Goal: Transaction & Acquisition: Book appointment/travel/reservation

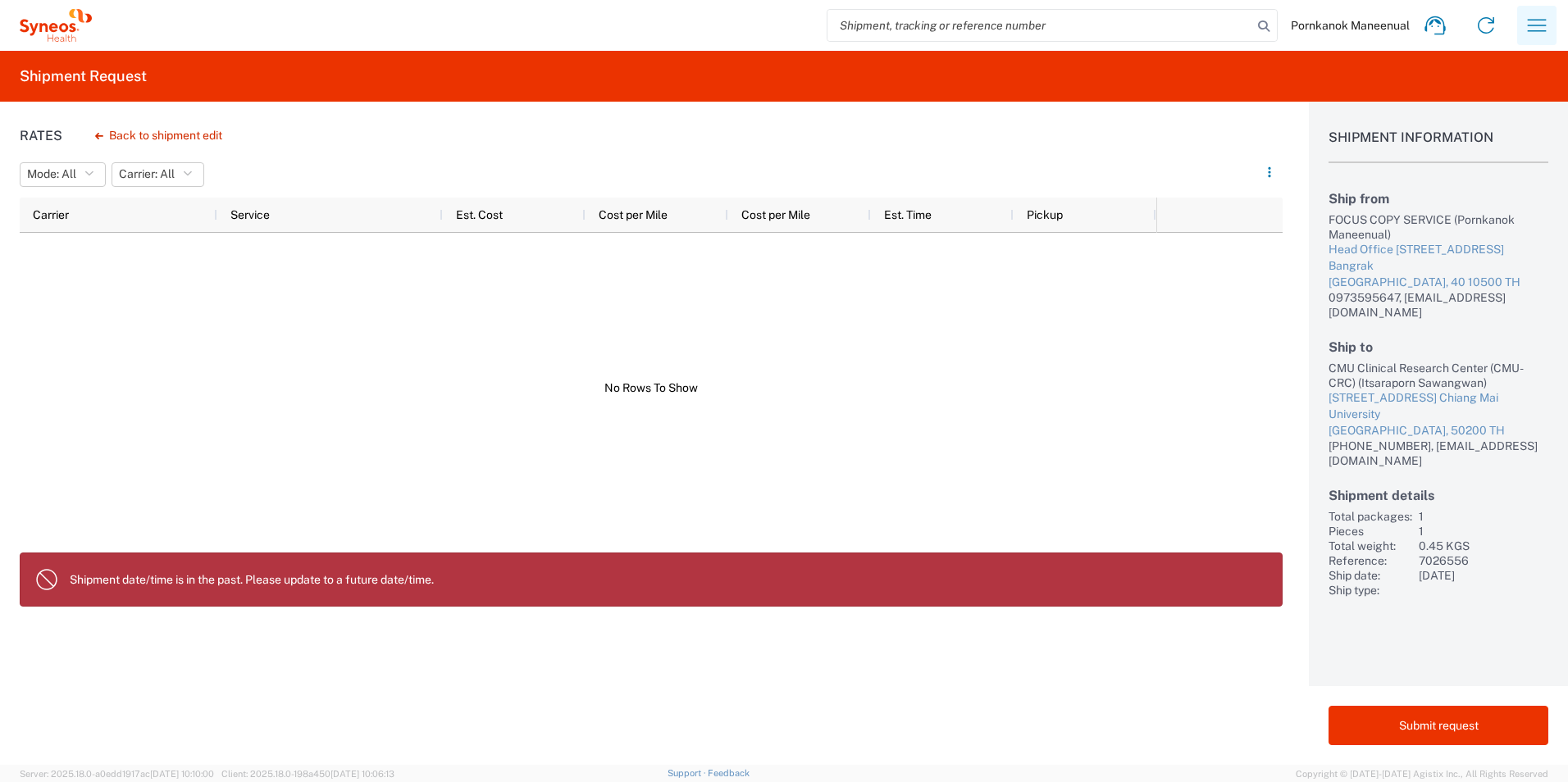
click at [1537, 26] on icon "button" at bounding box center [1537, 25] width 26 height 26
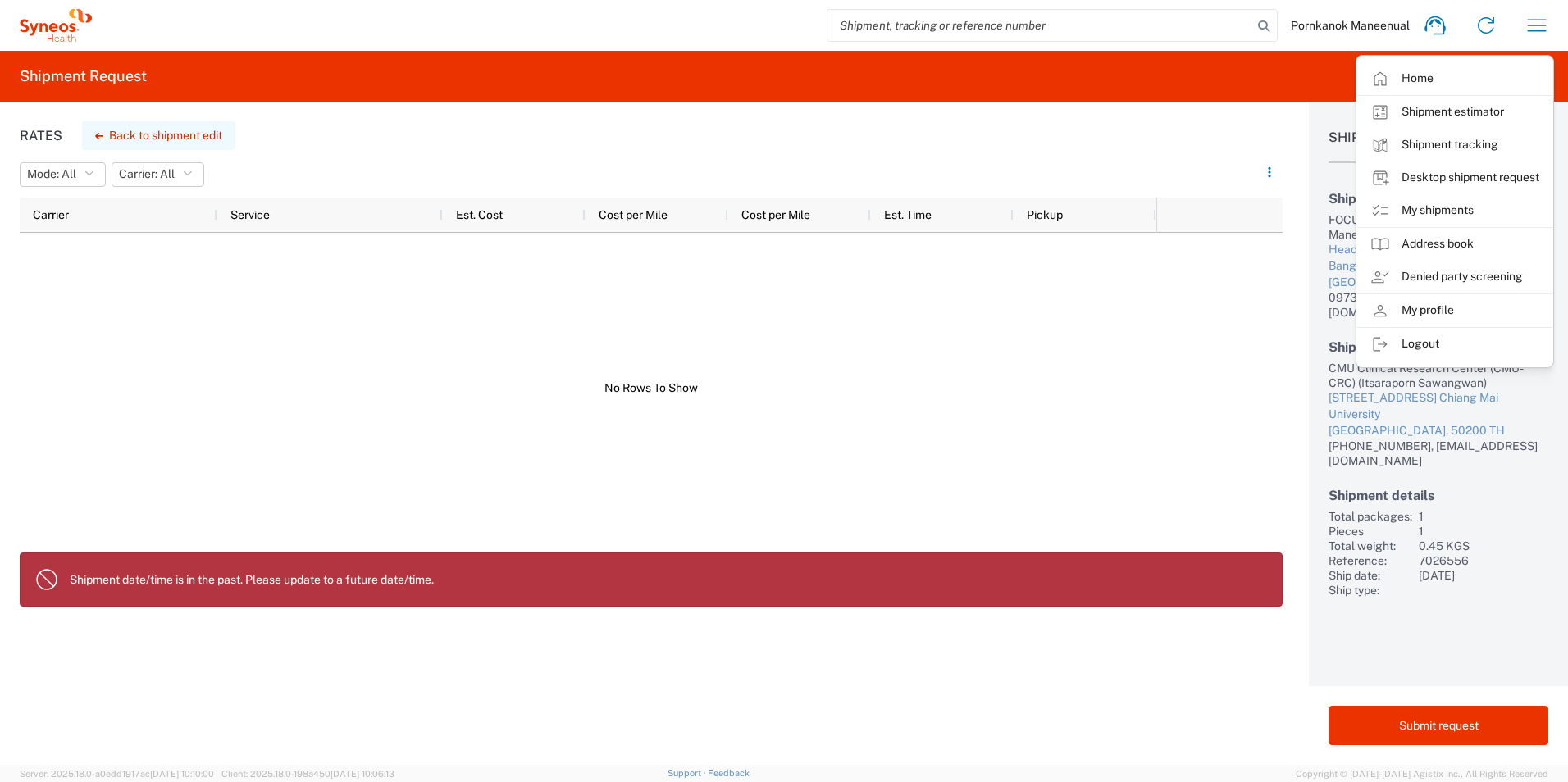
click at [173, 136] on button "Back to shipment edit" at bounding box center [159, 136] width 153 height 29
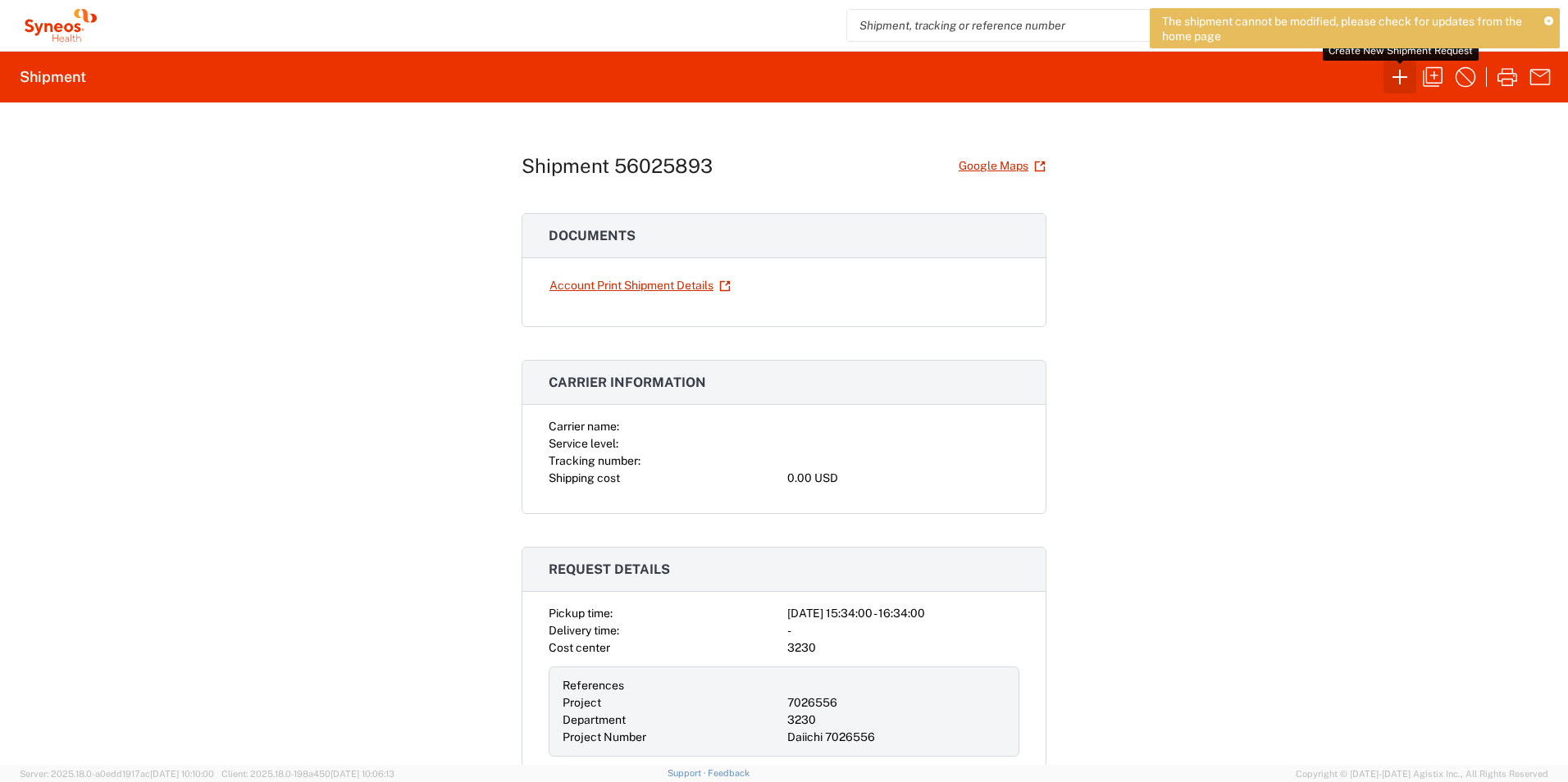
click at [1395, 85] on icon "button" at bounding box center [1399, 76] width 26 height 26
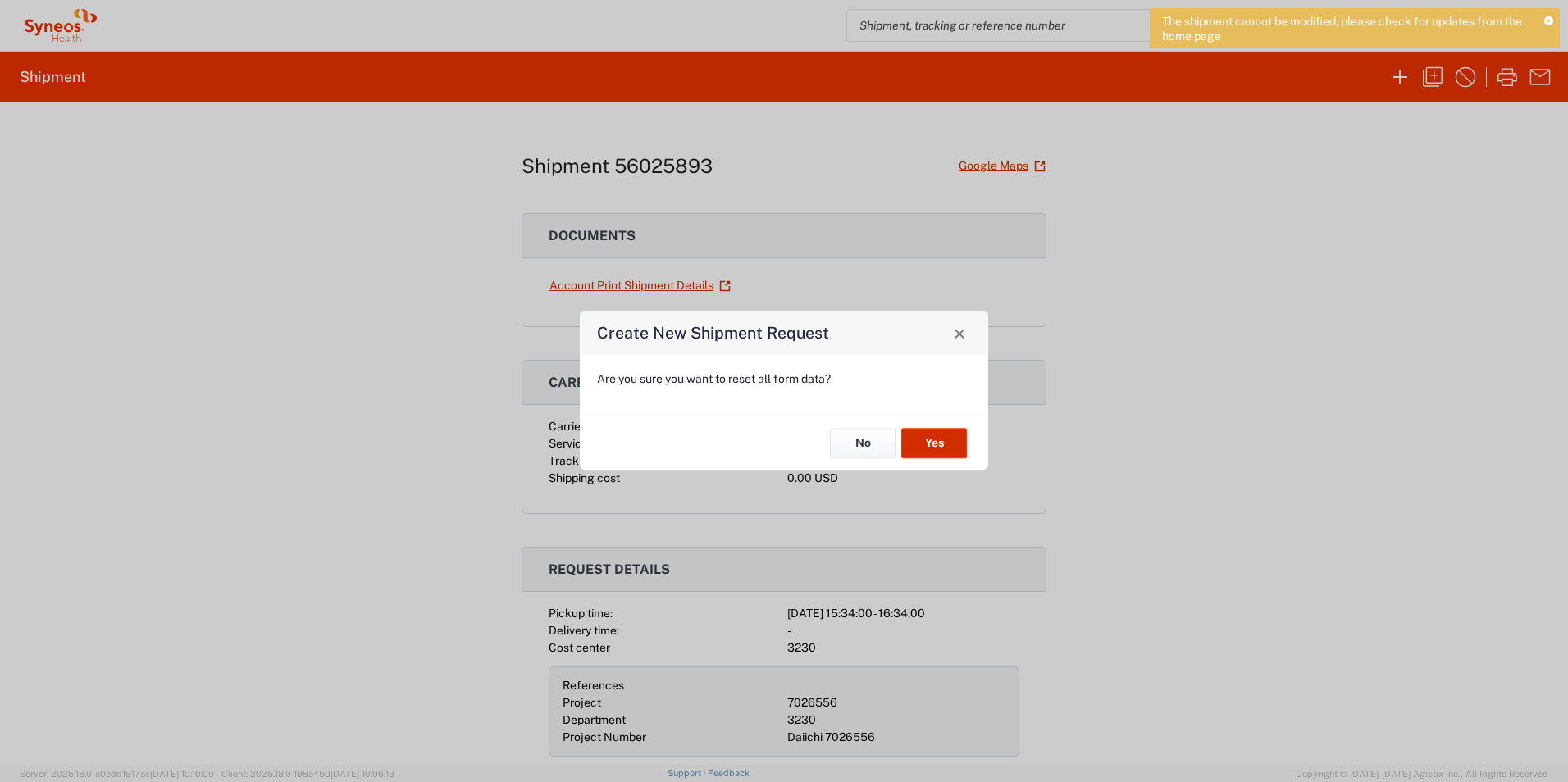
click at [925, 448] on button "Yes" at bounding box center [934, 444] width 65 height 31
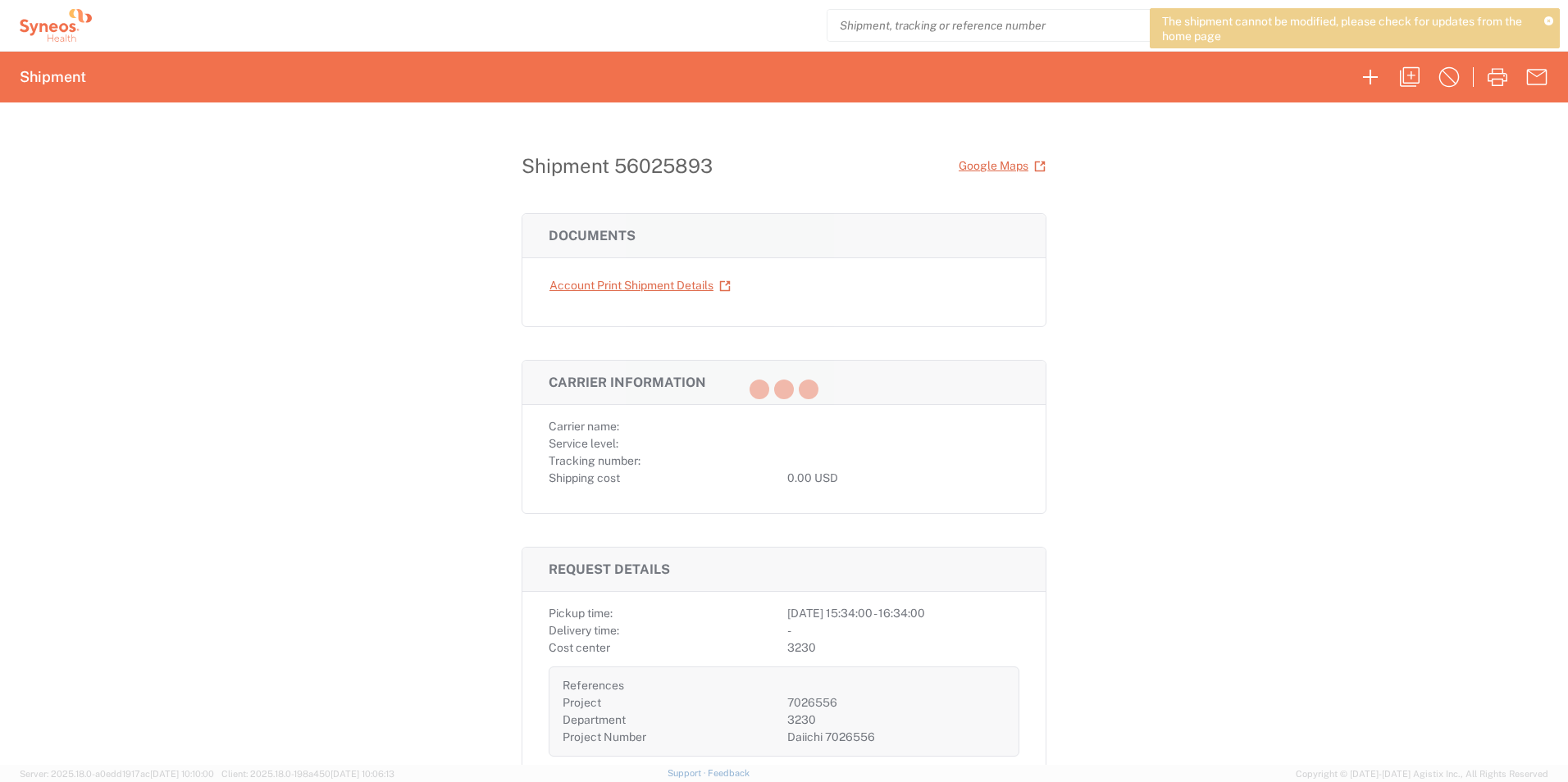
click at [925, 448] on div at bounding box center [784, 391] width 1568 height 782
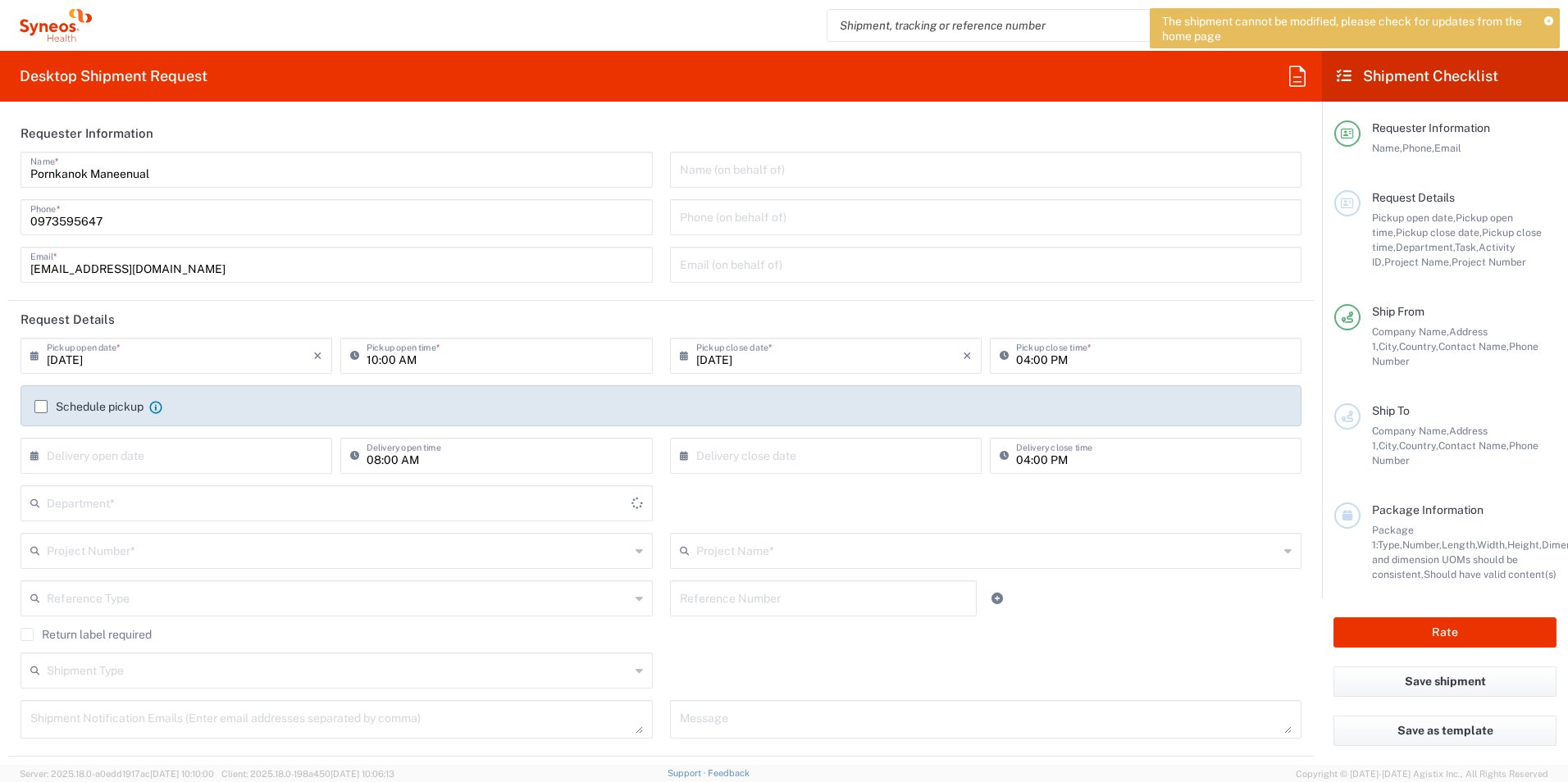
type input "3230"
type input "[GEOGRAPHIC_DATA]"
type input "Syneos Health ([GEOGRAPHIC_DATA]) Limit"
click at [43, 405] on label "Schedule pickup" at bounding box center [89, 406] width 109 height 13
click at [41, 407] on input "Schedule pickup" at bounding box center [41, 407] width 0 height 0
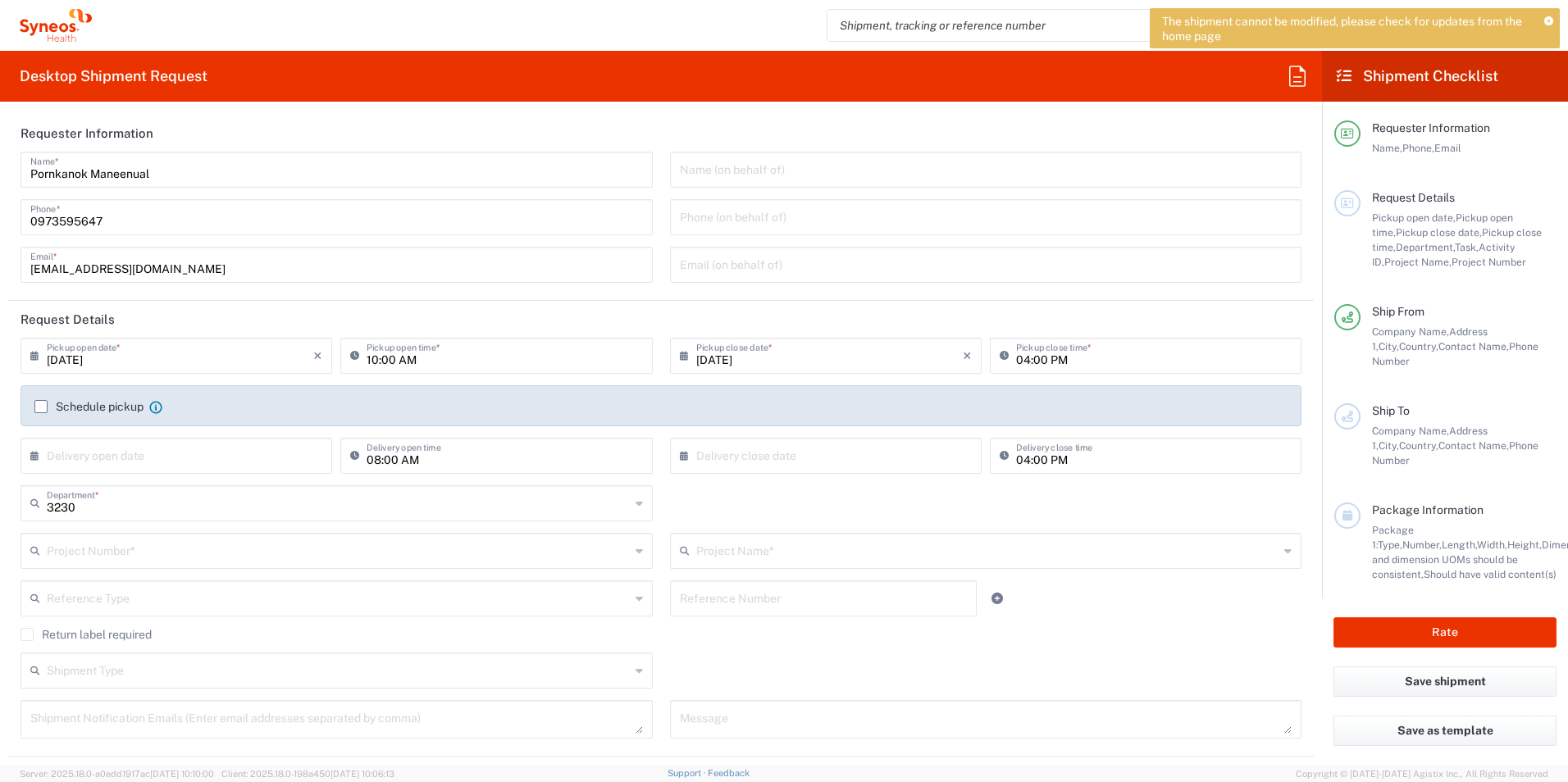
click at [43, 405] on label "Schedule pickup" at bounding box center [89, 406] width 109 height 13
click at [41, 407] on input "Schedule pickup" at bounding box center [41, 407] width 0 height 0
click at [44, 404] on label "Schedule pickup" at bounding box center [89, 406] width 109 height 13
click at [41, 407] on input "Schedule pickup" at bounding box center [41, 407] width 0 height 0
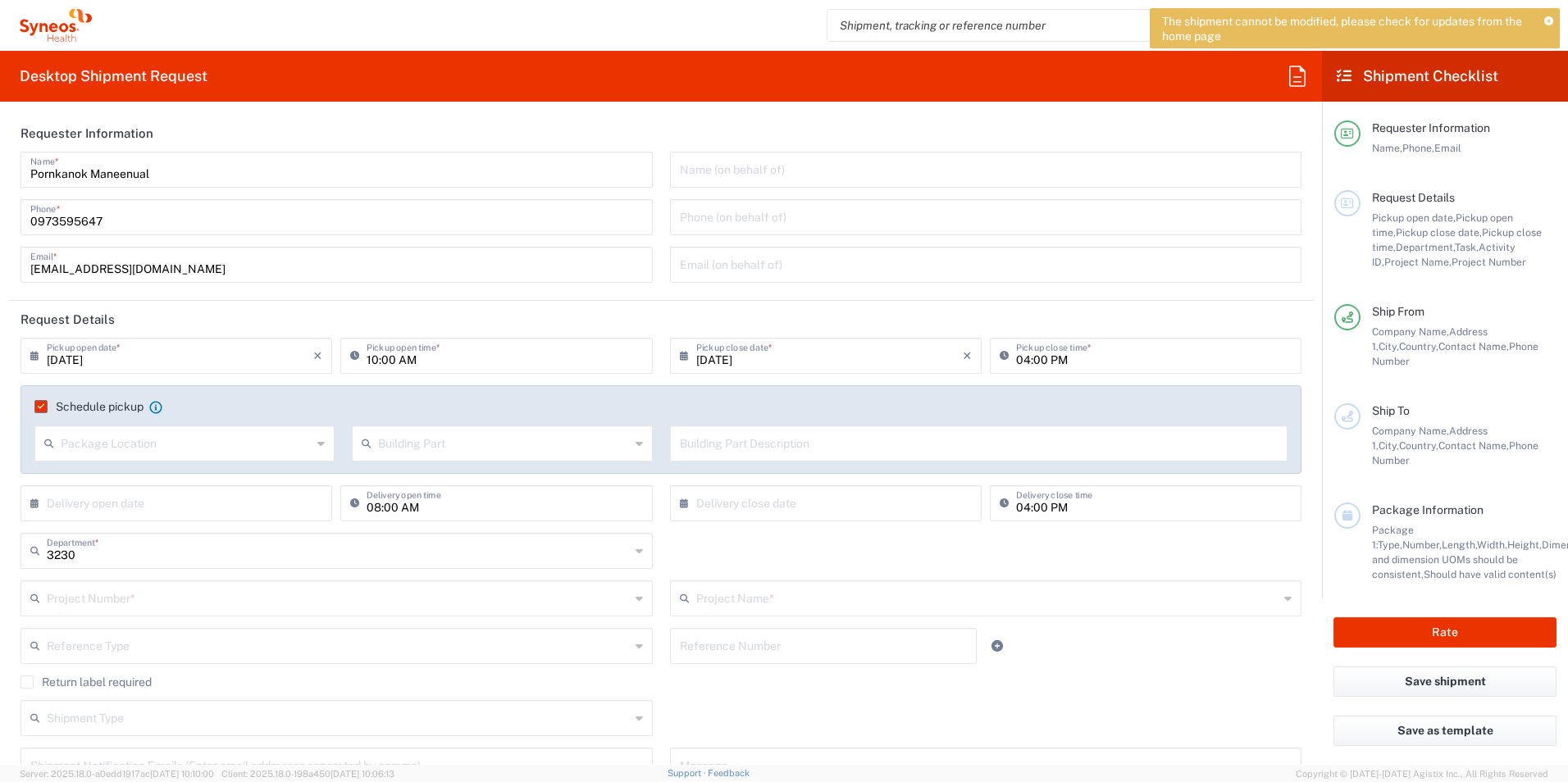
click at [36, 404] on label "Schedule pickup" at bounding box center [89, 406] width 109 height 13
click at [37, 407] on input "Schedule pickup" at bounding box center [37, 407] width 0 height 0
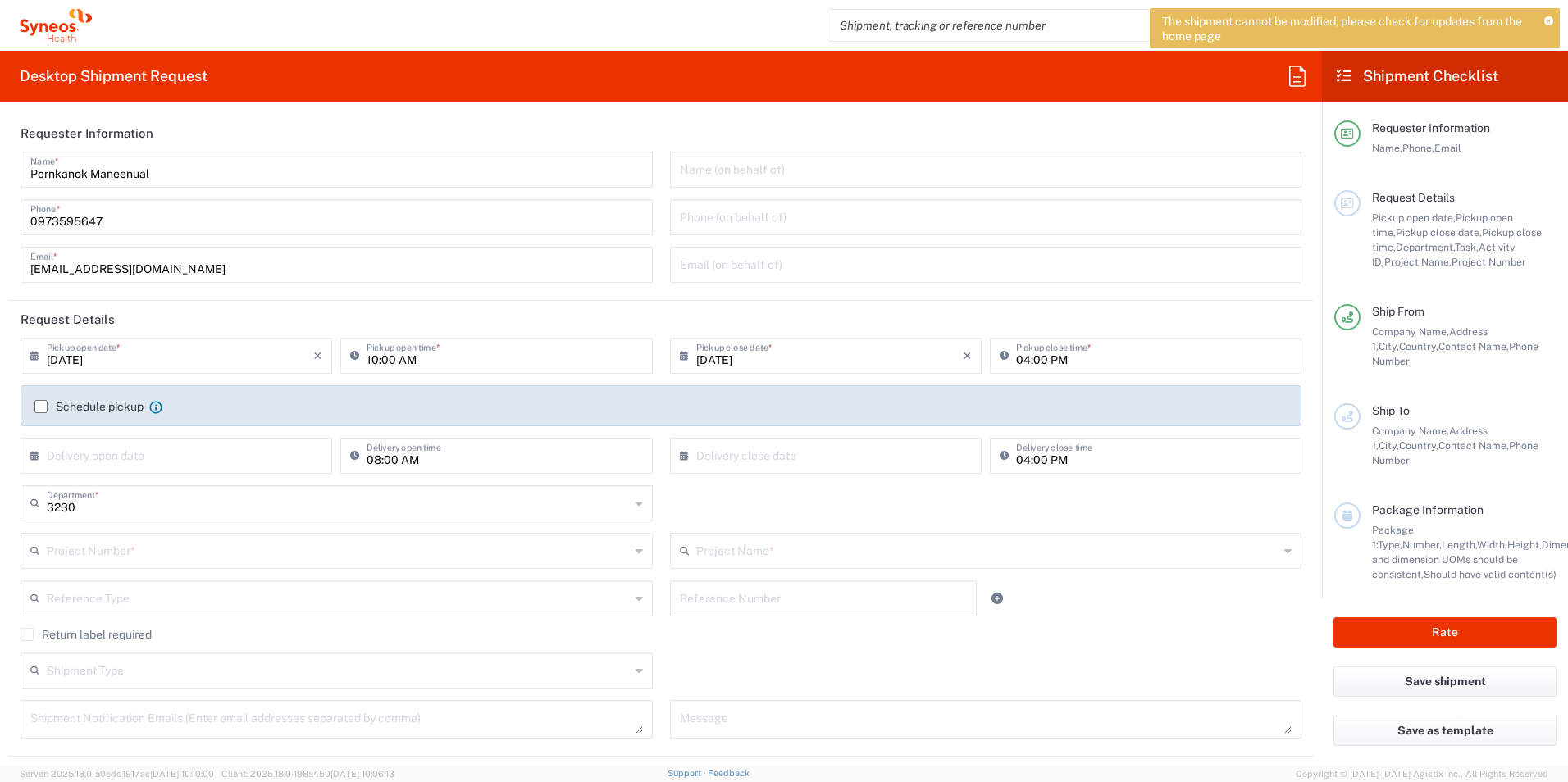
click at [42, 405] on label "Schedule pickup" at bounding box center [89, 406] width 109 height 13
click at [41, 407] on input "Schedule pickup" at bounding box center [41, 407] width 0 height 0
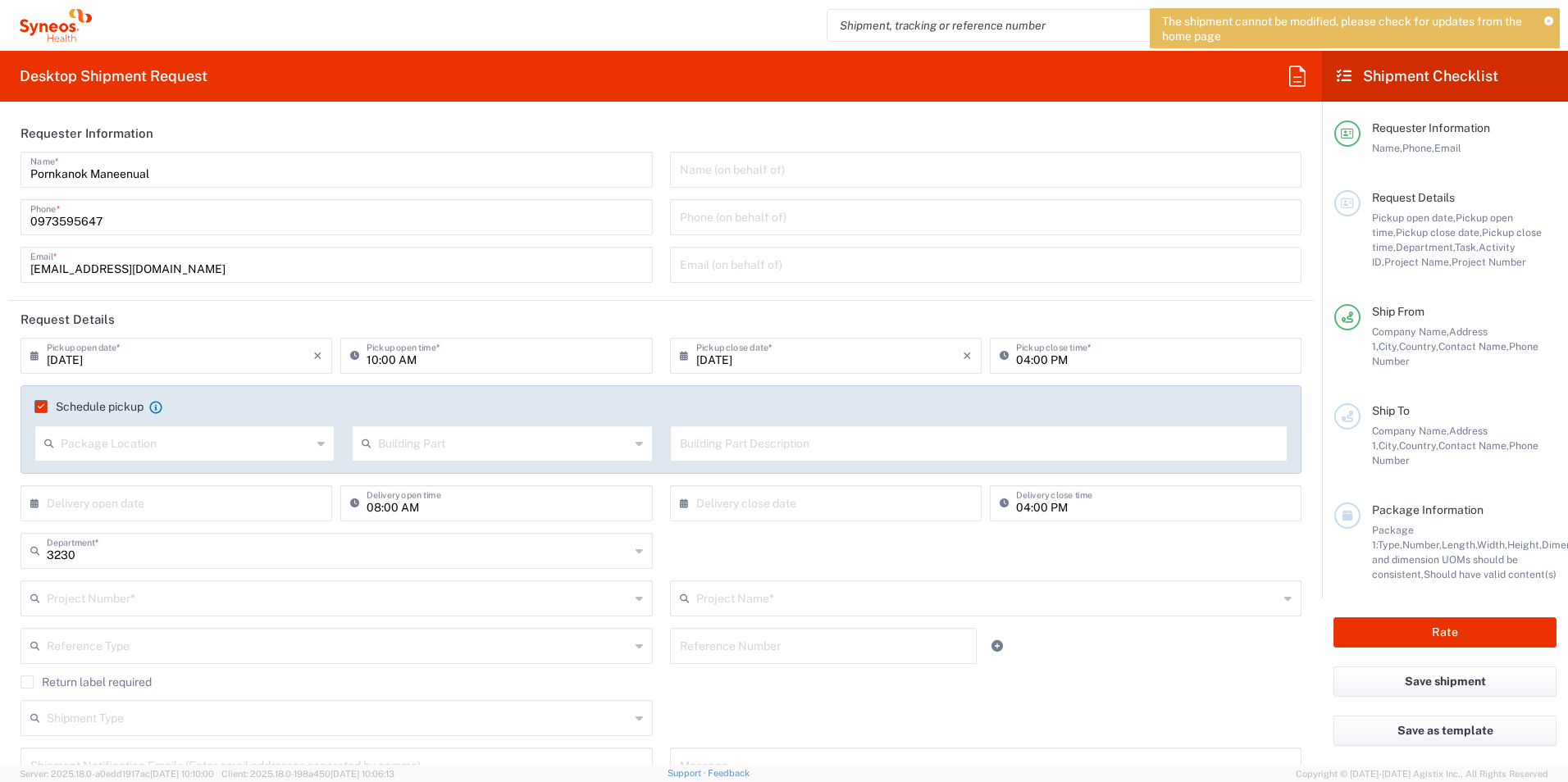
click at [210, 459] on div "Package Location" at bounding box center [185, 444] width 300 height 36
click at [211, 446] on input "text" at bounding box center [187, 443] width 251 height 29
click at [97, 476] on span "Front" at bounding box center [183, 479] width 294 height 25
type input "Front"
click at [575, 446] on input "text" at bounding box center [504, 443] width 251 height 29
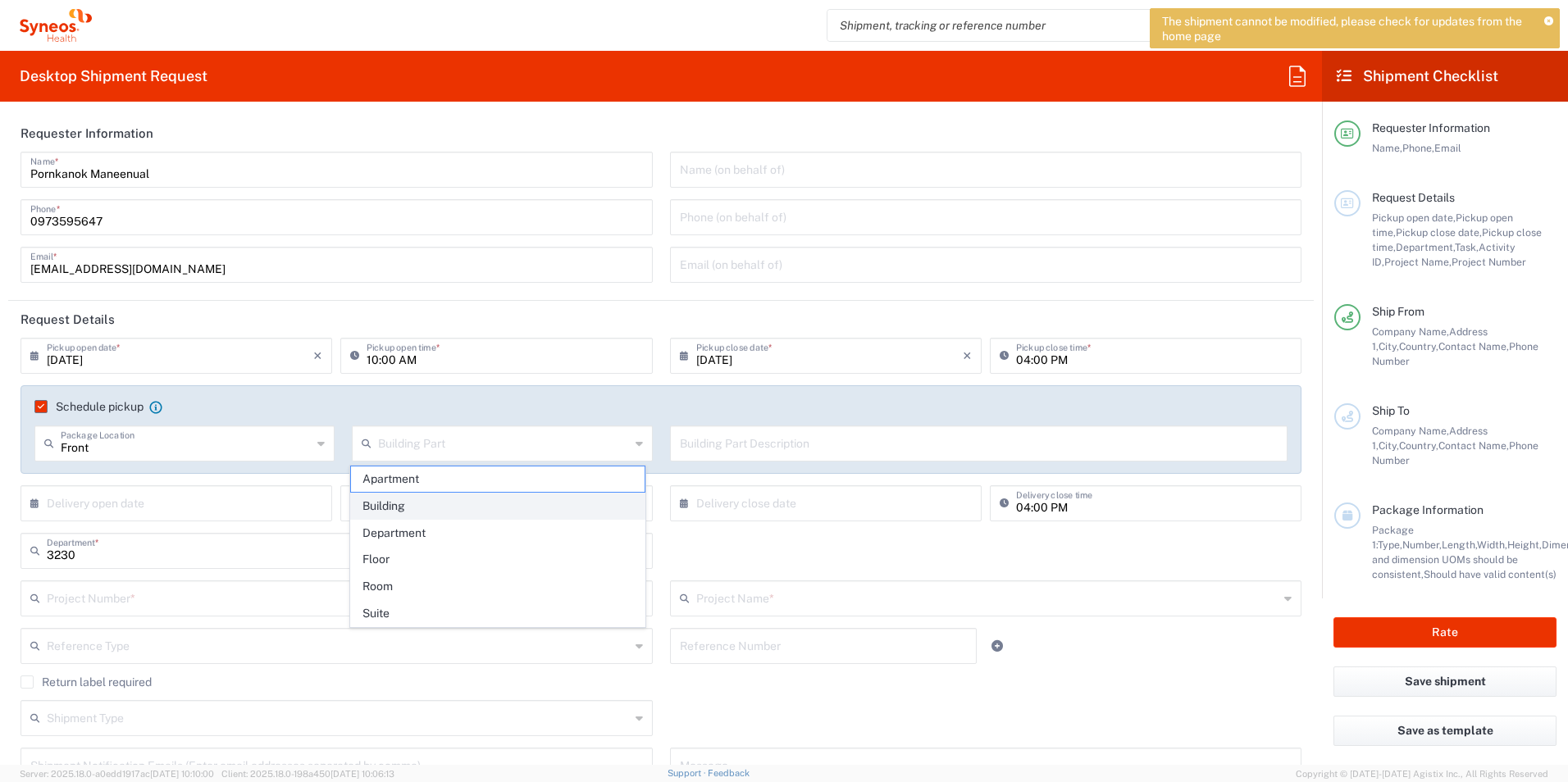
click at [483, 503] on span "Building" at bounding box center [498, 506] width 294 height 25
type input "Building"
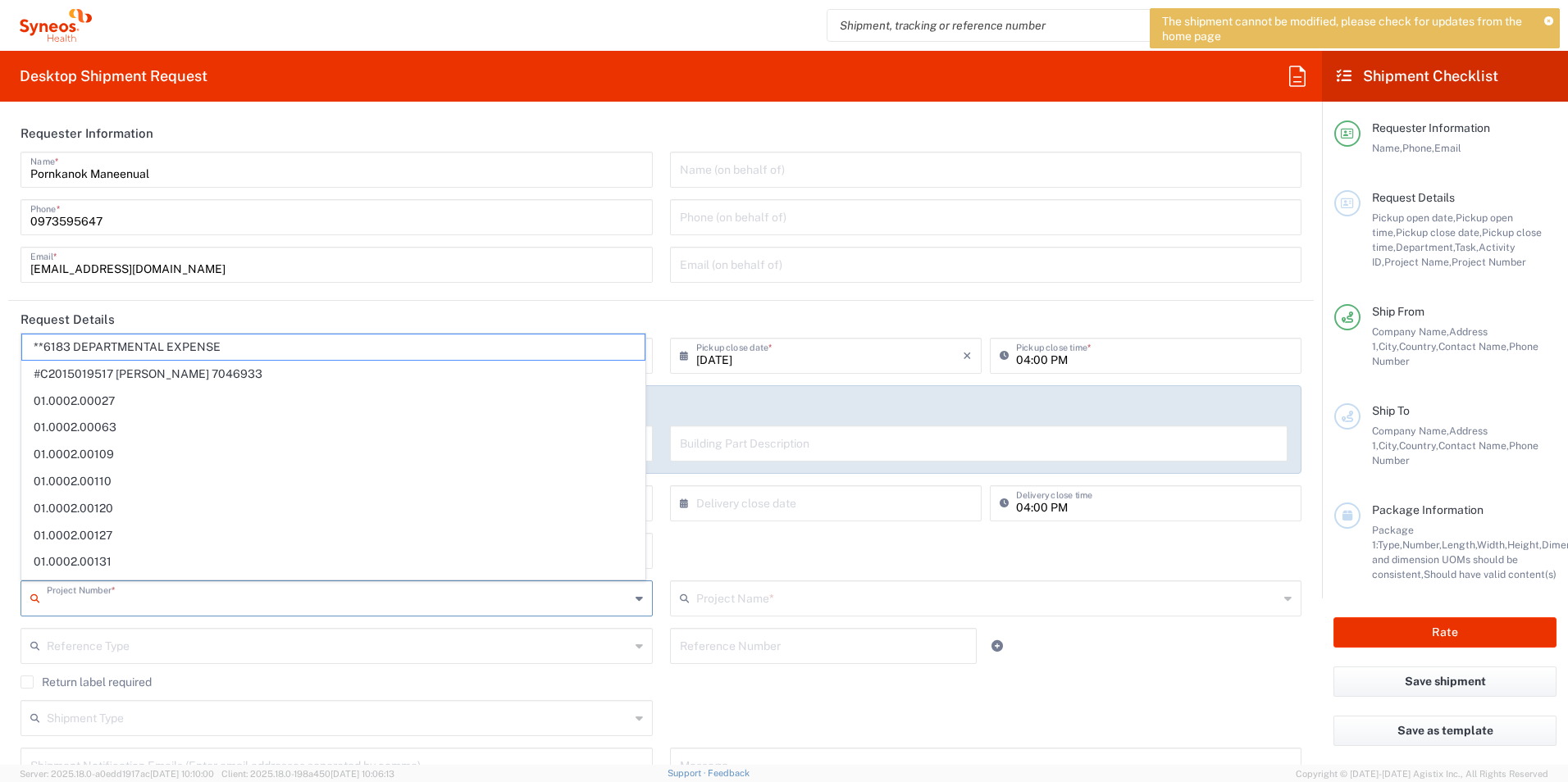
click at [375, 601] on input "text" at bounding box center [338, 597] width 583 height 29
click at [328, 600] on input "text" at bounding box center [338, 597] width 583 height 29
type input "7046408"
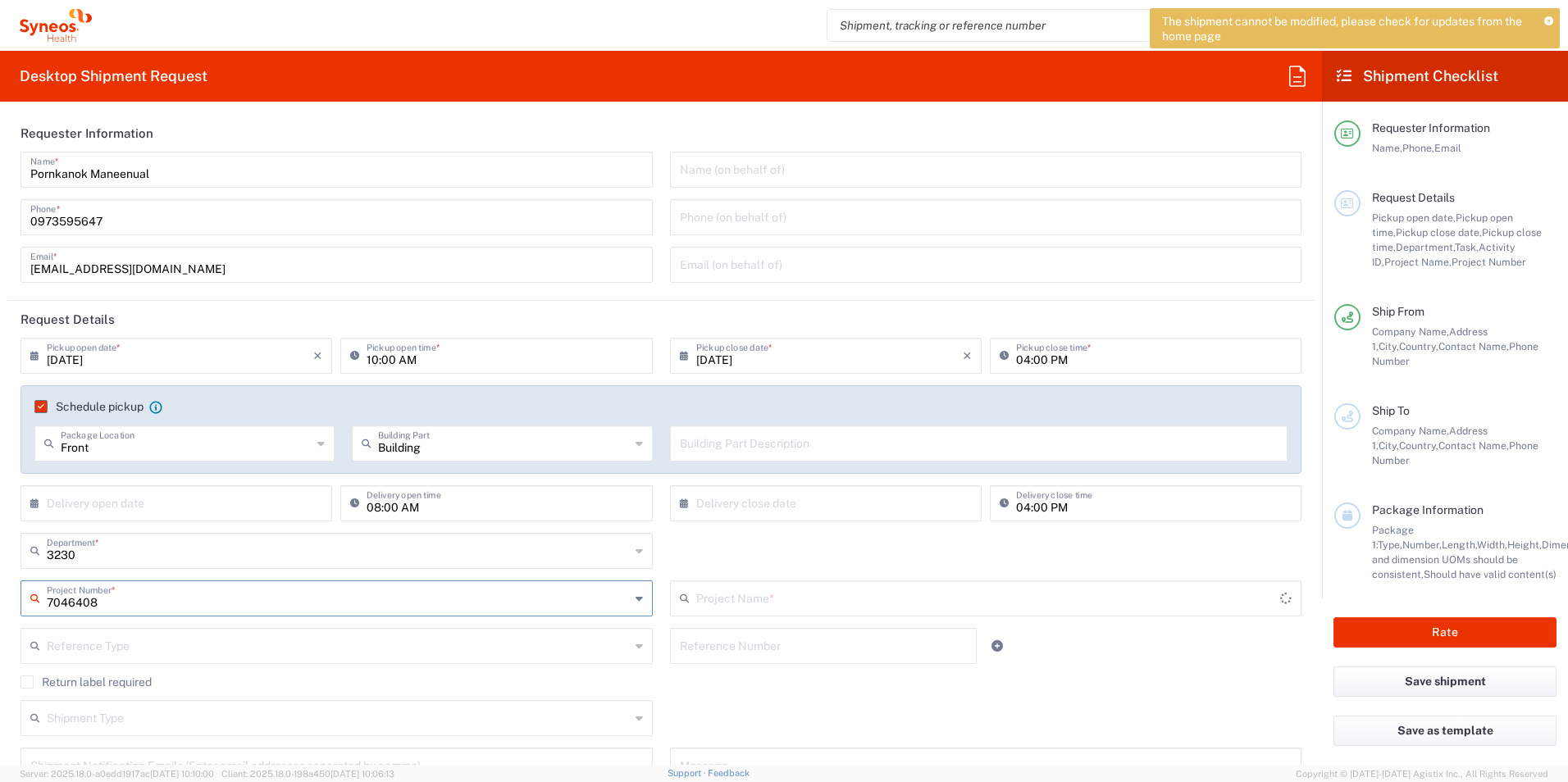
type input "CT-P51_3.1."
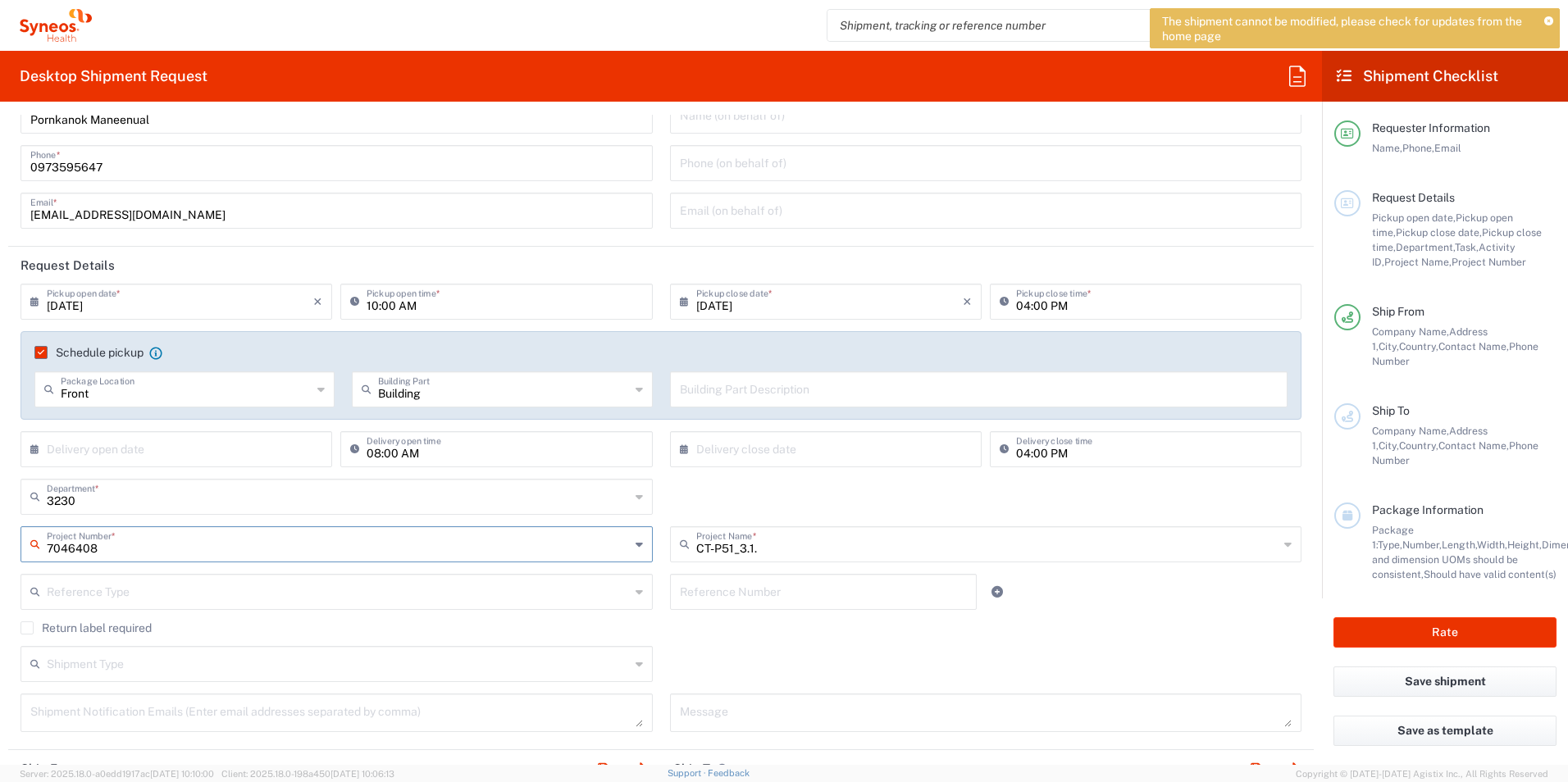
scroll to position [82, 0]
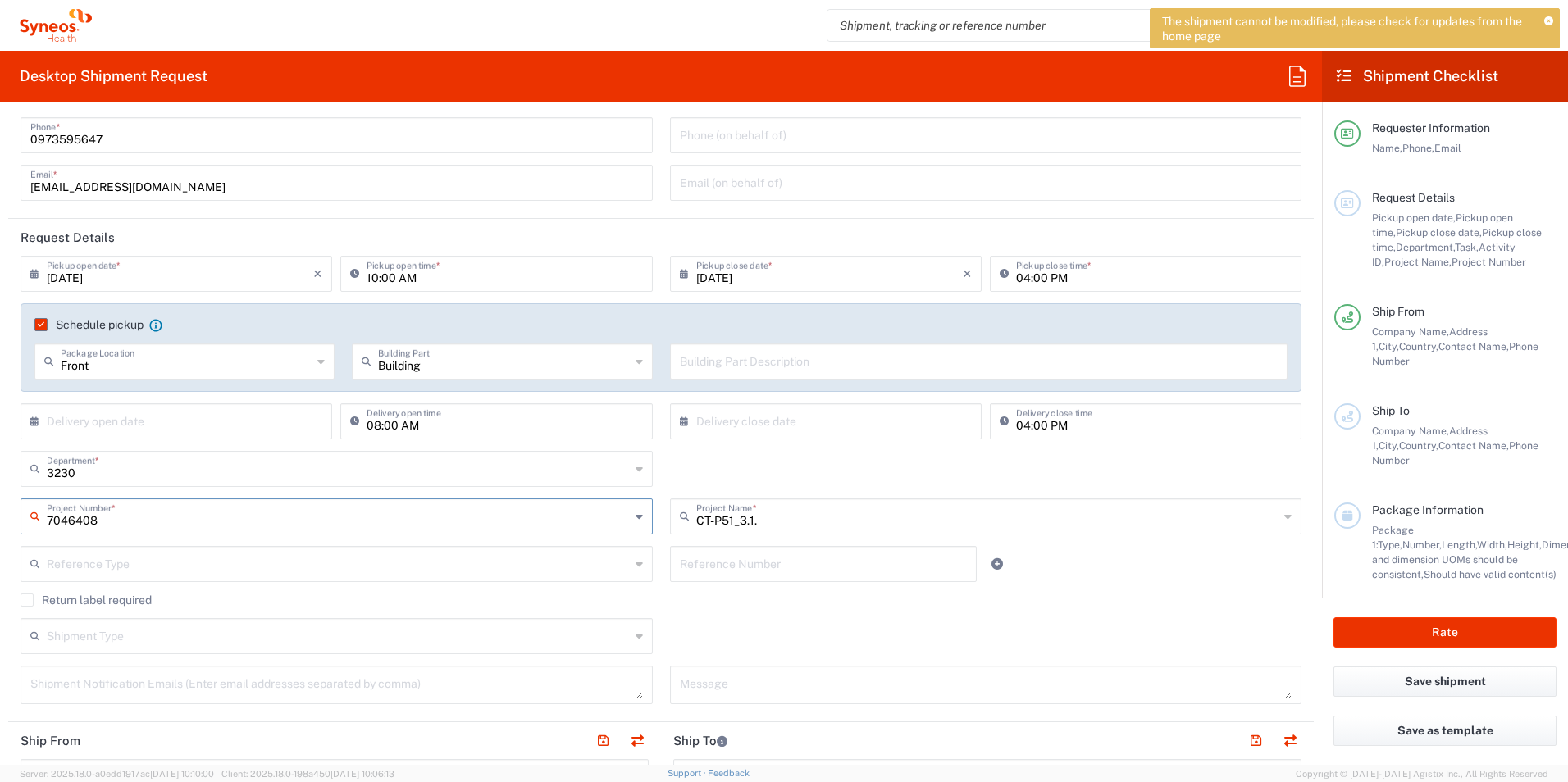
type input "7046408"
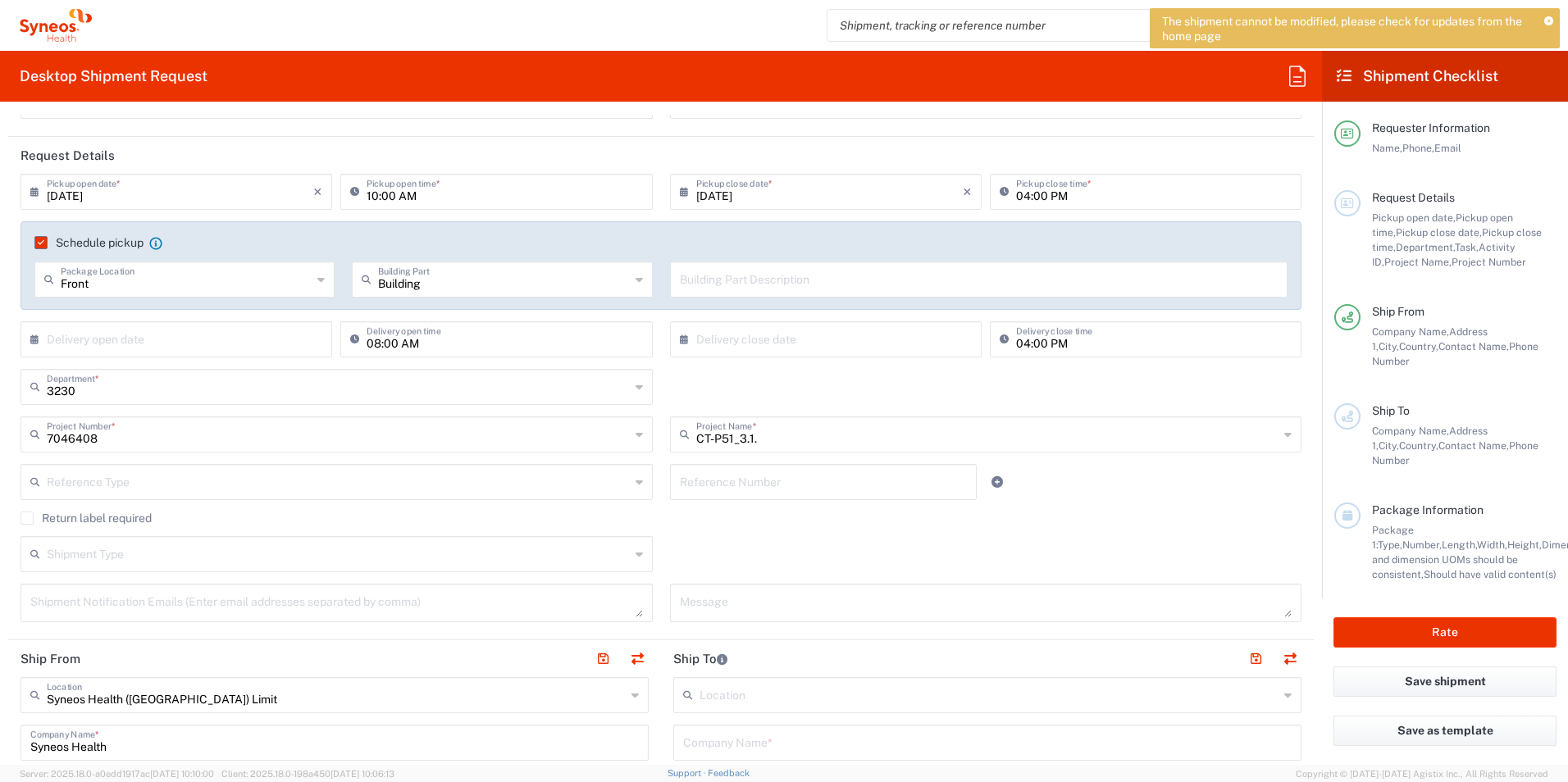
scroll to position [246, 0]
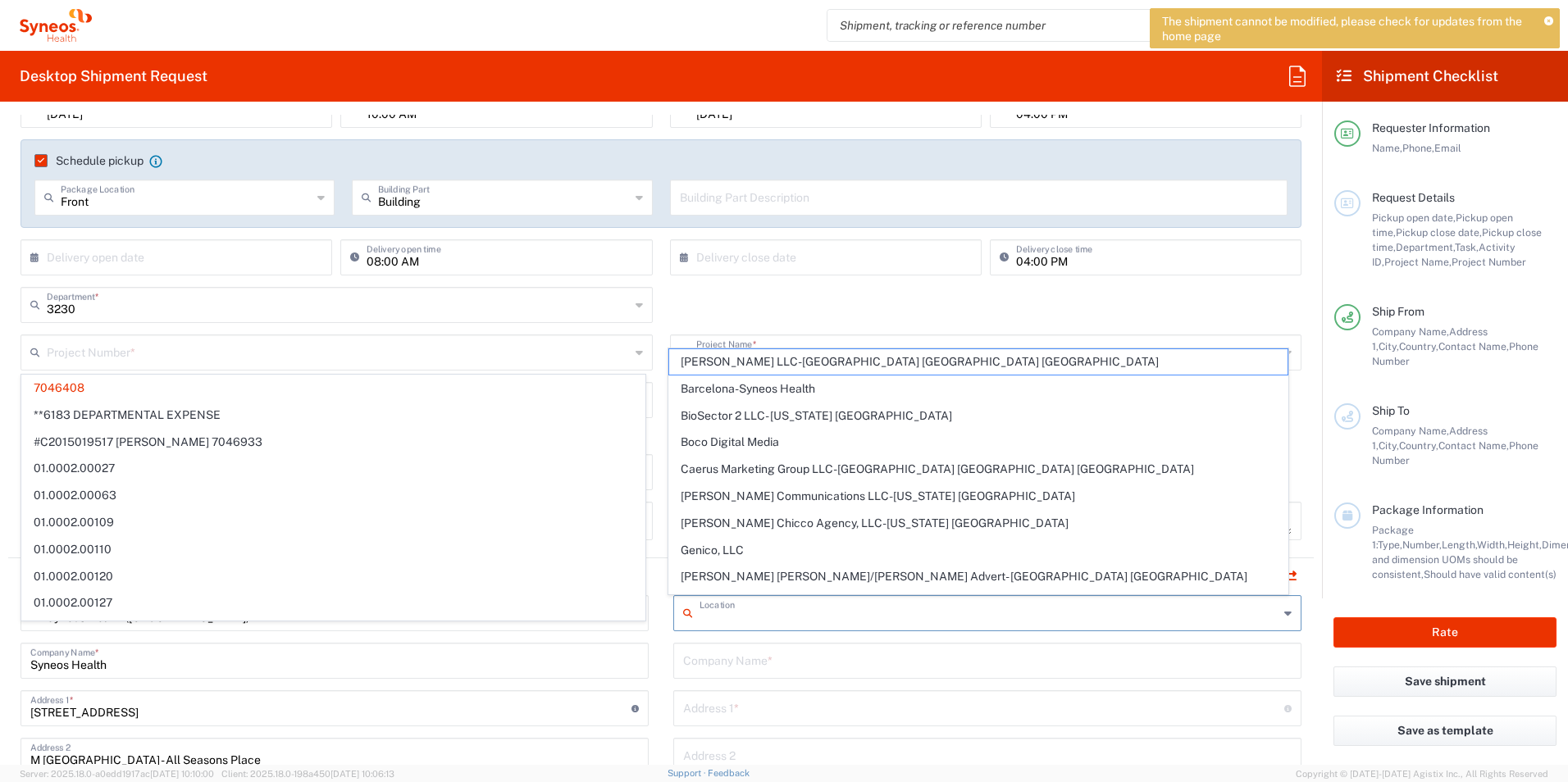
click at [734, 606] on input "text" at bounding box center [989, 612] width 579 height 29
type input "7046408"
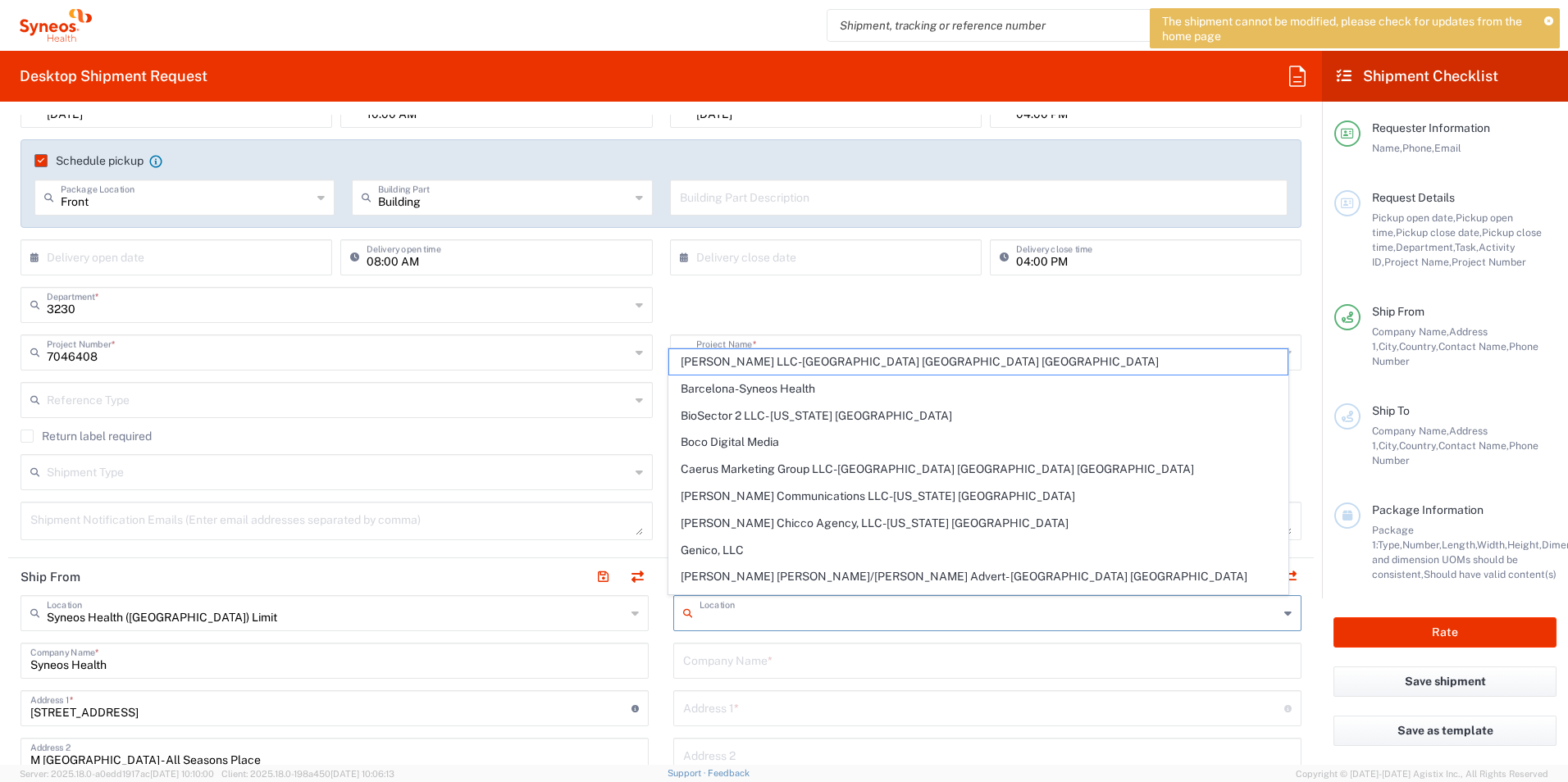
click at [700, 303] on div "3230 Department * 3230 3000 3100 3109 3110 3111 3112 3125 3130 3135 3136 3150 3…" at bounding box center [661, 310] width 1298 height 47
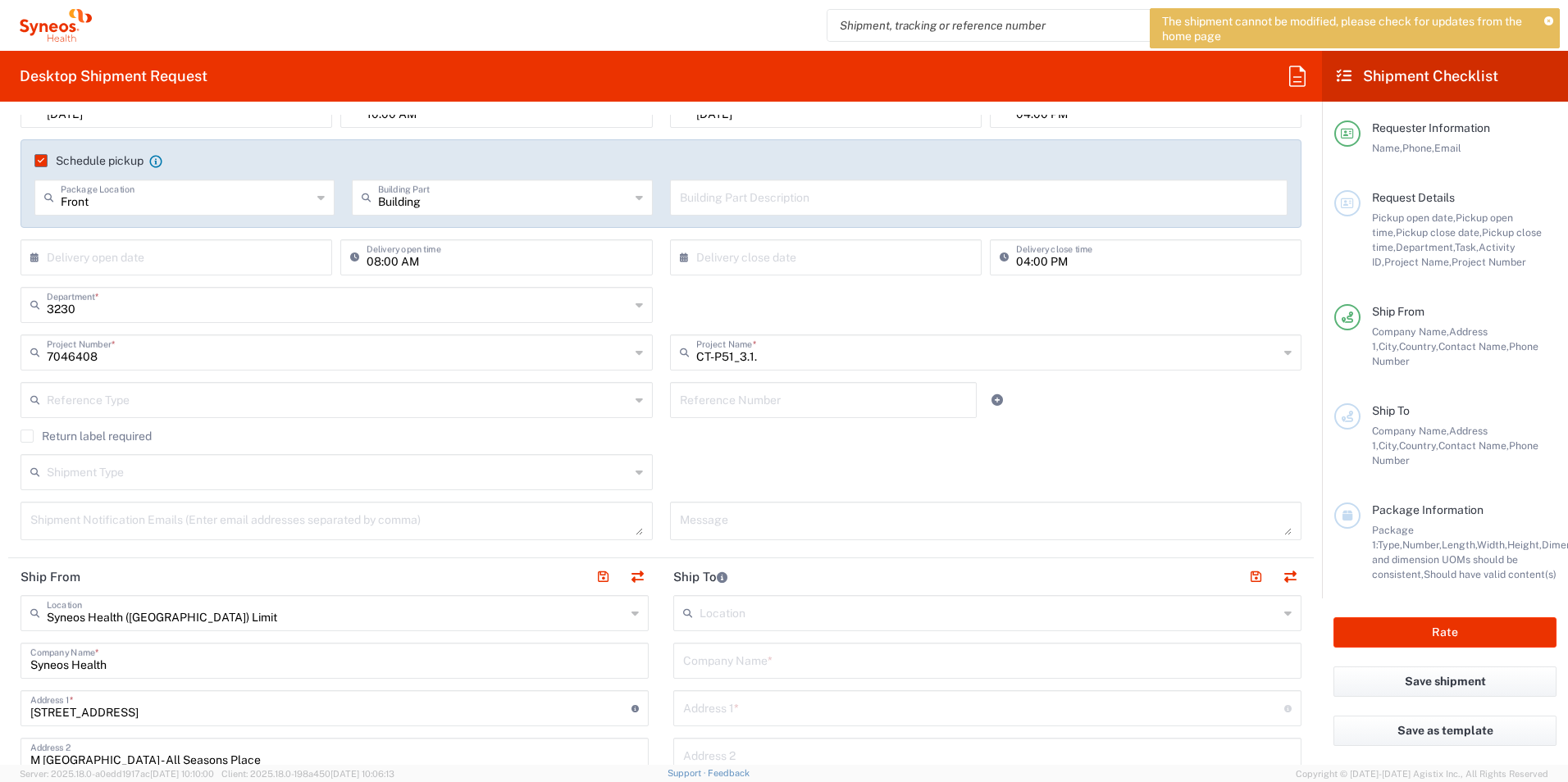
click at [706, 300] on div "3230 Department * 3230 3000 3100 3109 3110 3111 3112 3125 3130 3135 3136 3150 3…" at bounding box center [661, 310] width 1298 height 47
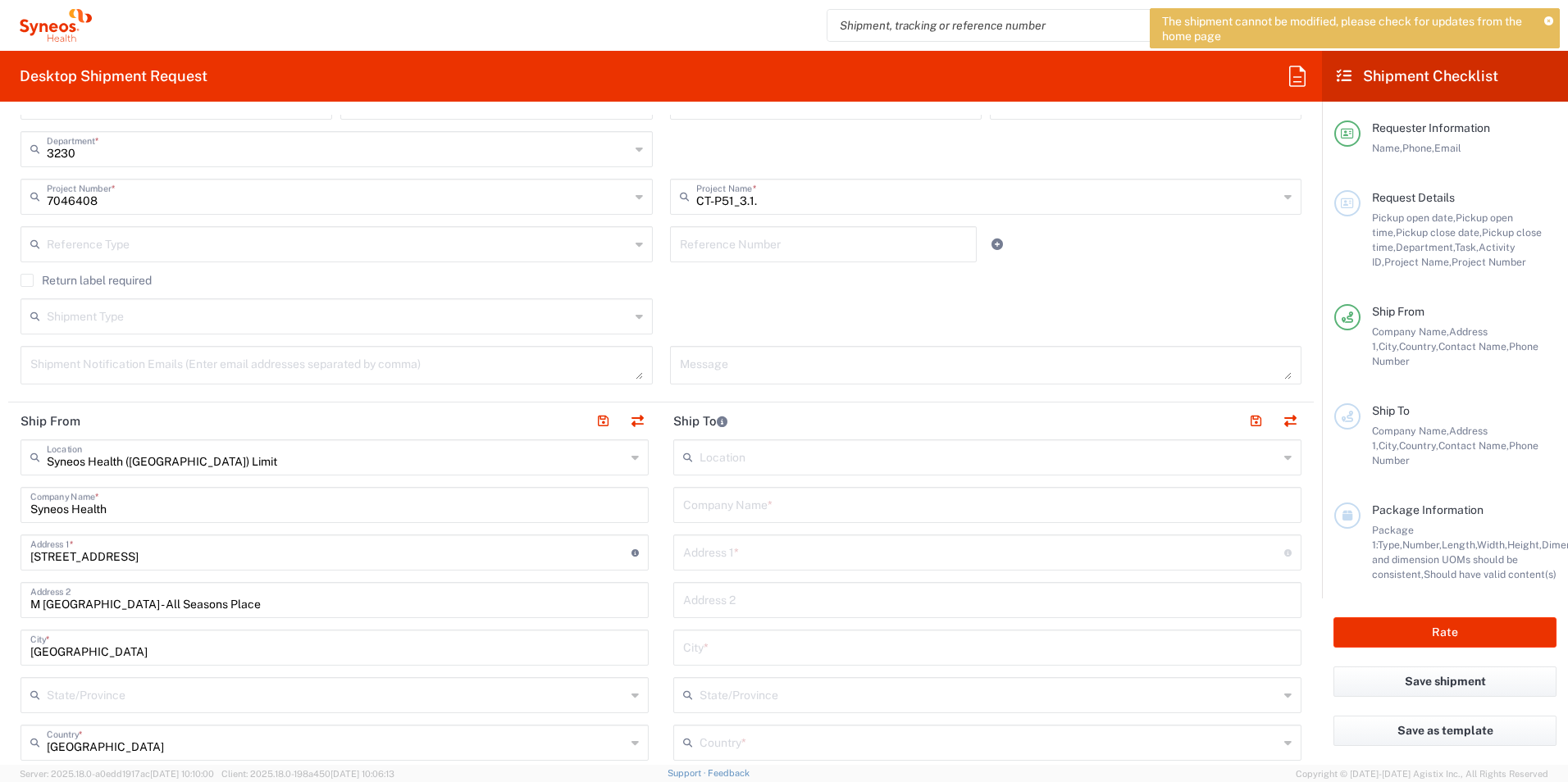
scroll to position [426, 0]
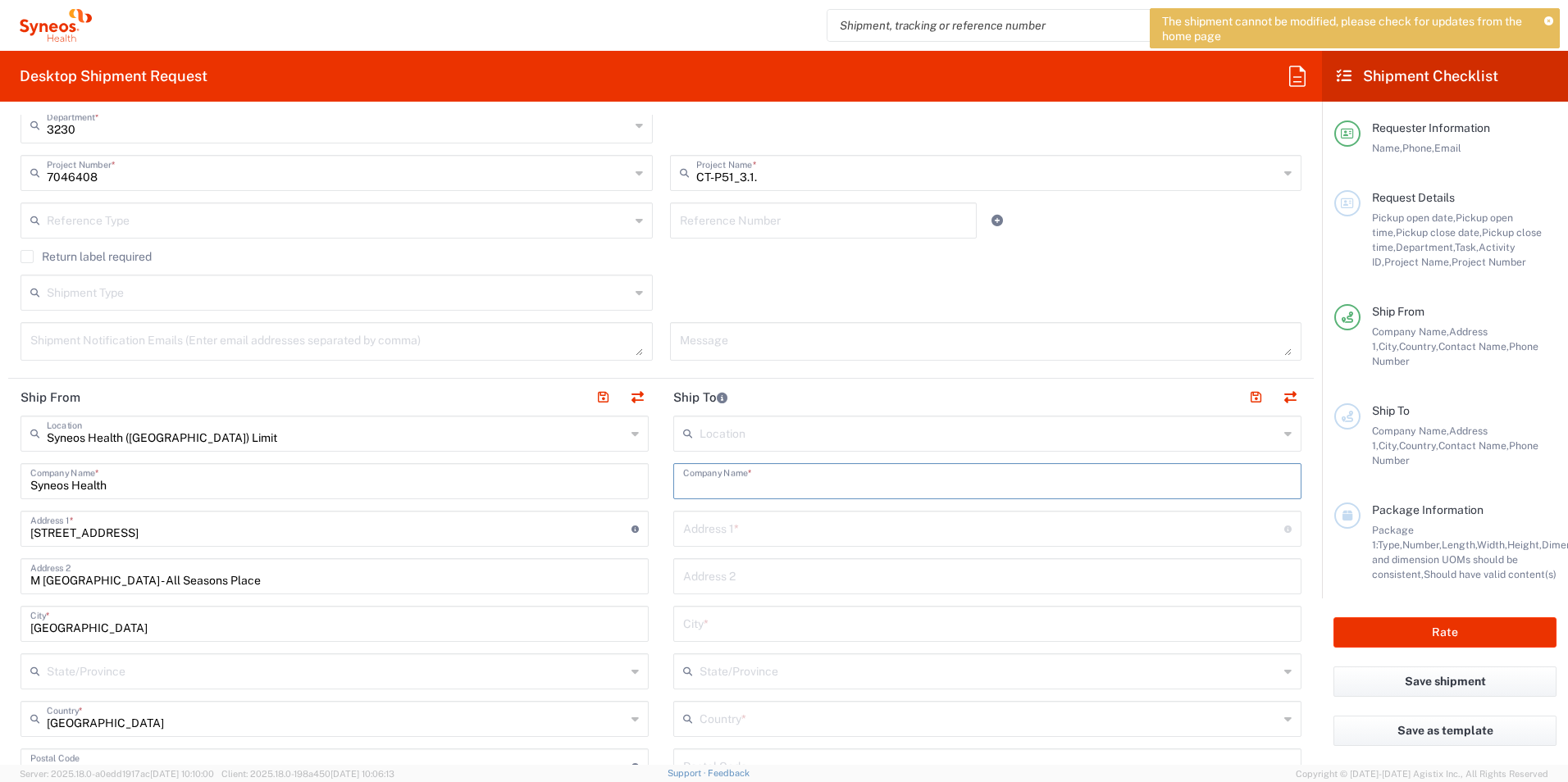
click at [732, 484] on input "text" at bounding box center [986, 480] width 608 height 29
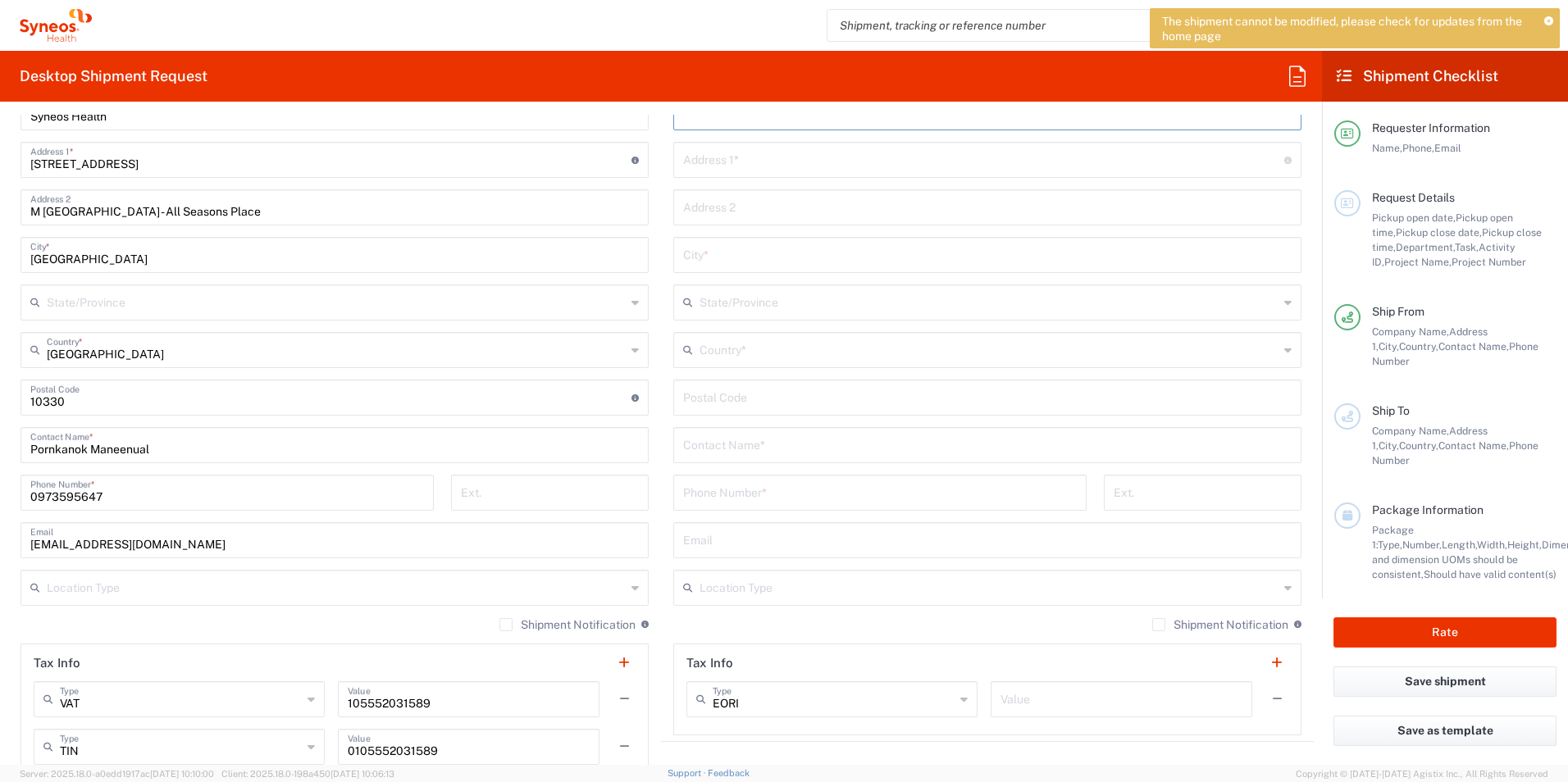
scroll to position [861, 0]
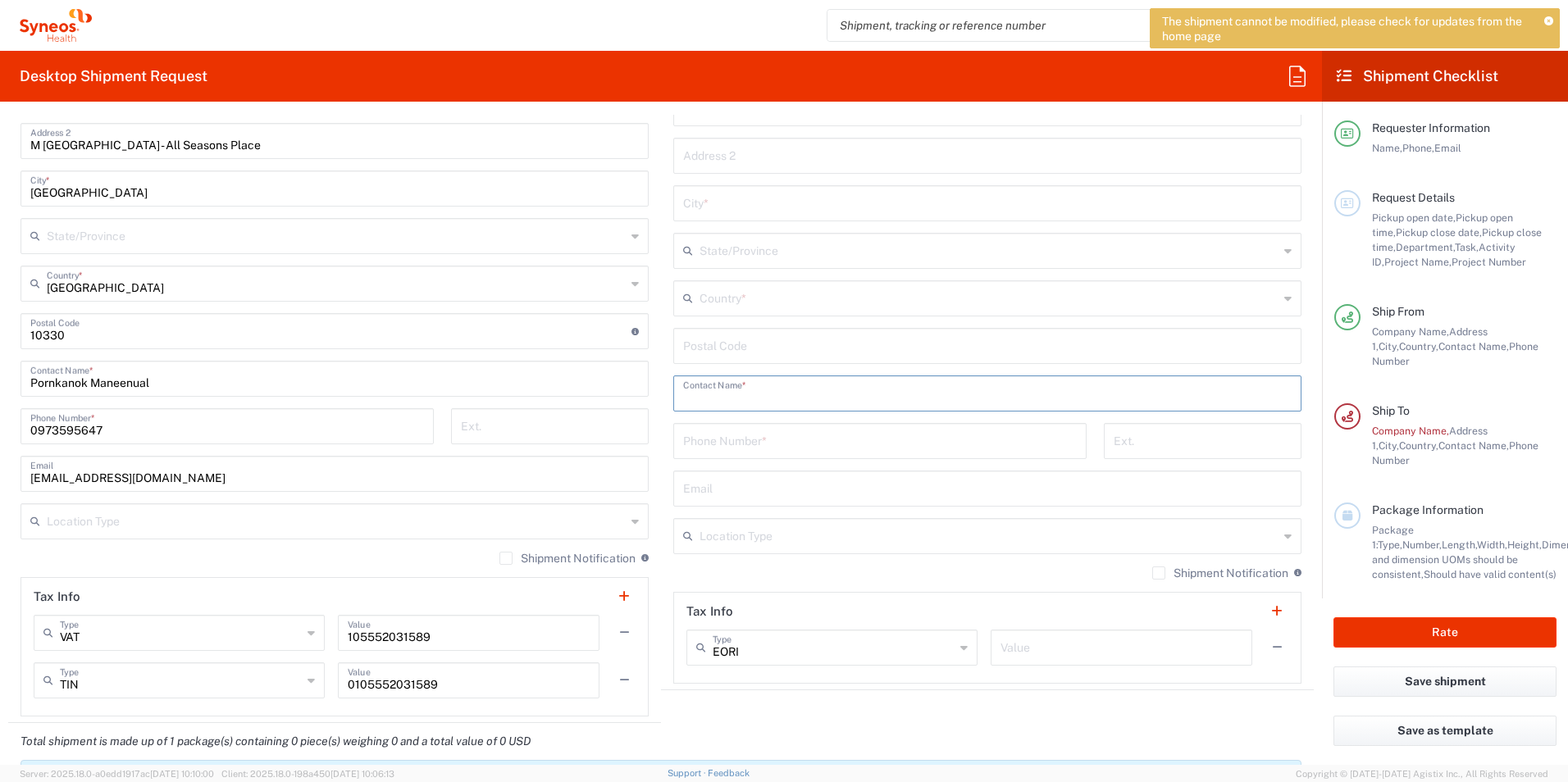
paste input "Anongnart"
click at [966, 399] on input "Anongnart" at bounding box center [986, 393] width 608 height 29
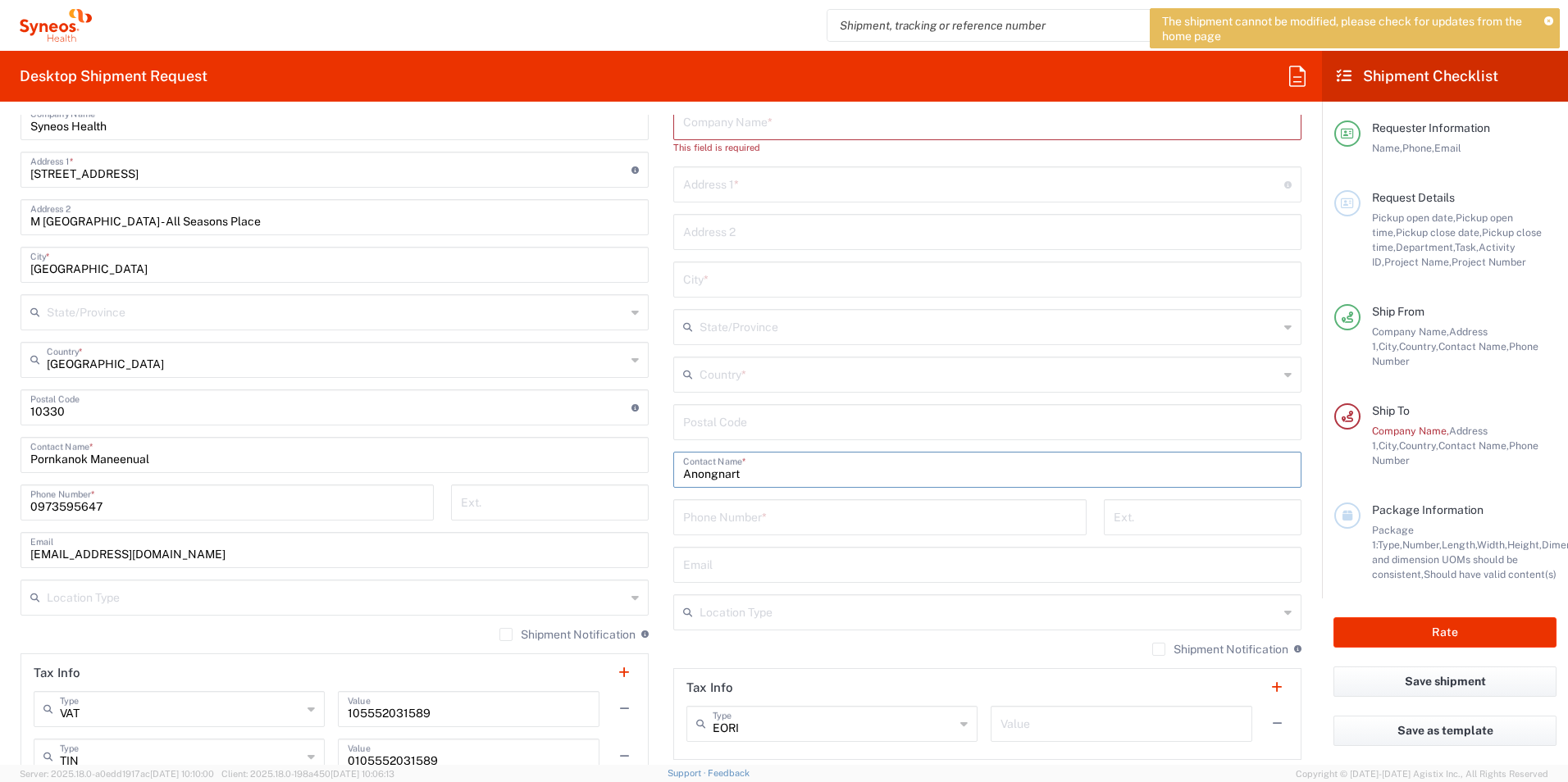
type input "Anongnart"
click at [804, 427] on input "undefined" at bounding box center [986, 422] width 608 height 29
type input "90110"
type input "[GEOGRAPHIC_DATA]"
type input "ตึก อายุรกรรม [PERSON_NAME] Rd, [PERSON_NAME],"
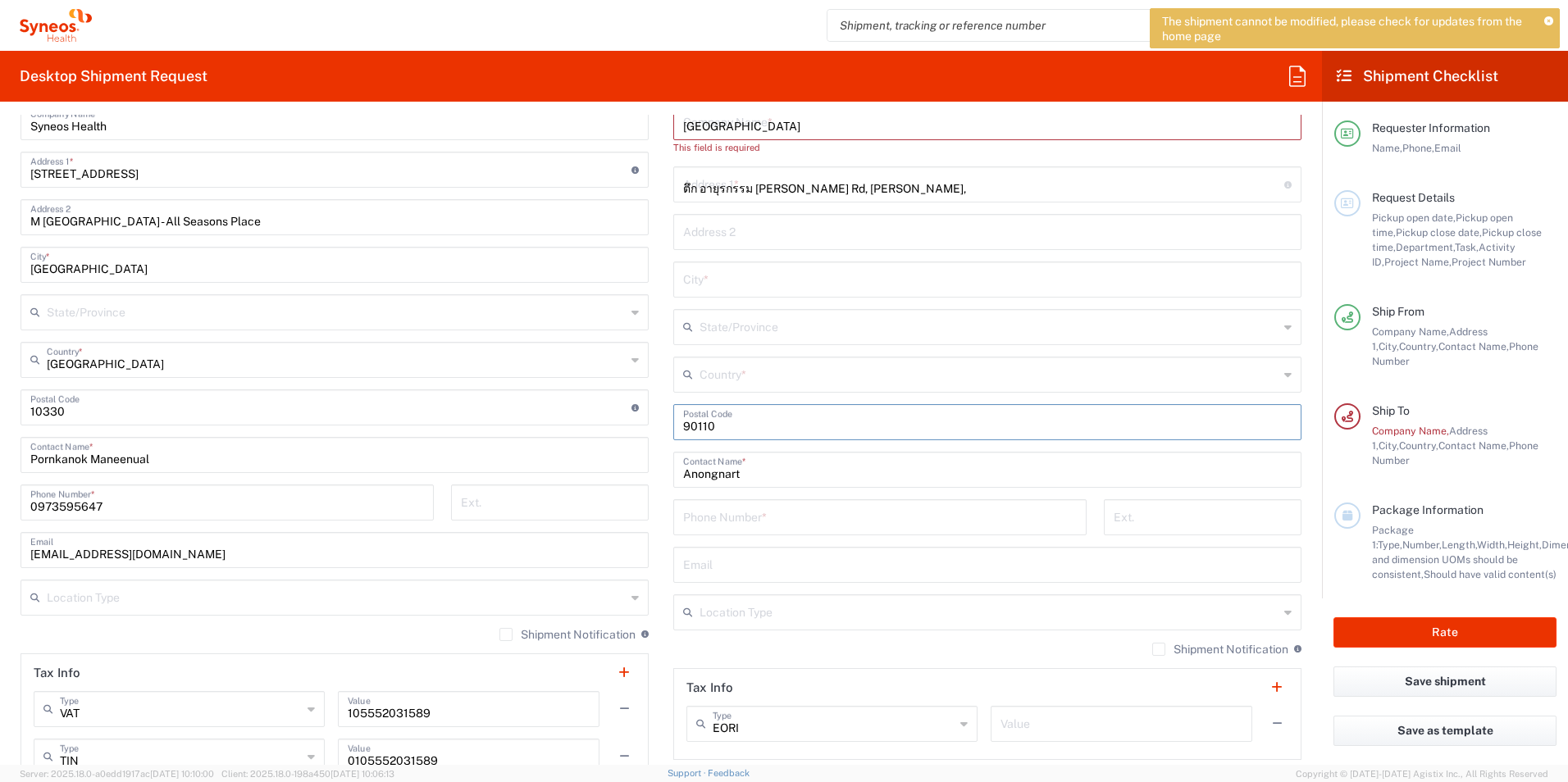
type input "สาขาวิชามะเร็งวิทยา"
type input "hatyai"
type input "[GEOGRAPHIC_DATA]"
type input "074451469"
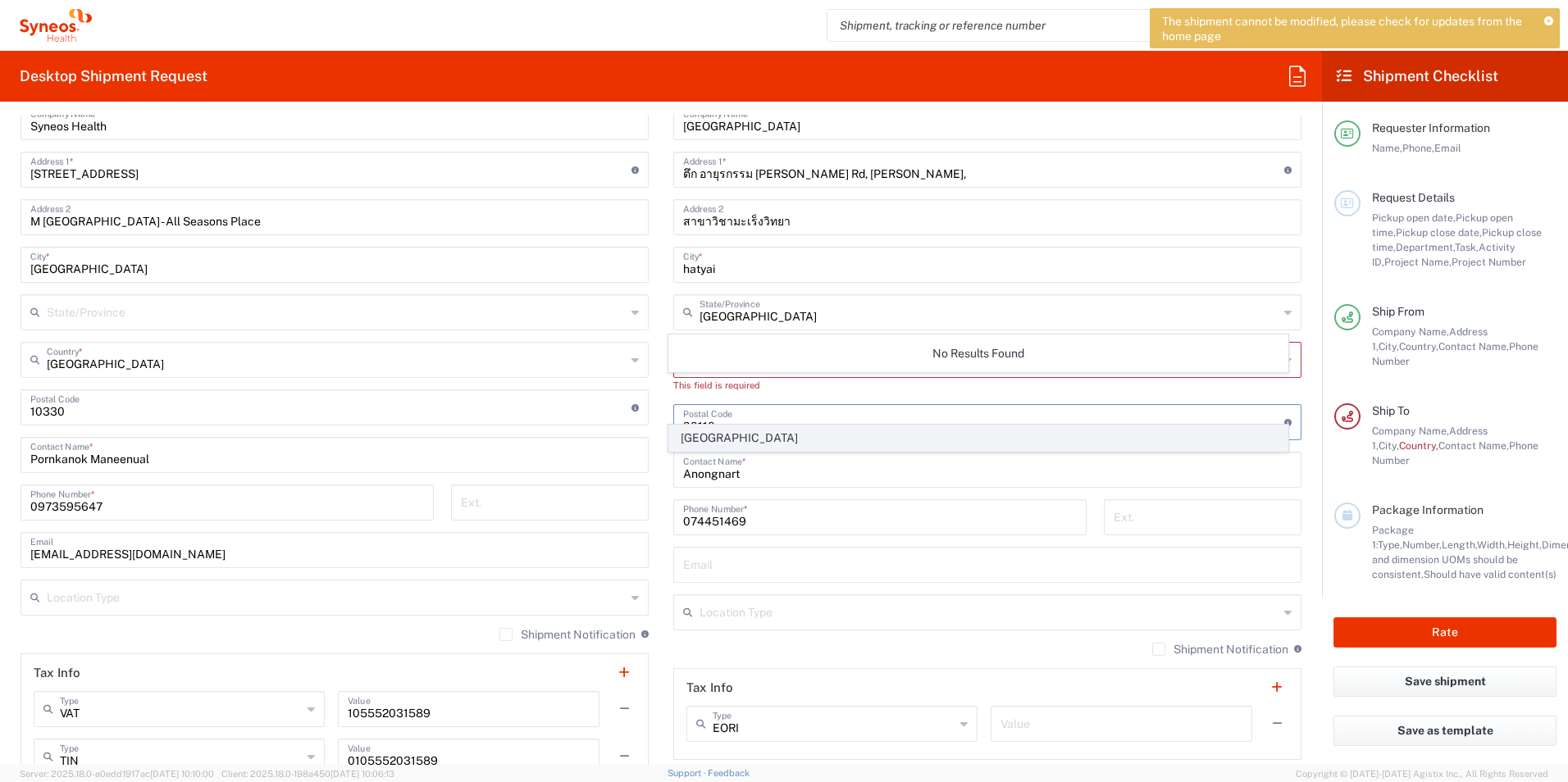
click at [761, 438] on span "[GEOGRAPHIC_DATA]" at bounding box center [979, 438] width 619 height 25
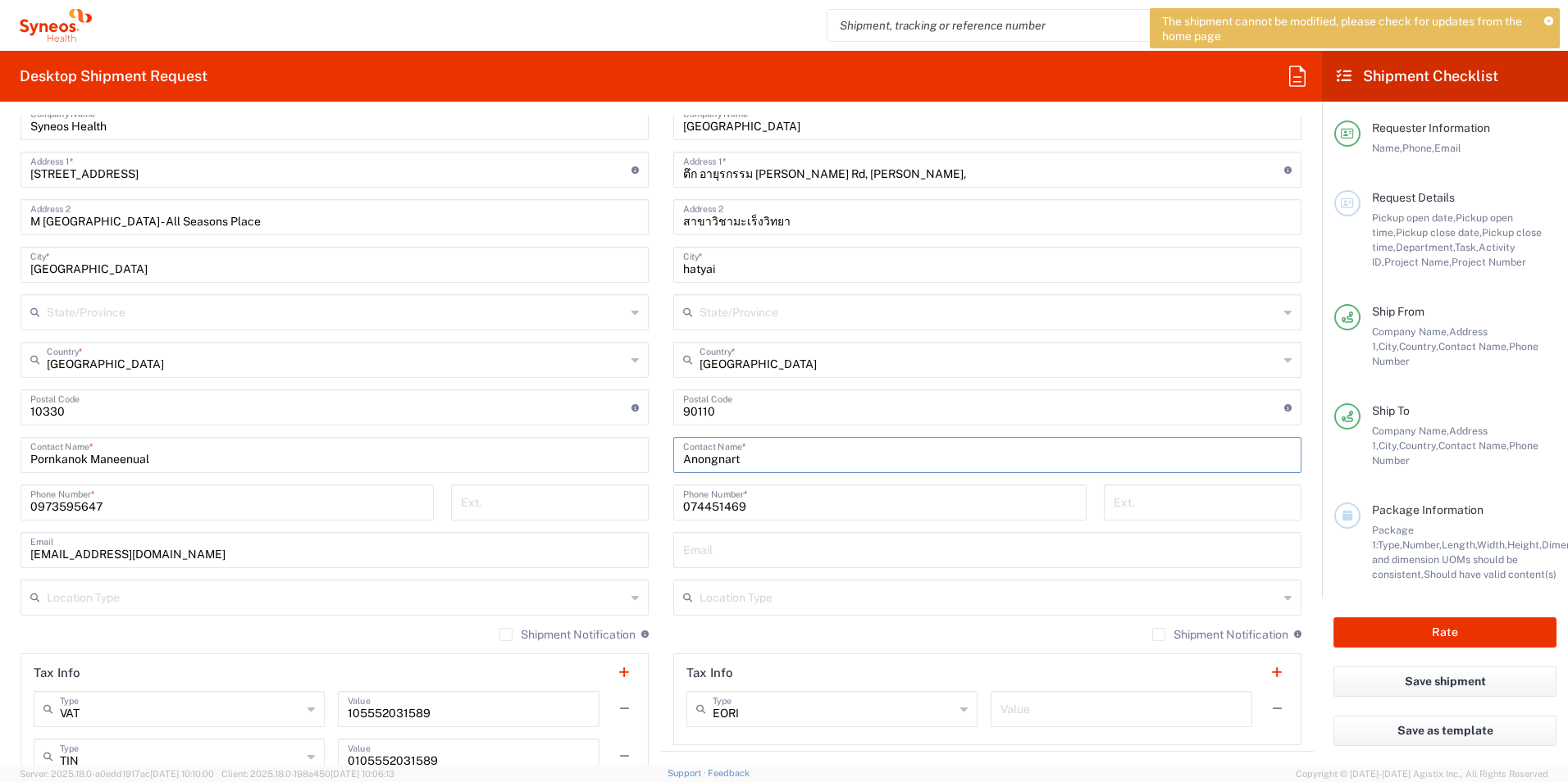
drag, startPoint x: 739, startPoint y: 456, endPoint x: 666, endPoint y: 463, distance: 73.3
click at [666, 463] on main "Location [PERSON_NAME] LLC-[GEOGRAPHIC_DATA] [GEOGRAPHIC_DATA] [GEOGRAPHIC_DATA…" at bounding box center [987, 401] width 653 height 689
paste input "Ruangdam"
type input "Anongnart Ruangdam"
click at [727, 550] on input "text" at bounding box center [986, 549] width 608 height 29
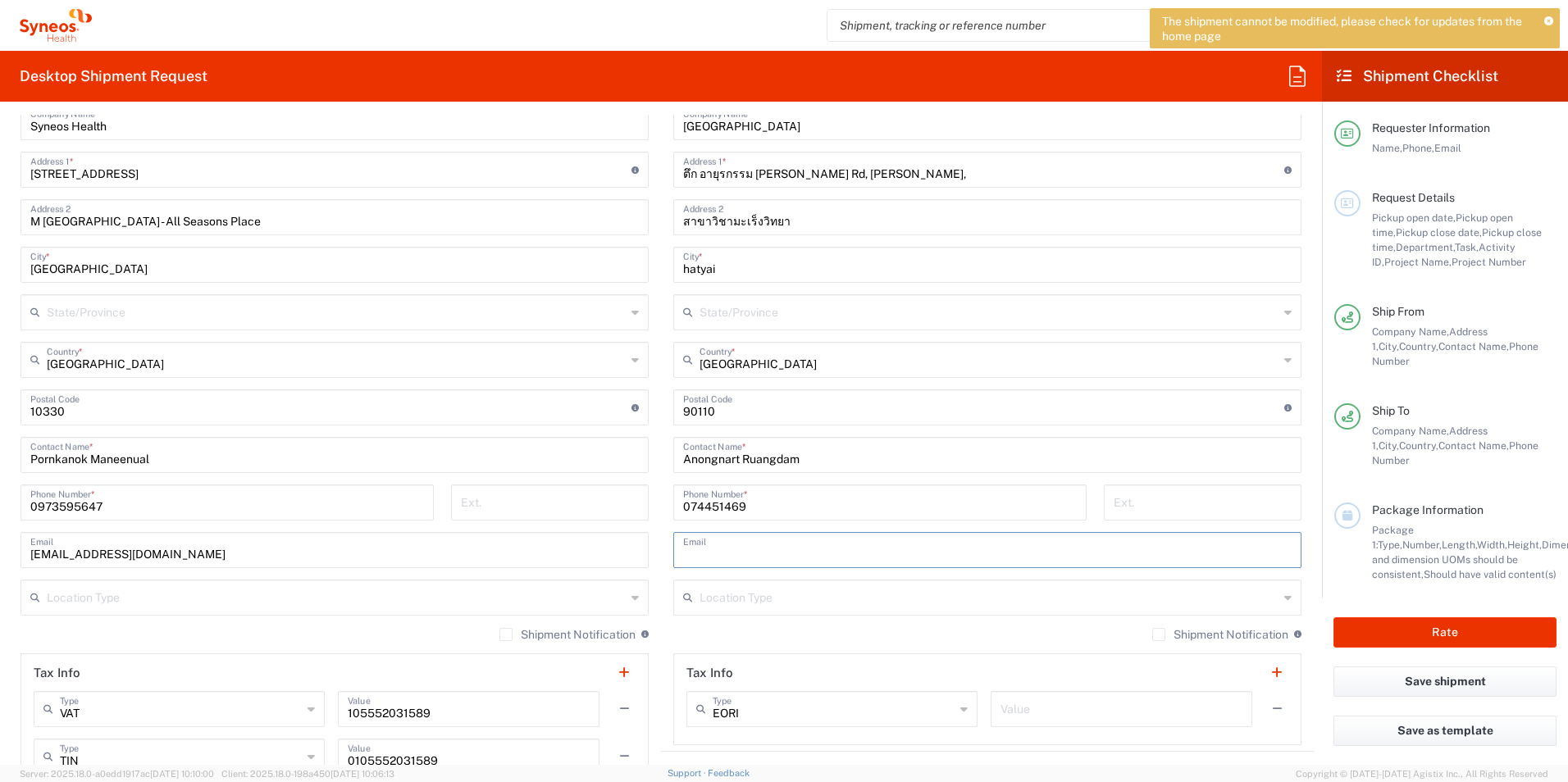
paste input "[EMAIL_ADDRESS][DOMAIN_NAME]"
type input "[EMAIL_ADDRESS][DOMAIN_NAME]"
type input "[DATE]"
type input "[GEOGRAPHIC_DATA]"
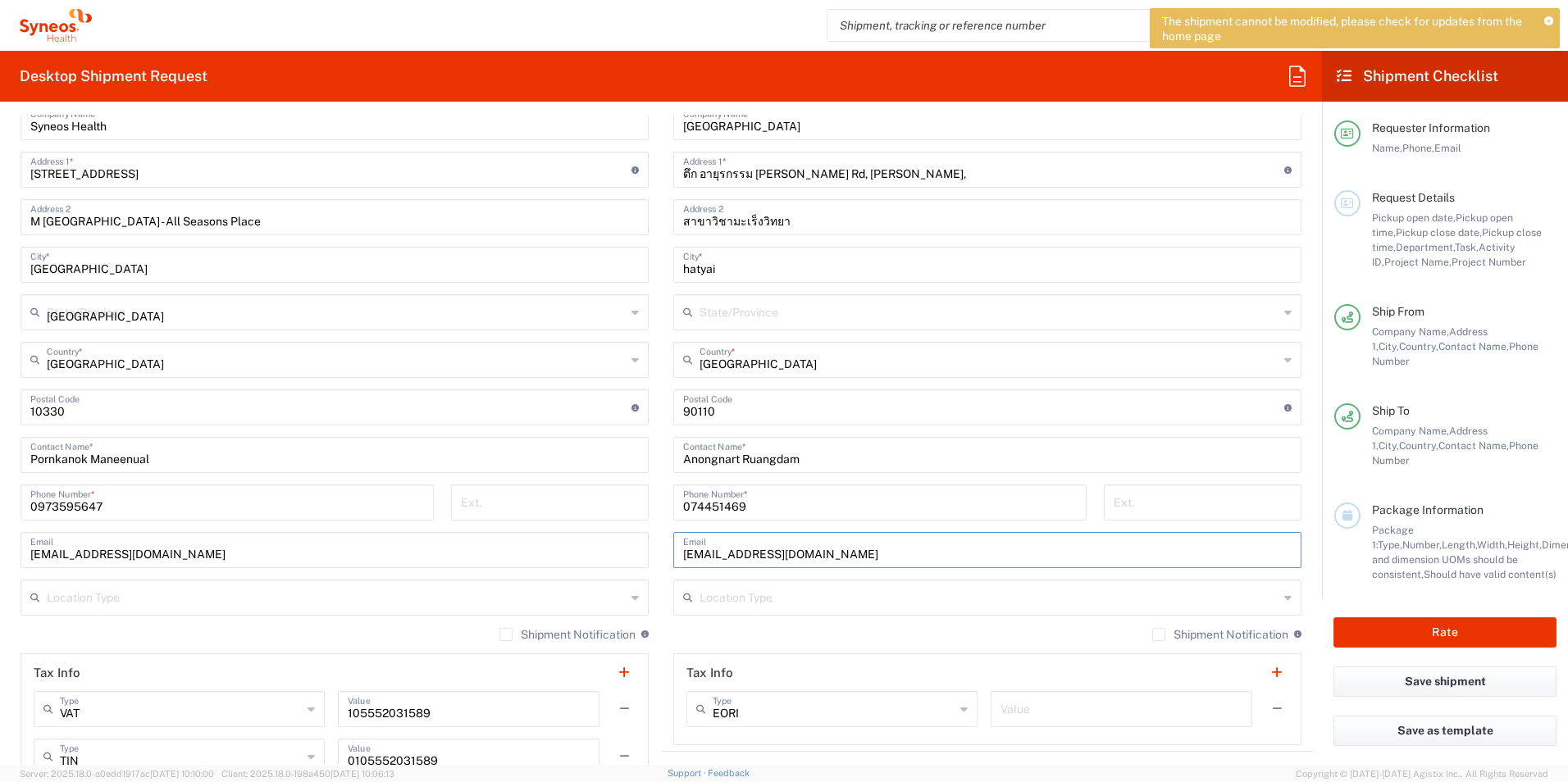
type input "[GEOGRAPHIC_DATA]"
type input "Envelope"
type input "1"
type input "24.13"
type input "31.75"
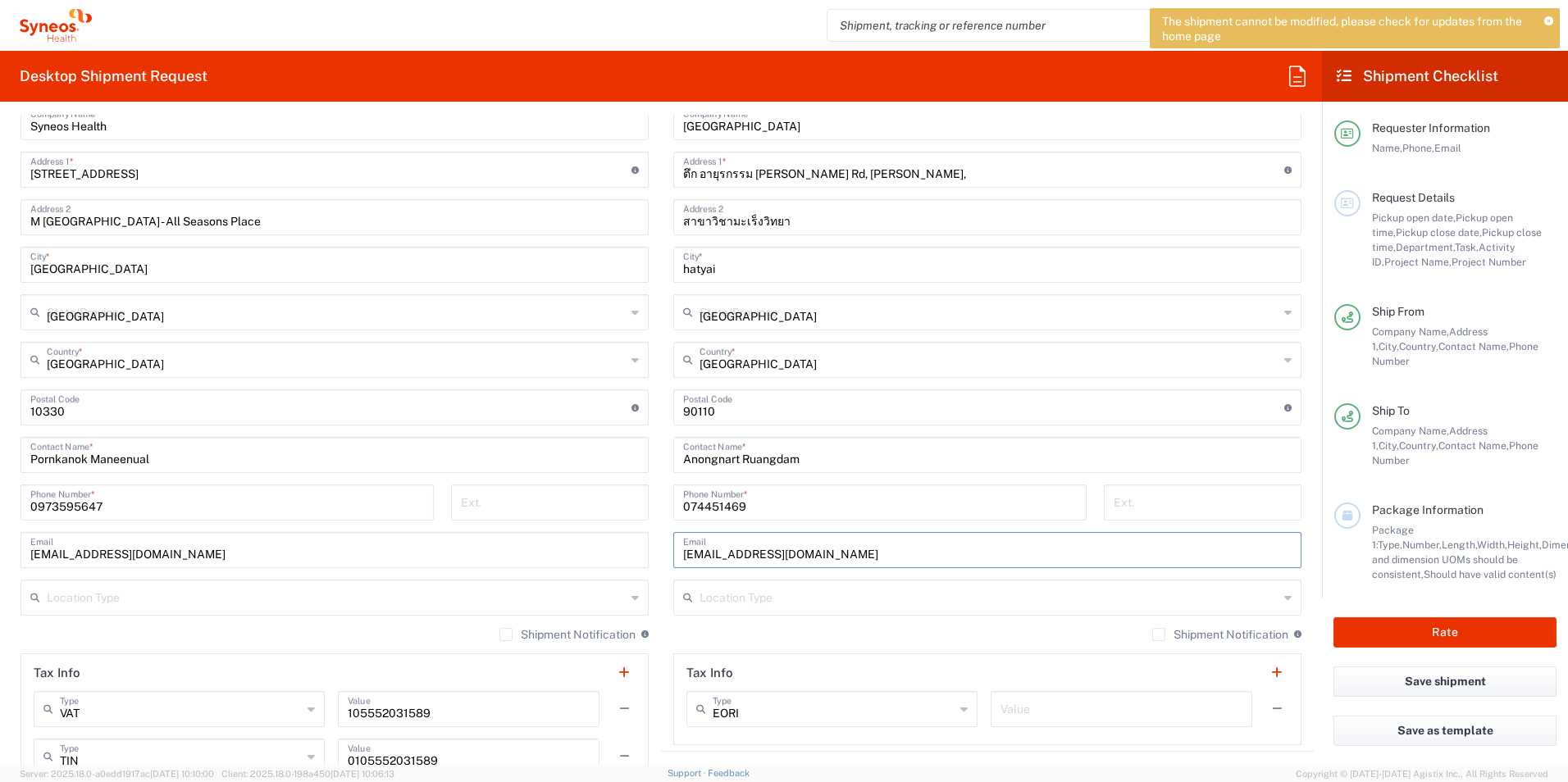
type input "0.64"
type input "cm"
type input "0.45"
type input "kgs"
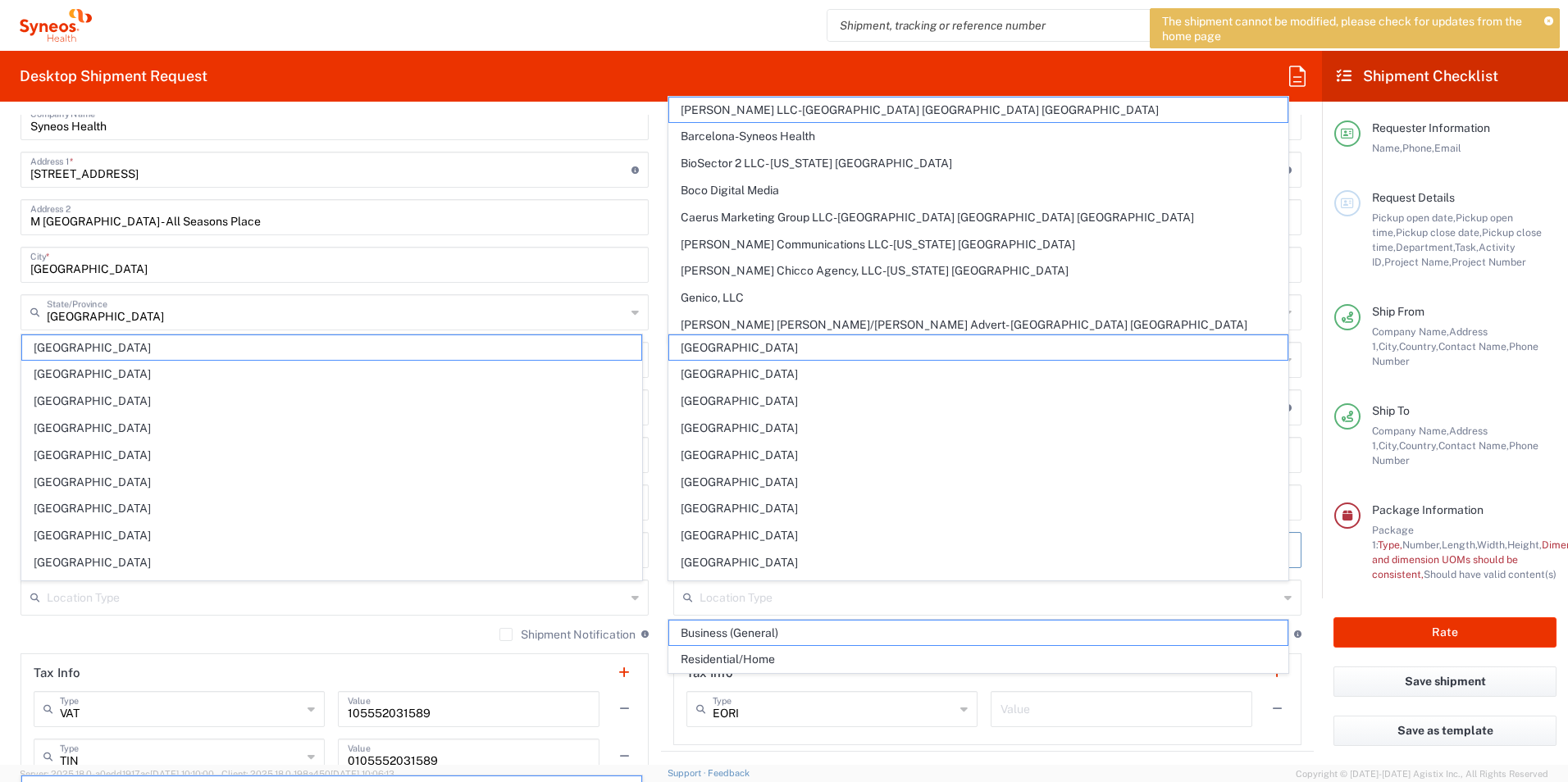
type input "[EMAIL_ADDRESS][DOMAIN_NAME]"
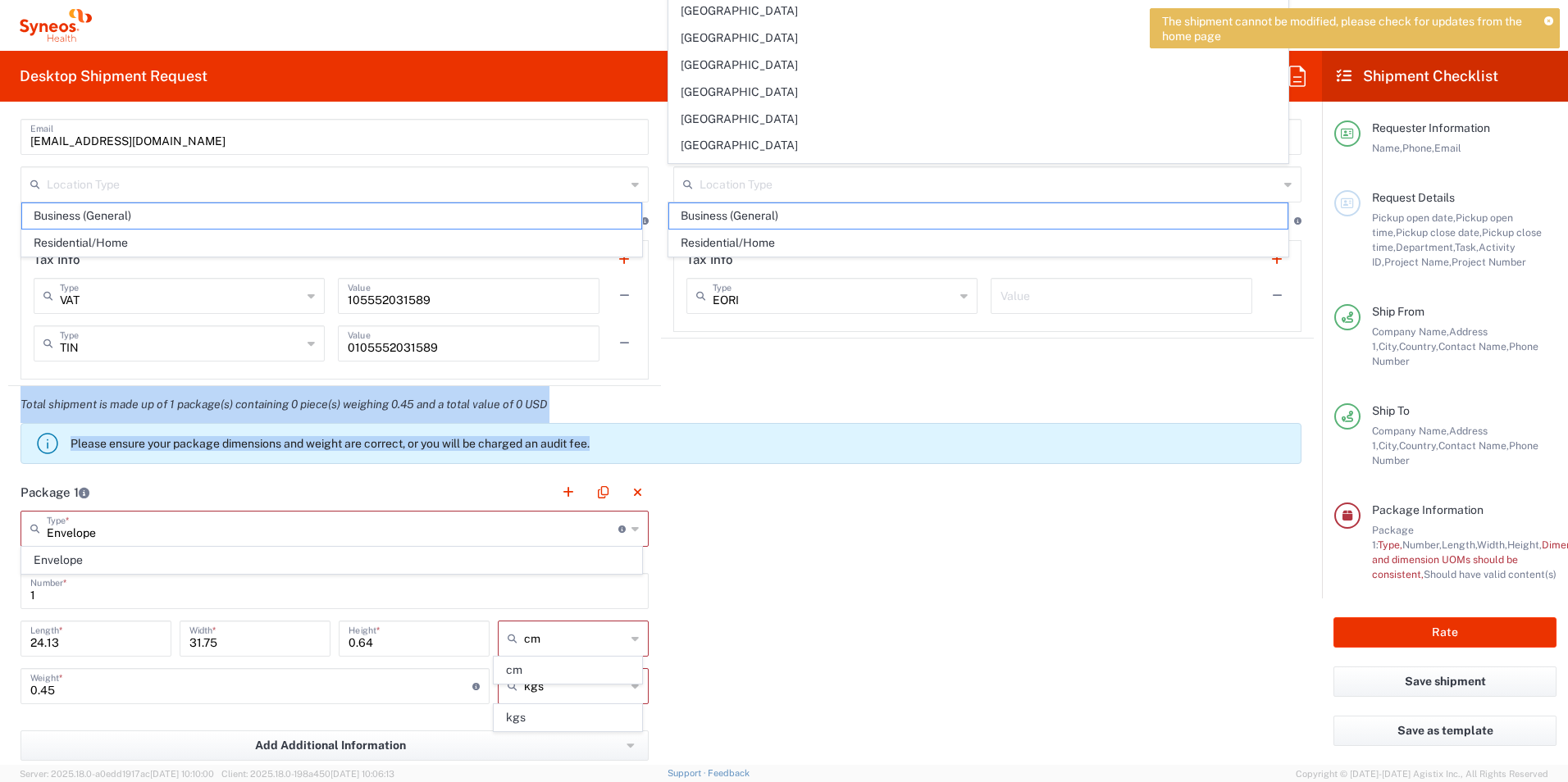
scroll to position [1203, 0]
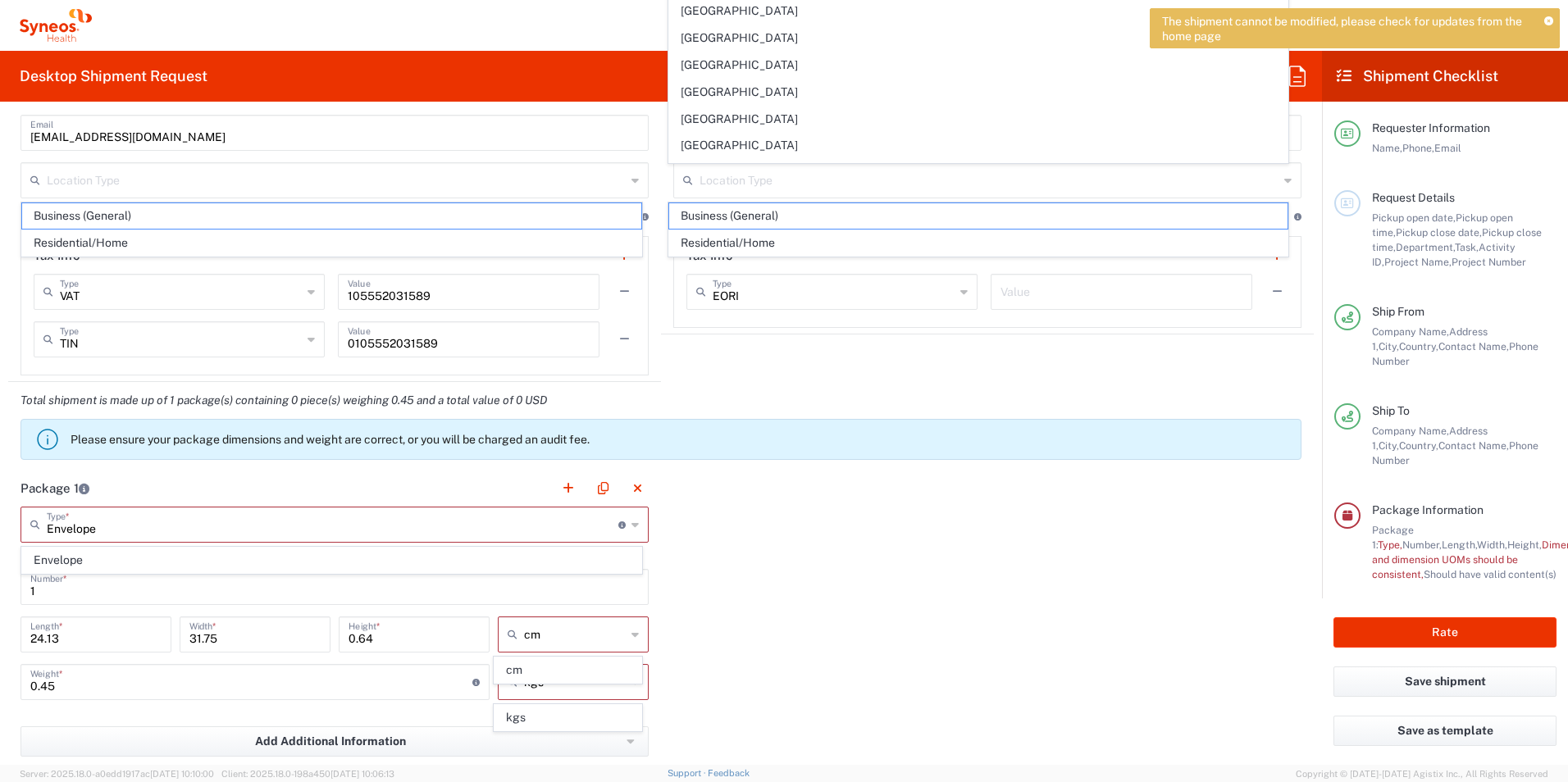
click at [992, 525] on div "Package 1 Envelope Type * Material used to package goods Envelope This field is…" at bounding box center [661, 664] width 1305 height 389
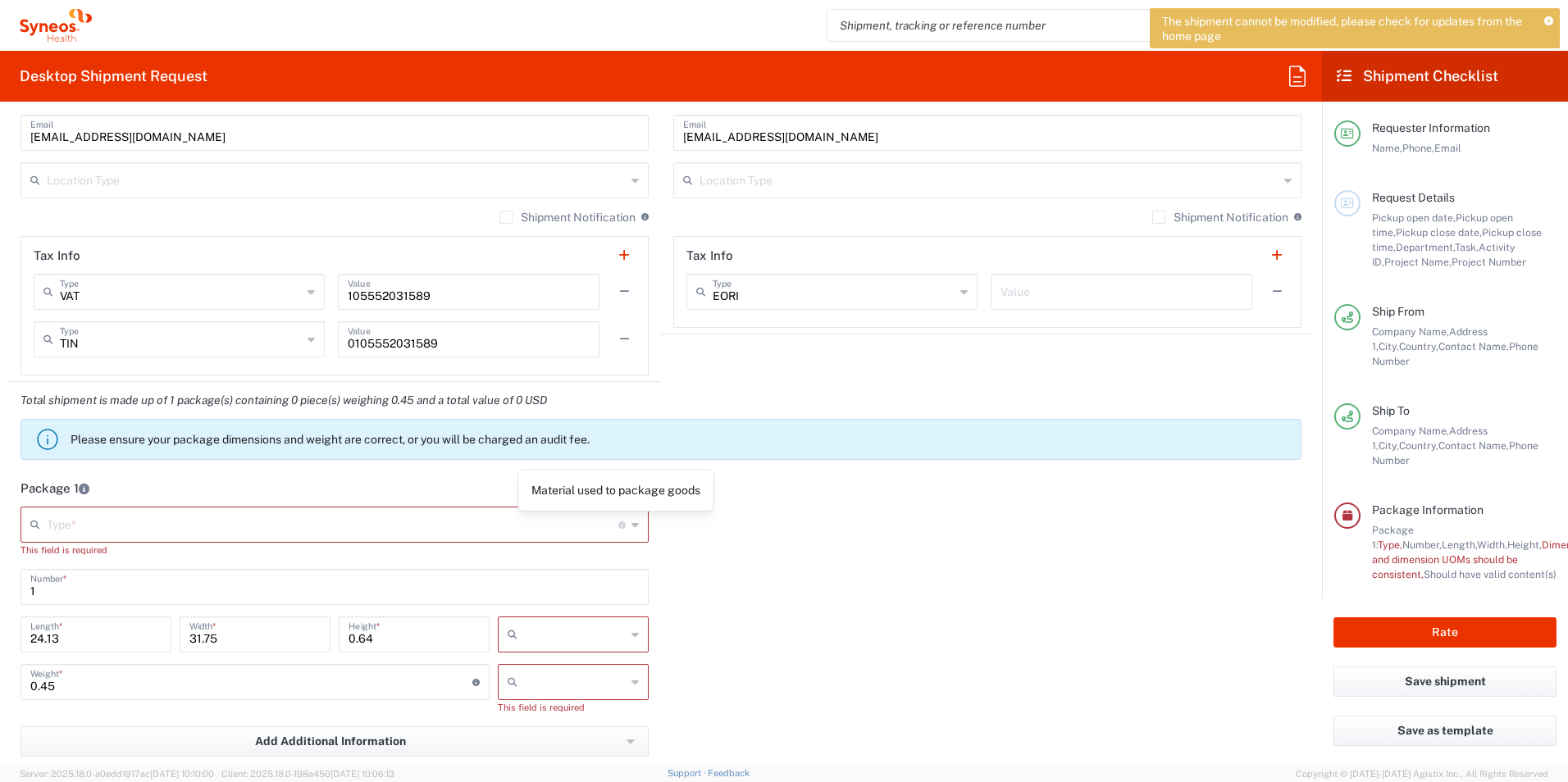
click at [516, 532] on input "text" at bounding box center [332, 523] width 572 height 29
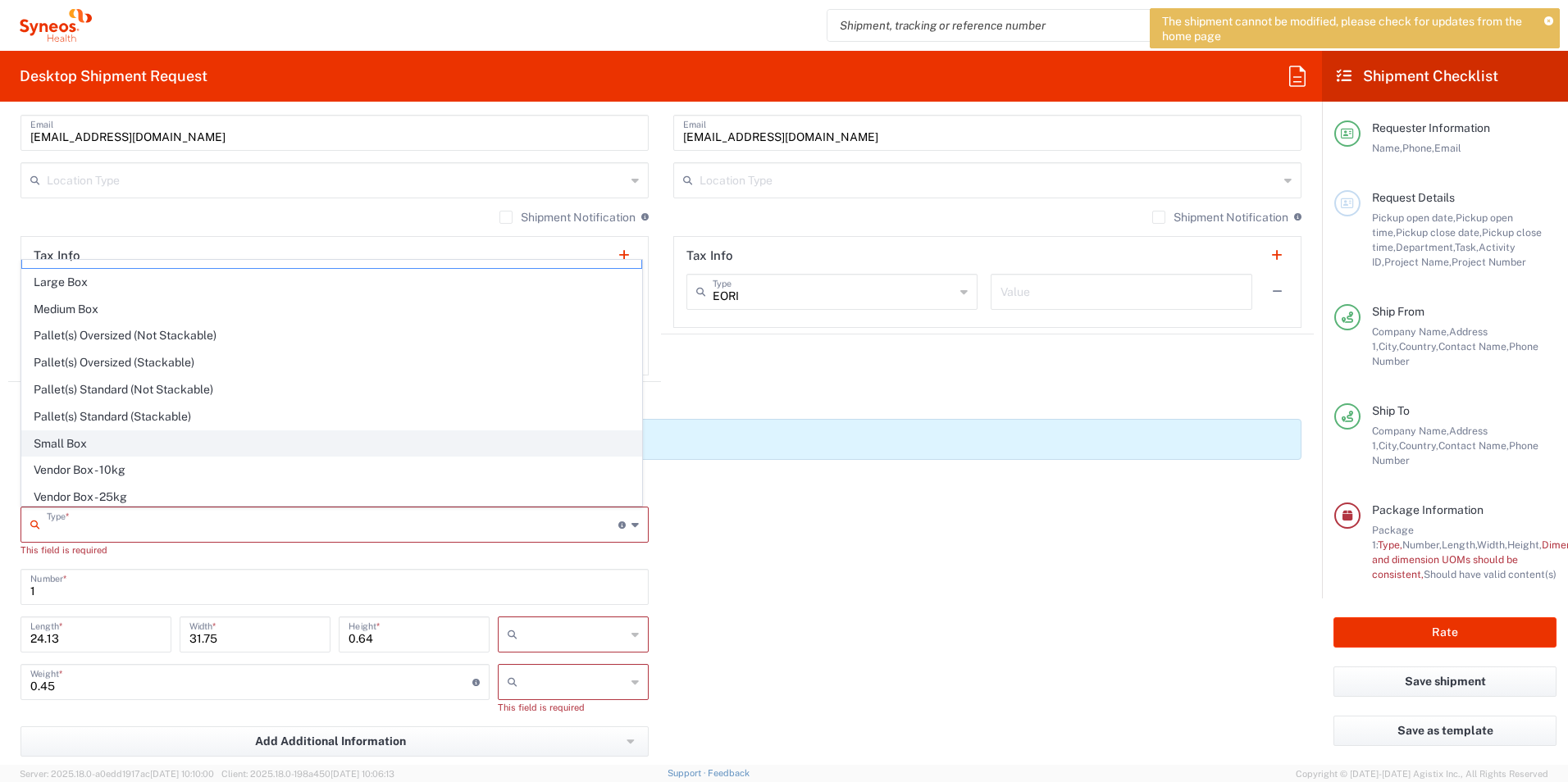
scroll to position [0, 0]
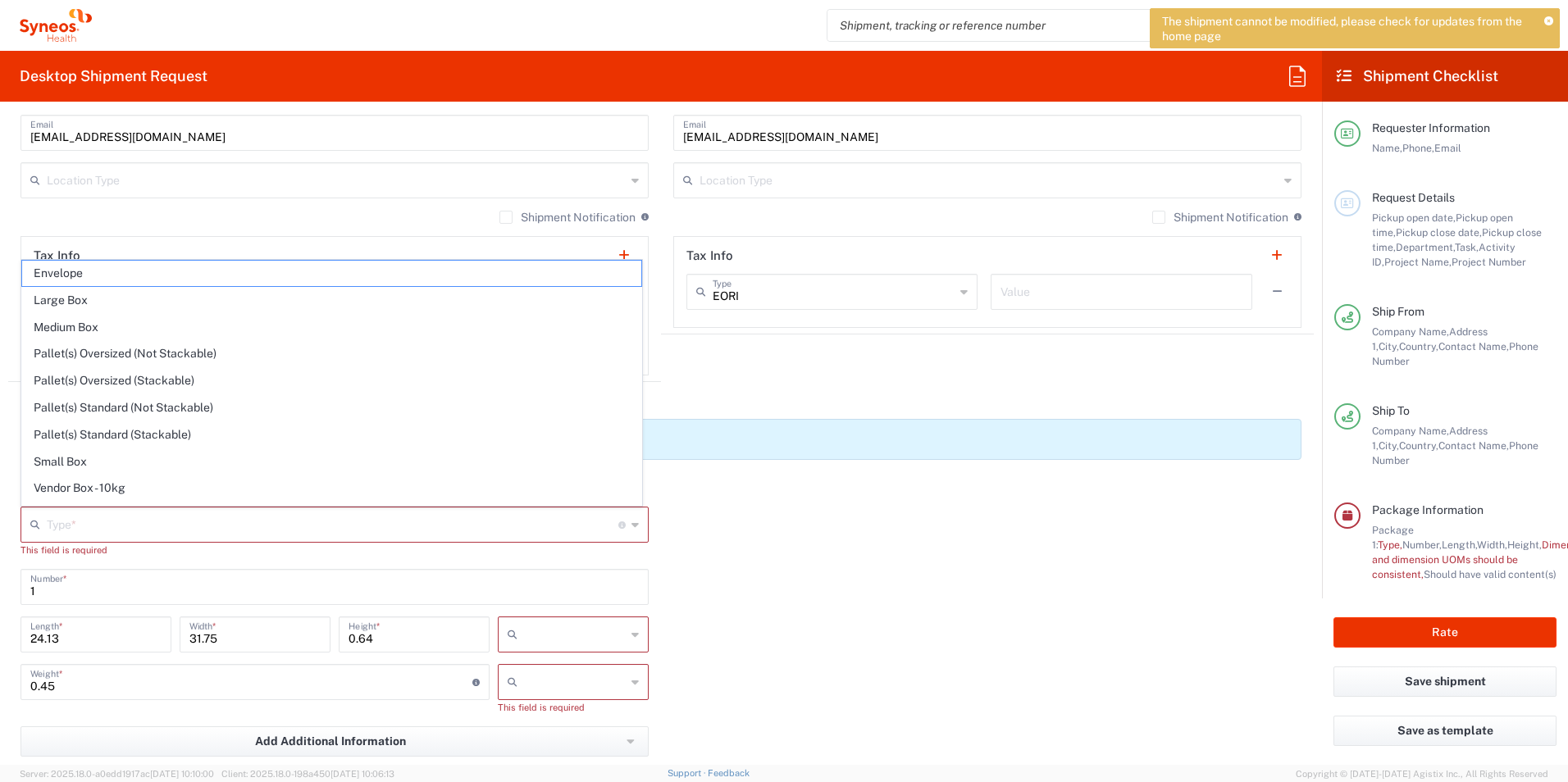
click at [948, 563] on div "Package 1 Type * Material used to package goods Envelope Large Box Medium Box P…" at bounding box center [661, 664] width 1305 height 389
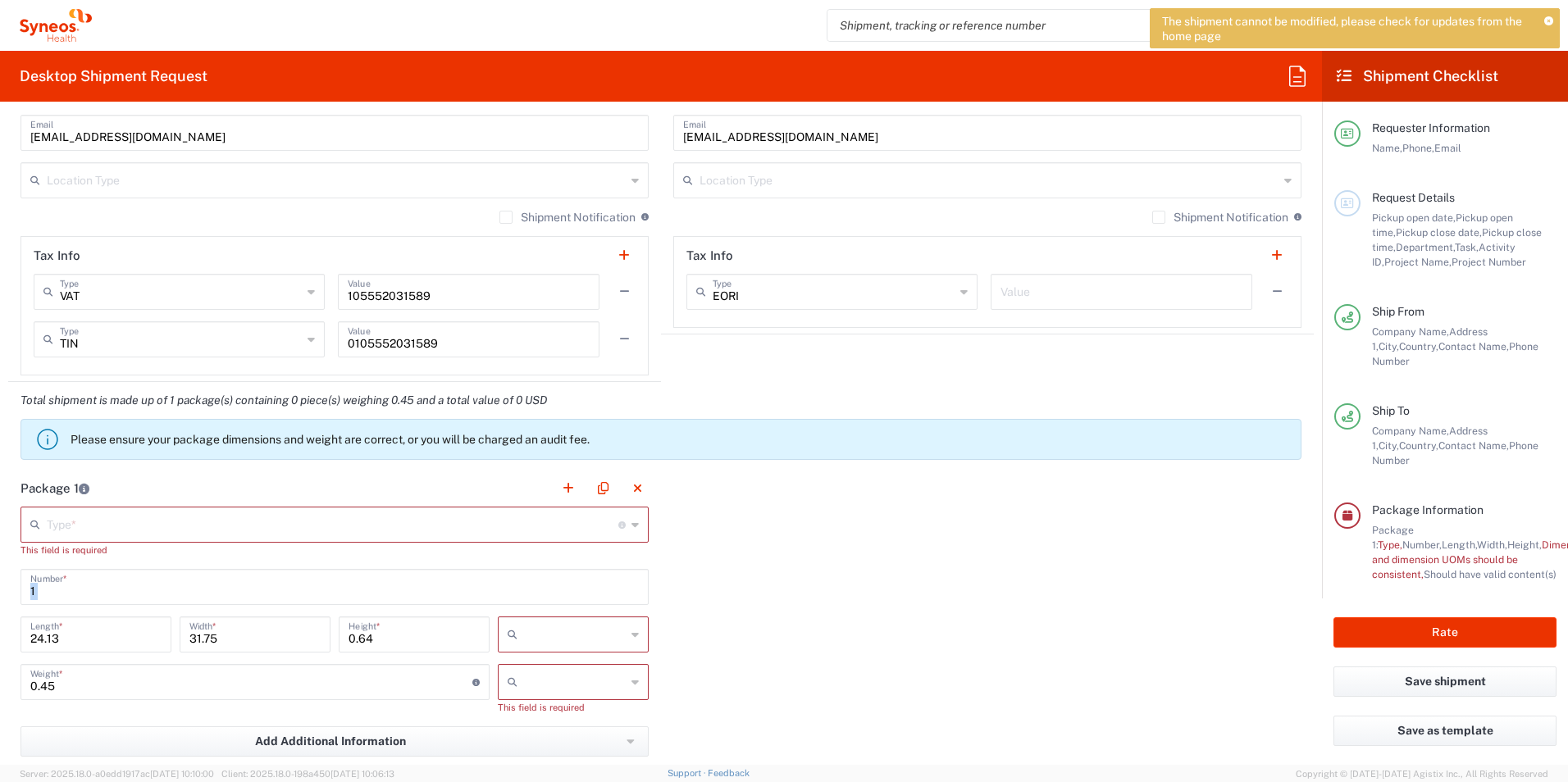
click at [948, 563] on div "Package 1 Type * Material used to package goods Envelope Large Box Medium Box P…" at bounding box center [661, 664] width 1305 height 389
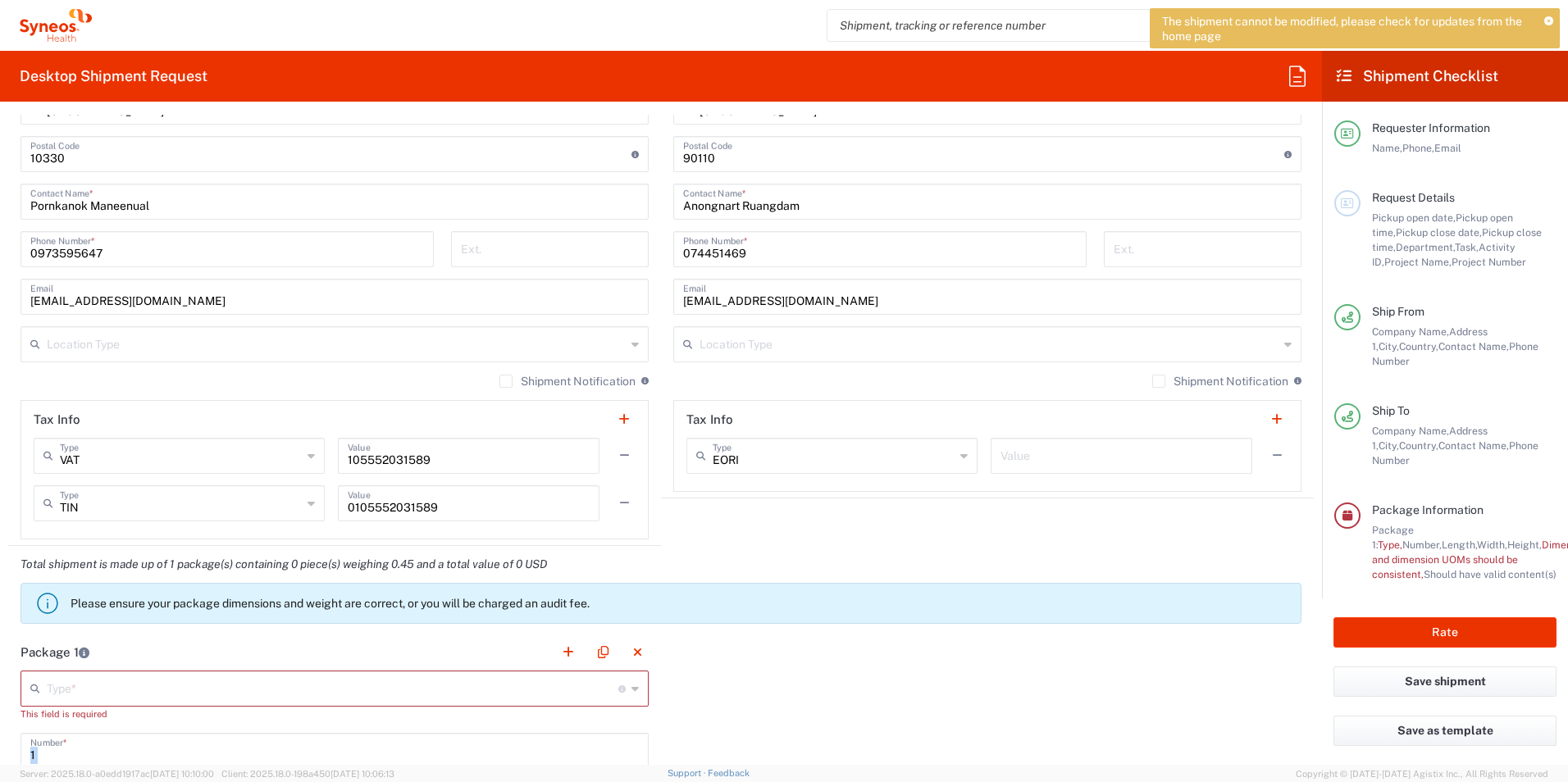
scroll to position [956, 0]
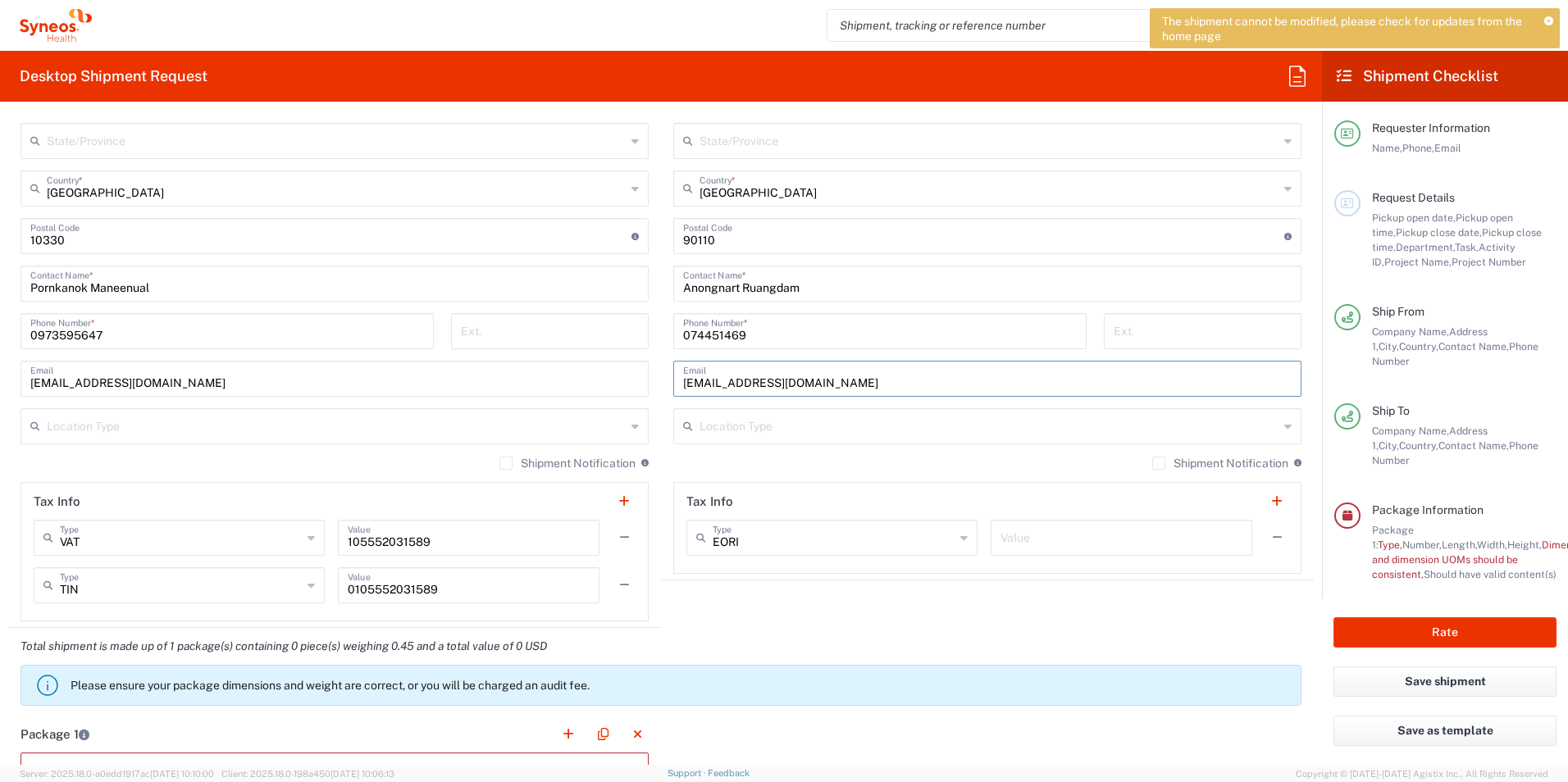
click at [927, 382] on input "[EMAIL_ADDRESS][DOMAIN_NAME]" at bounding box center [986, 377] width 608 height 29
type input "[EMAIL_ADDRESS][DOMAIN_NAME]"
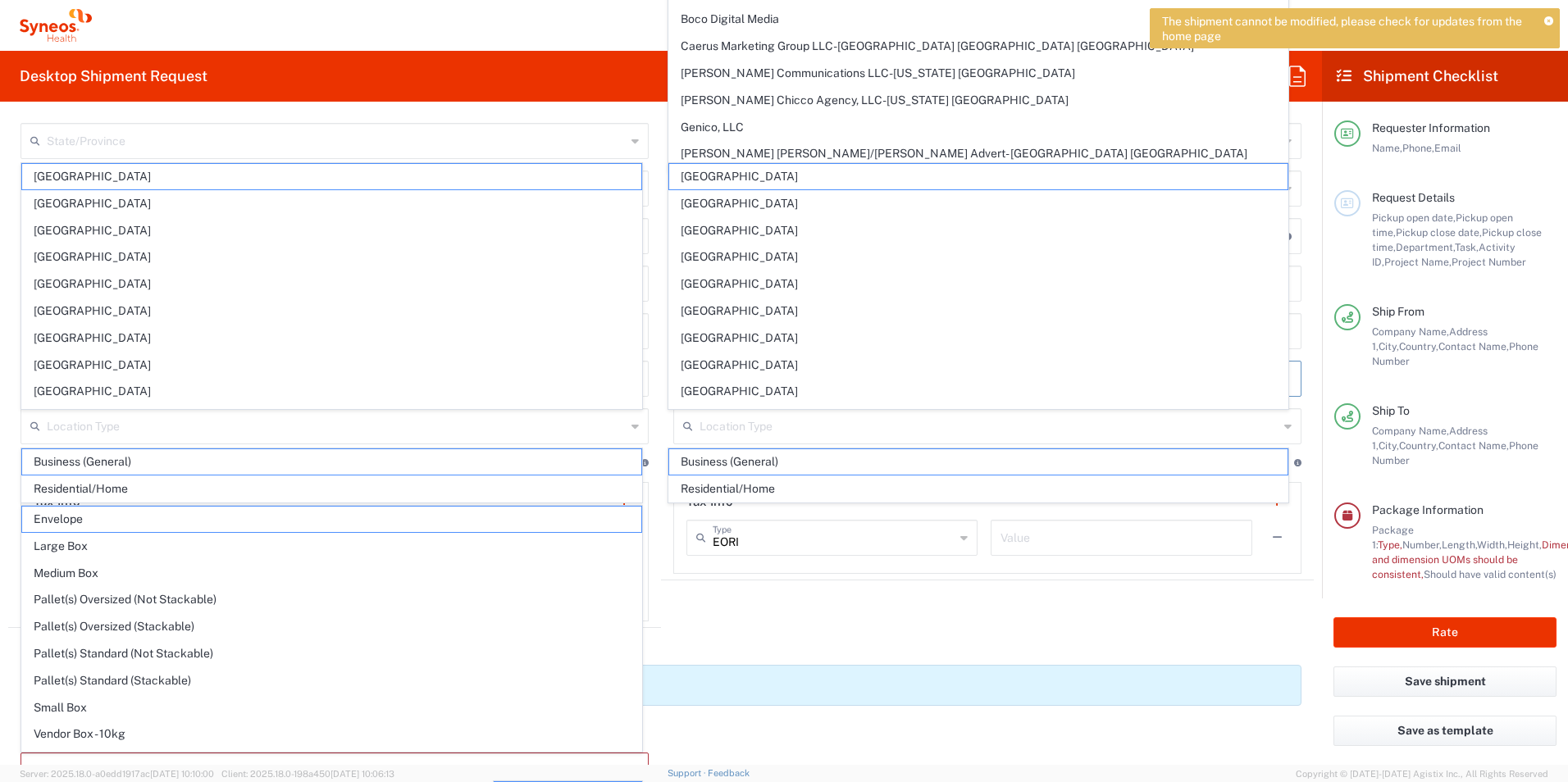
type input "[GEOGRAPHIC_DATA]"
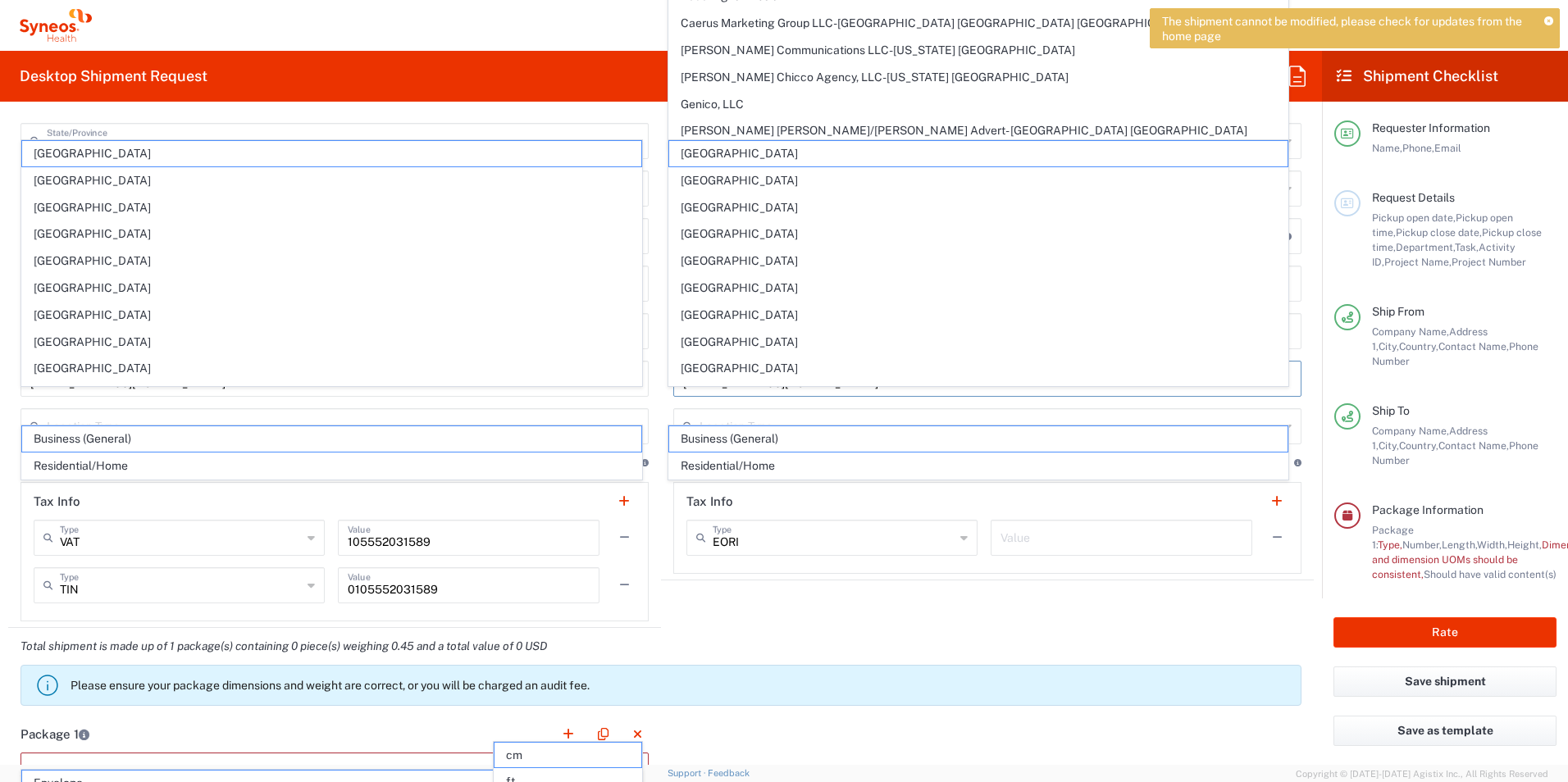
scroll to position [1203, 0]
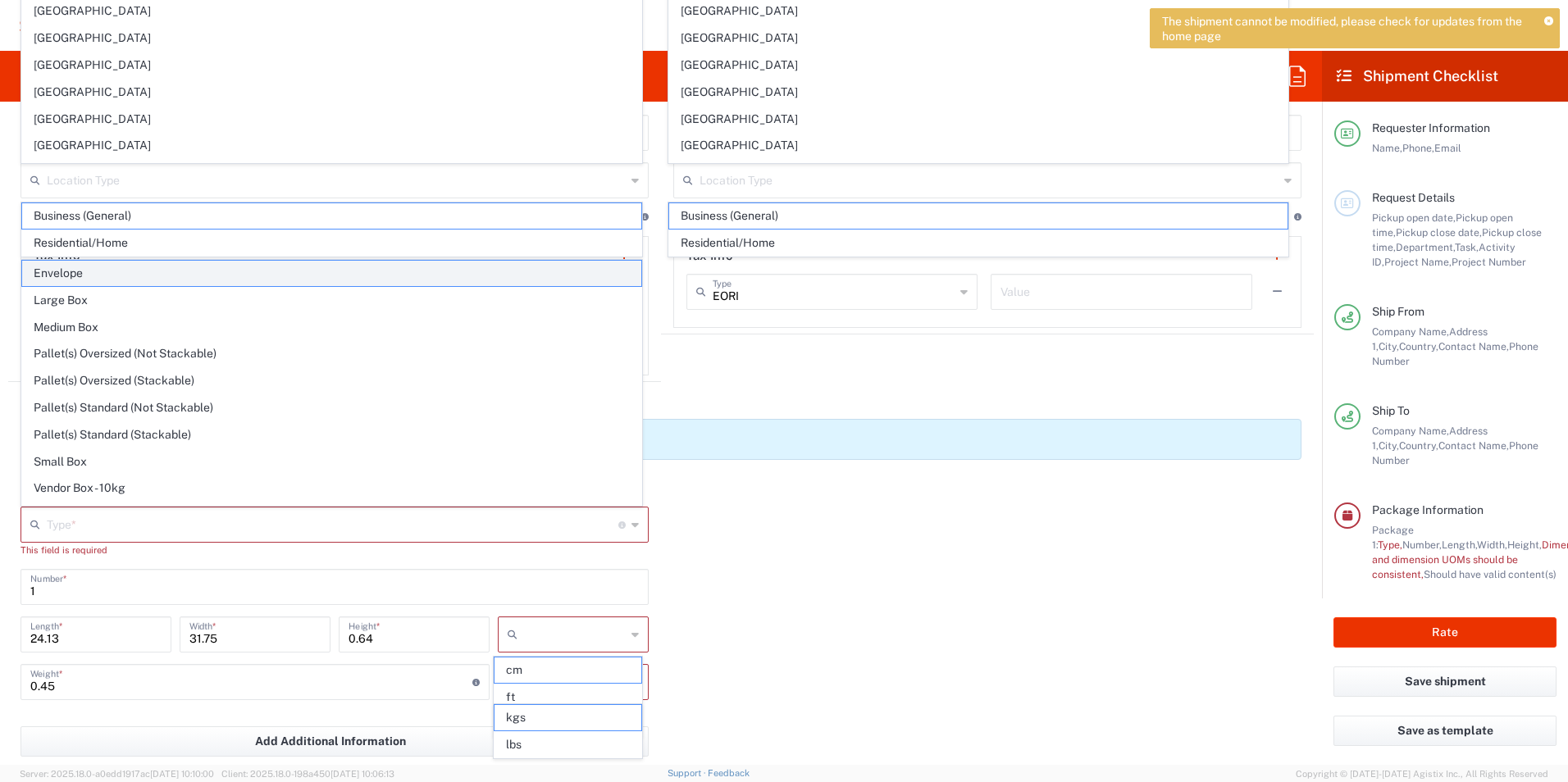
click at [273, 264] on span "Envelope" at bounding box center [332, 273] width 619 height 25
type input "Envelope"
type input "9.5"
type input "12.5"
type input "0.25"
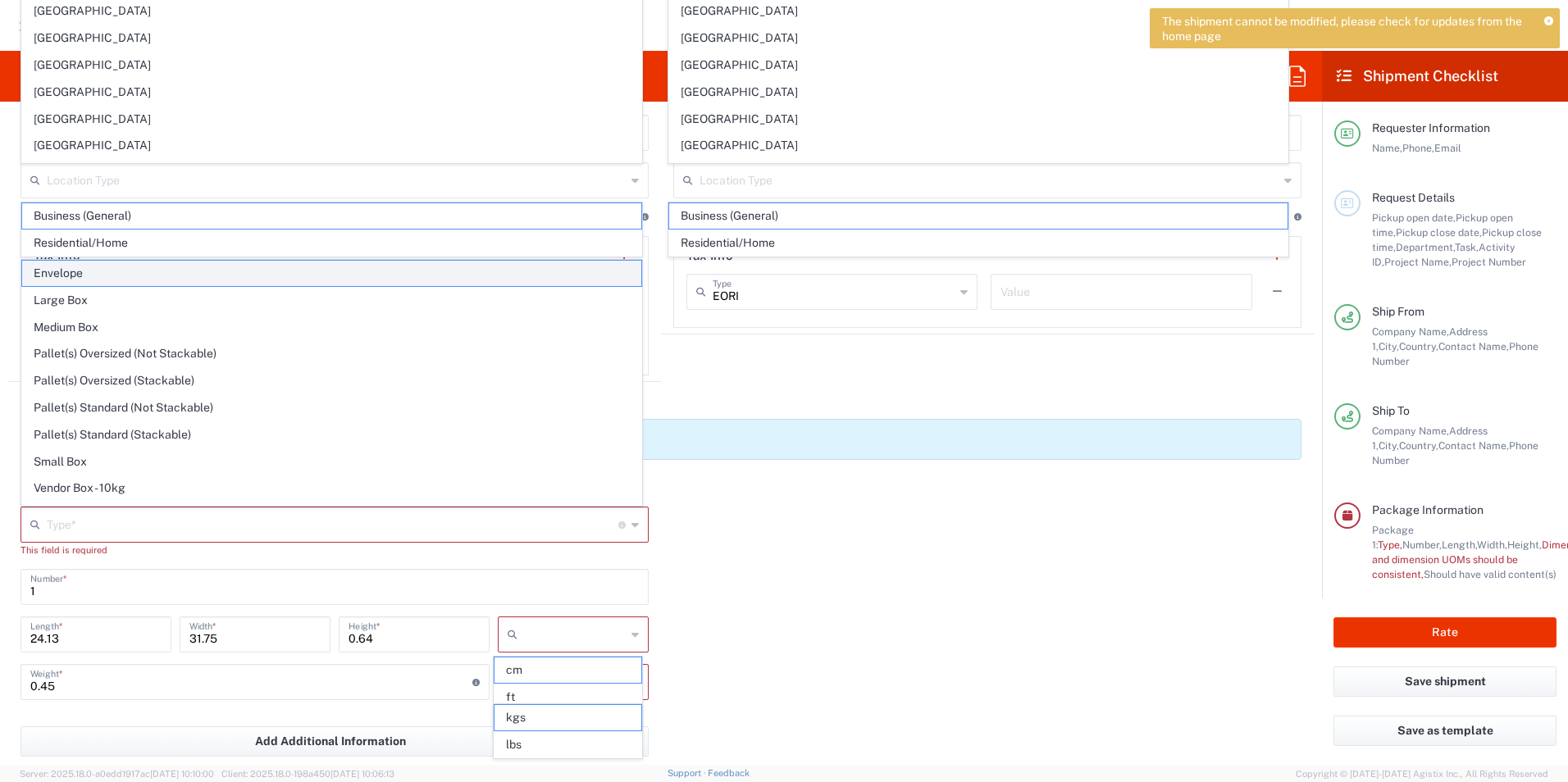
type input "in"
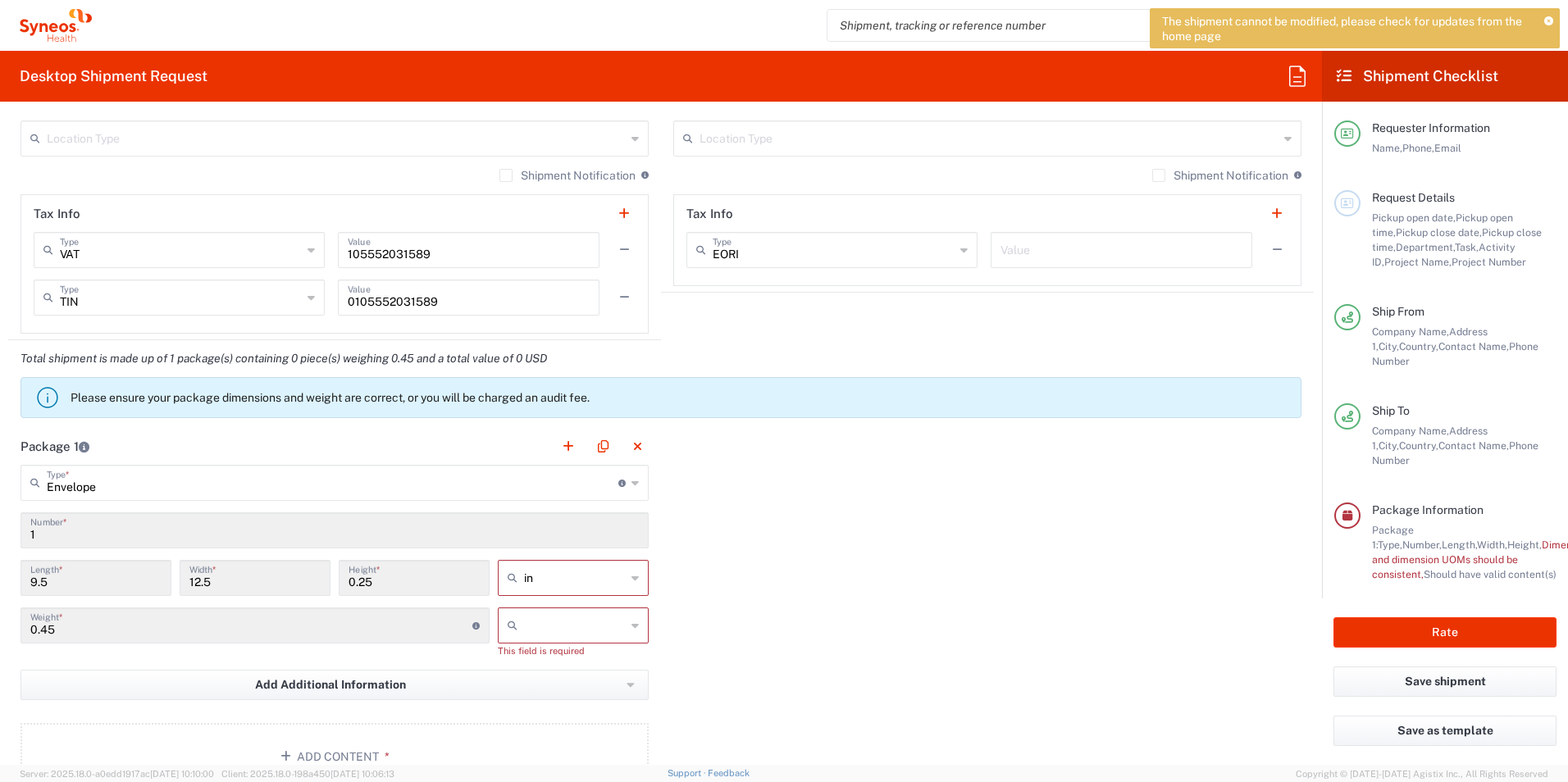
scroll to position [1284, 0]
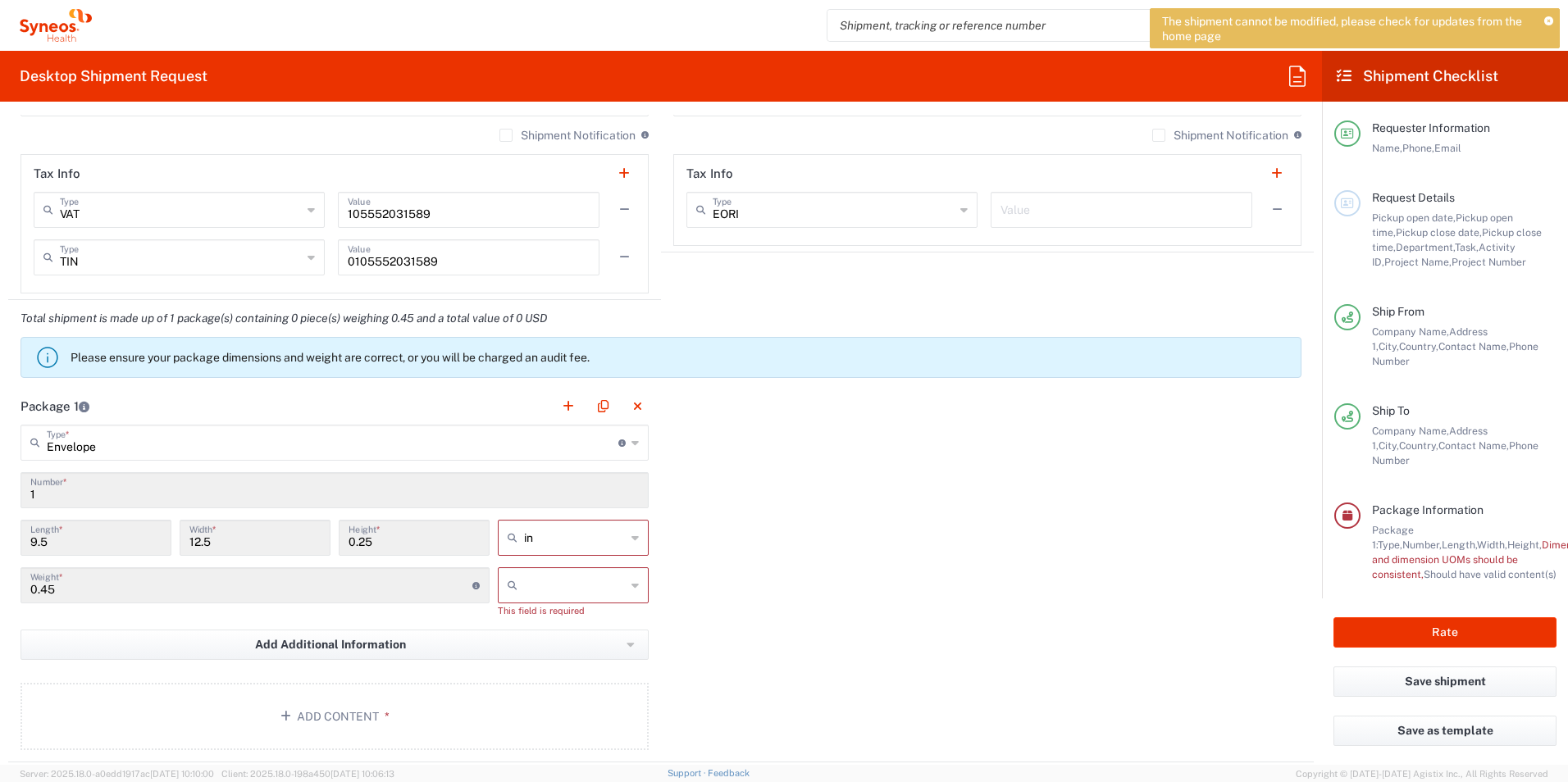
click at [594, 583] on input "text" at bounding box center [575, 585] width 102 height 26
click at [576, 623] on span "kgs" at bounding box center [567, 621] width 146 height 25
type input "kgs"
click at [815, 620] on div "Package 1 Envelope Type * Material used to package goods Envelope Large Box Med…" at bounding box center [661, 567] width 1305 height 360
click at [507, 627] on button "Add Additional Information" at bounding box center [334, 630] width 628 height 31
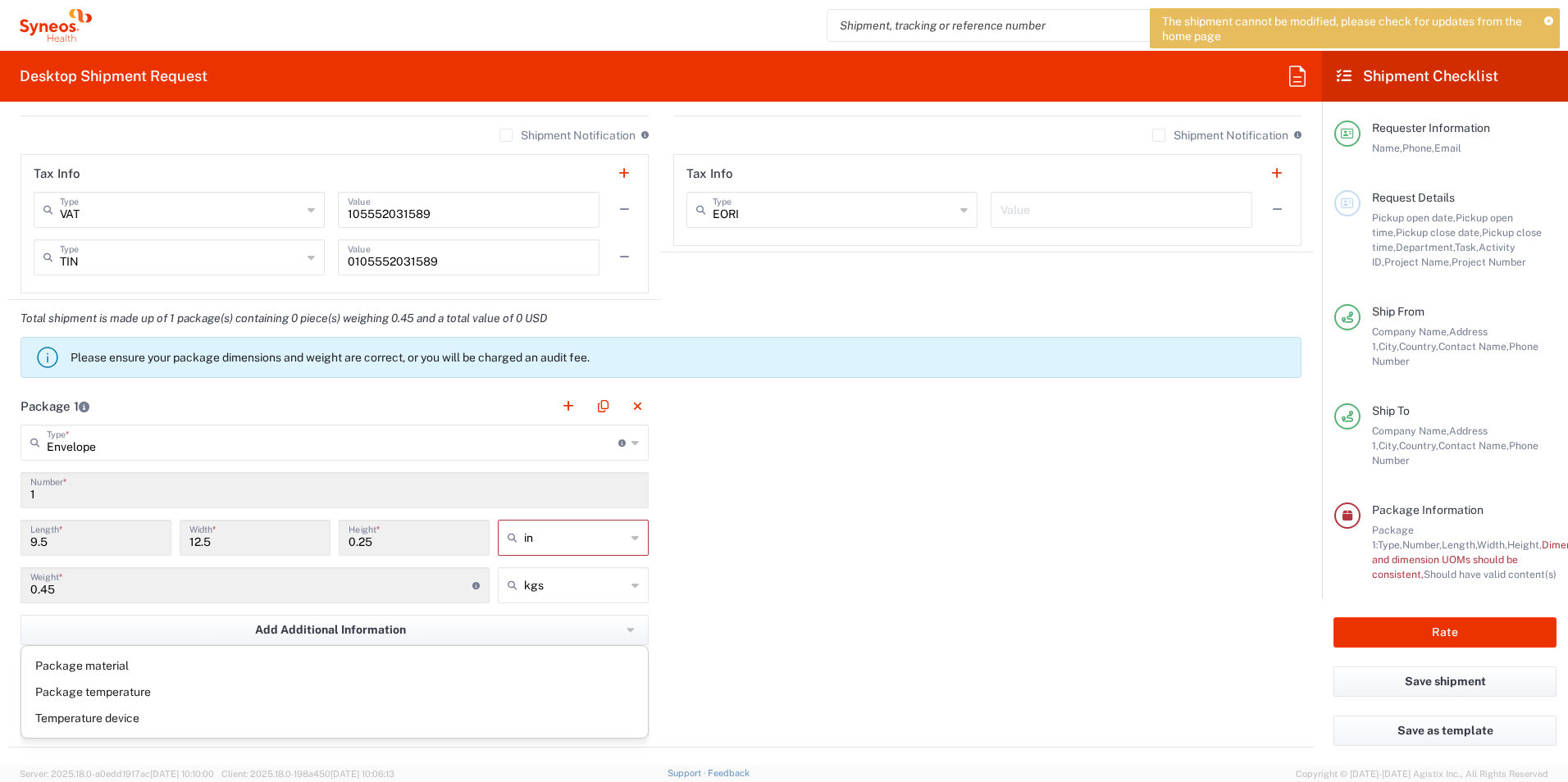
click at [815, 613] on div "Package 1 Envelope Type * Material used to package goods Envelope Large Box Med…" at bounding box center [661, 567] width 1305 height 360
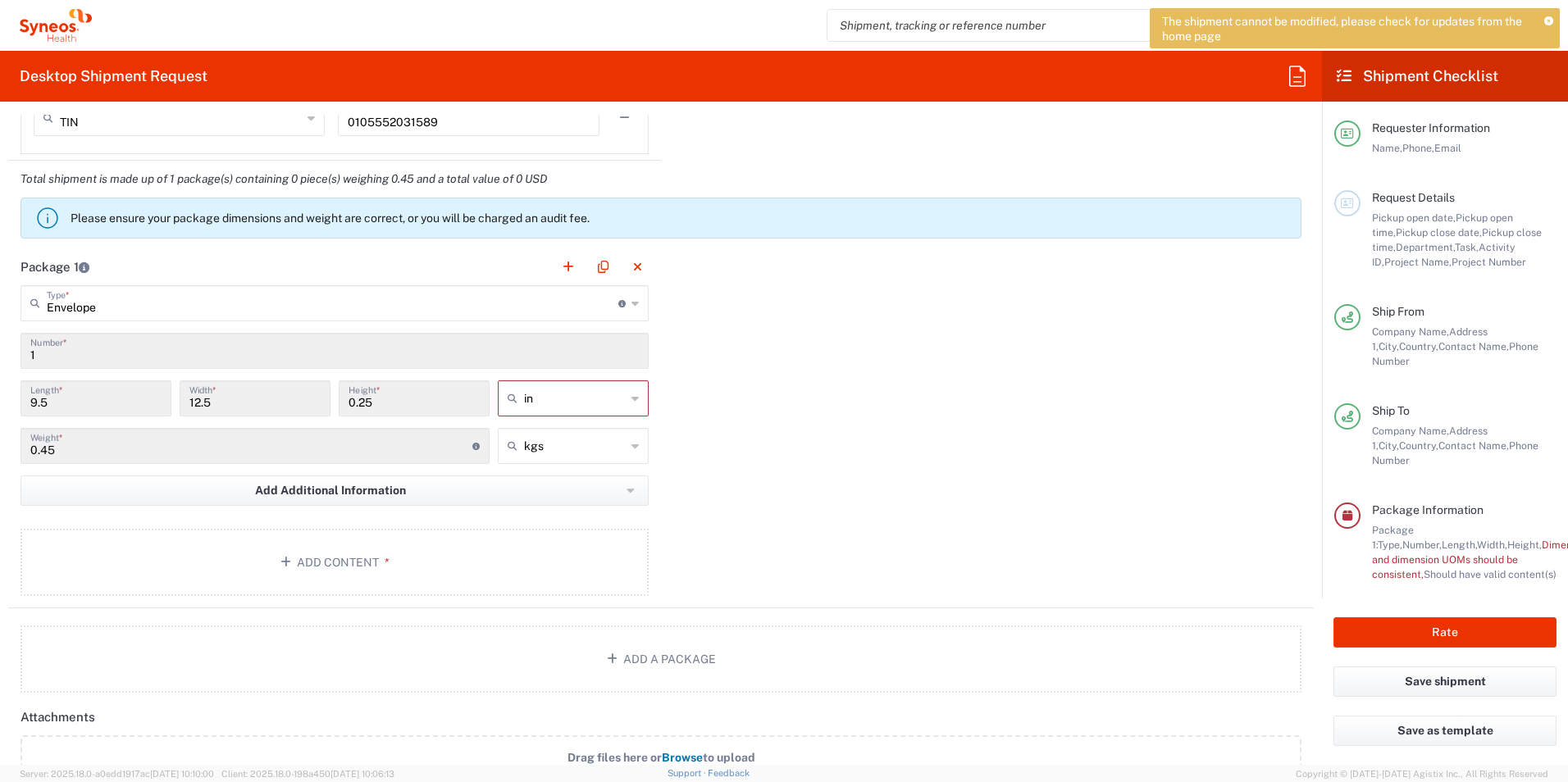
scroll to position [1449, 0]
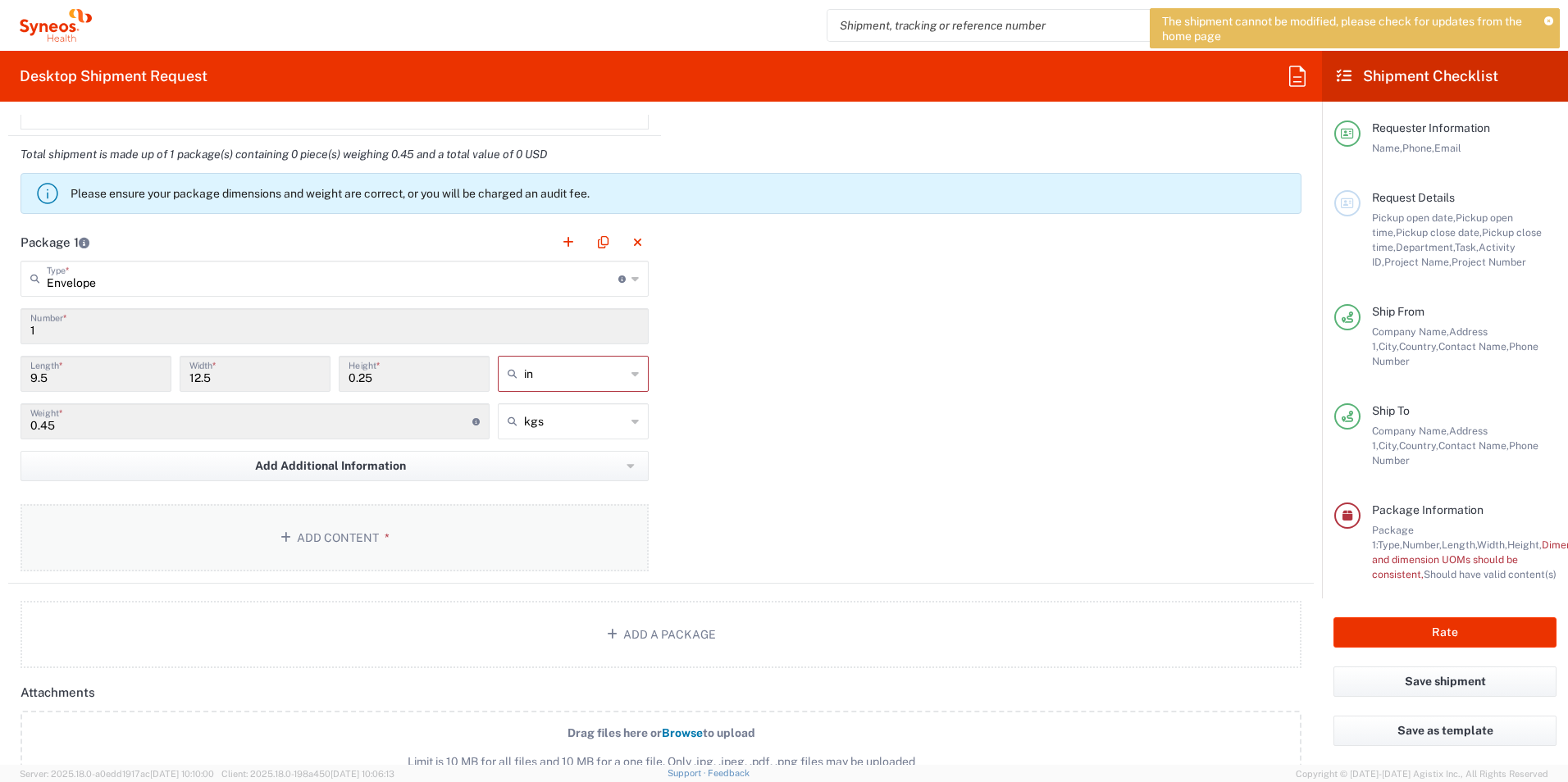
click at [282, 543] on icon "button" at bounding box center [288, 539] width 16 height 12
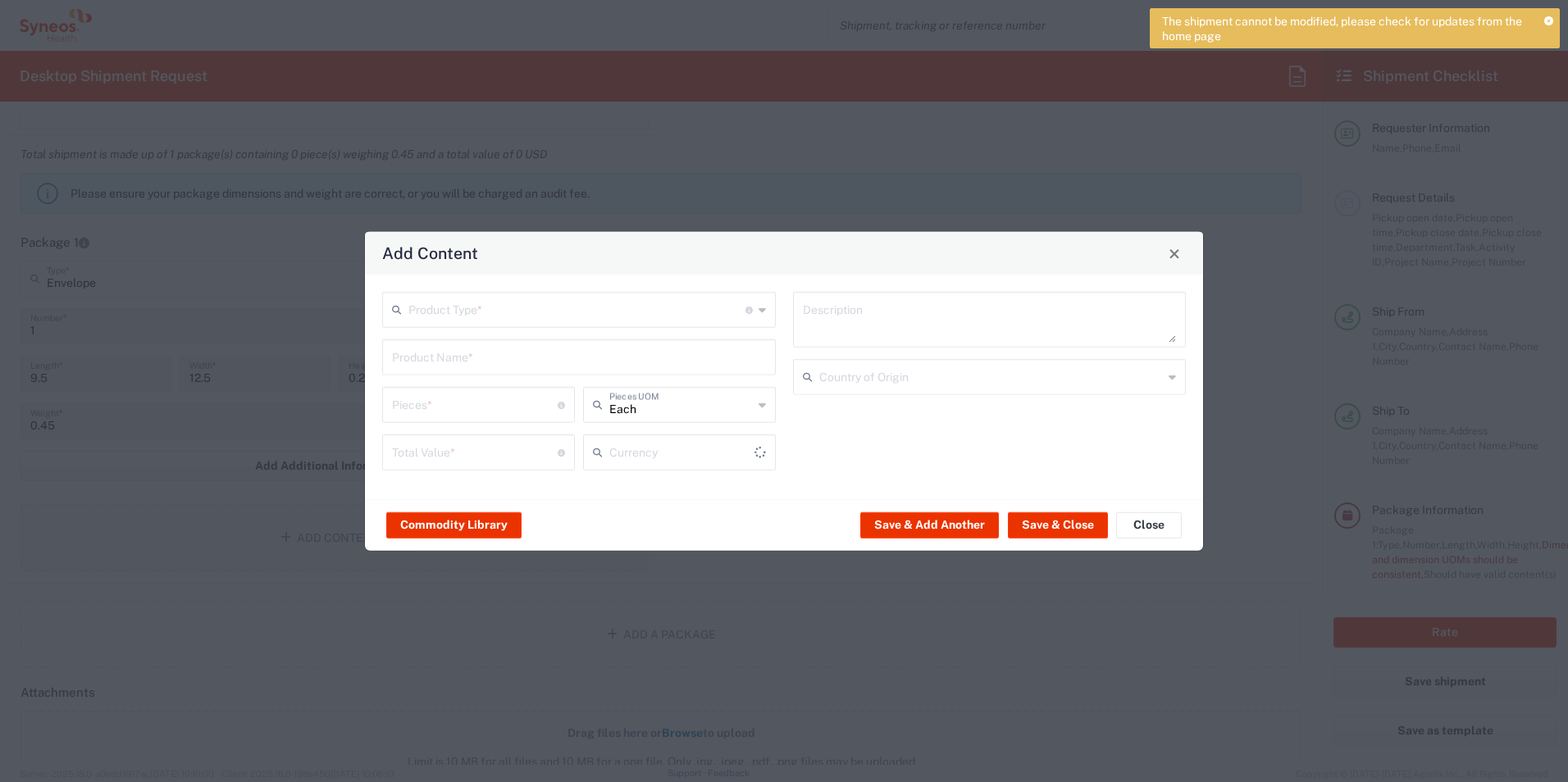
type input "US Dollar"
click at [689, 317] on input "text" at bounding box center [577, 309] width 337 height 29
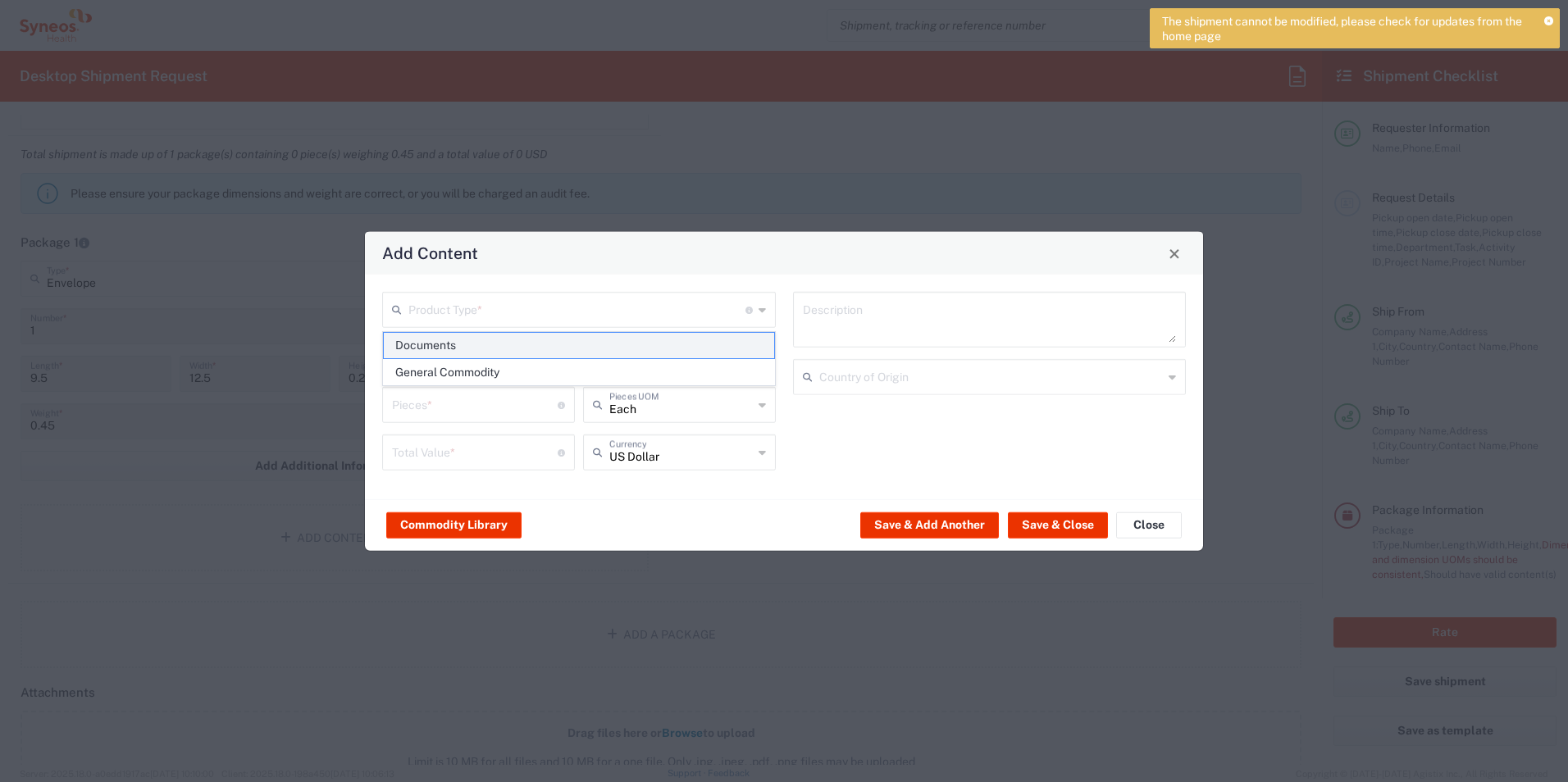
click at [654, 353] on span "Documents" at bounding box center [579, 346] width 390 height 25
type input "Documents"
type input "1"
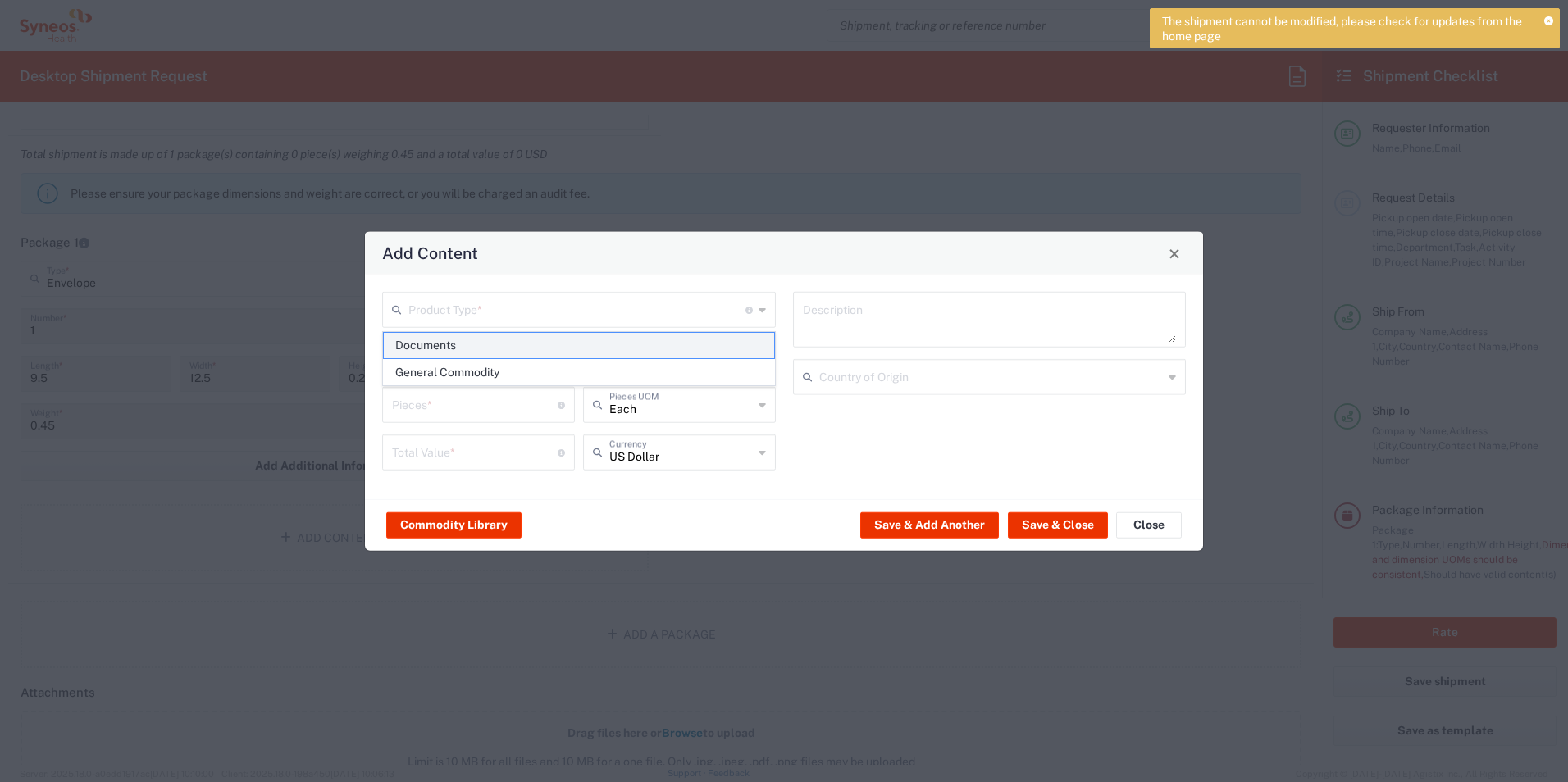
type textarea "Documents"
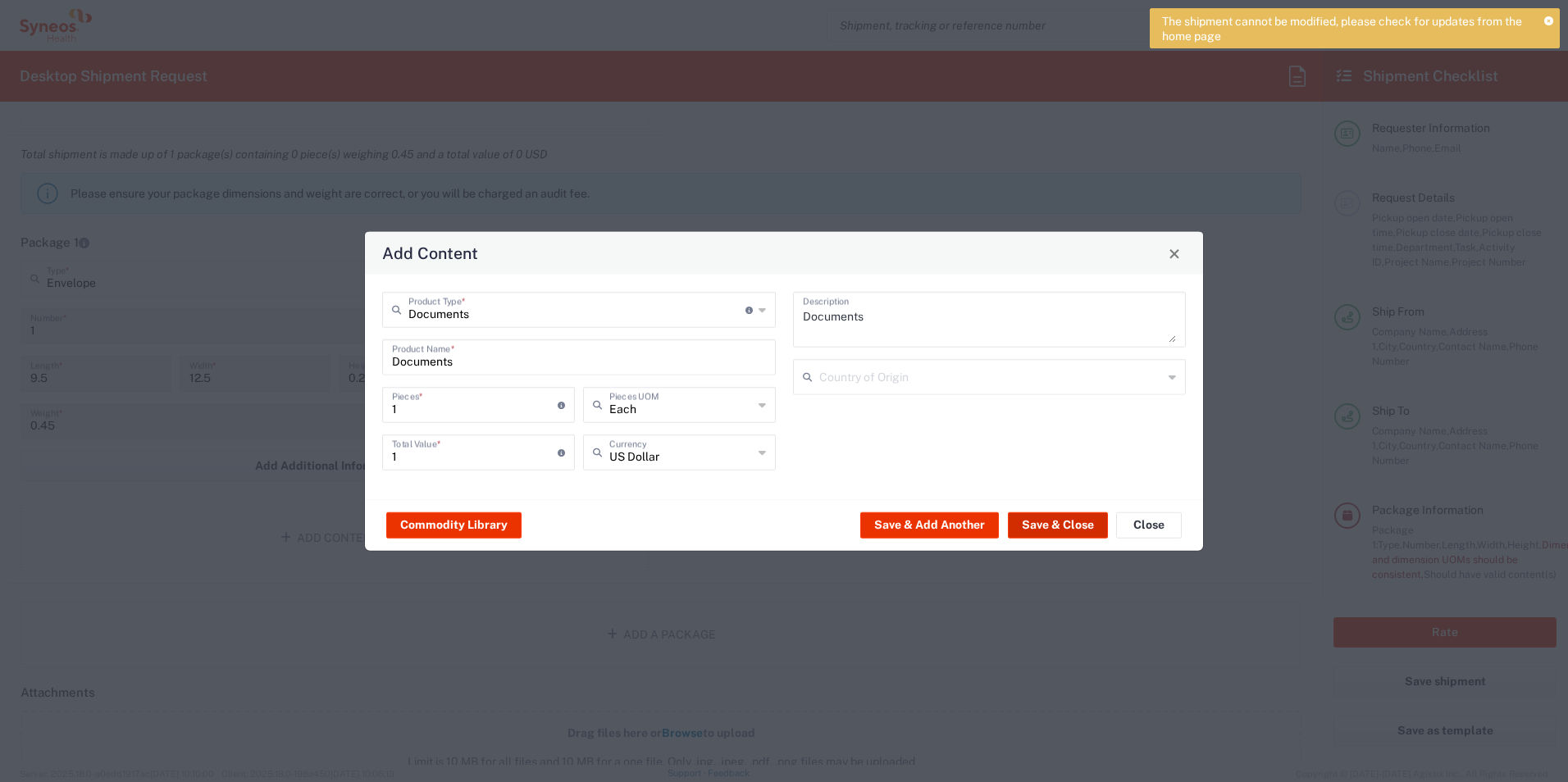
click at [1052, 522] on button "Save & Close" at bounding box center [1057, 524] width 100 height 26
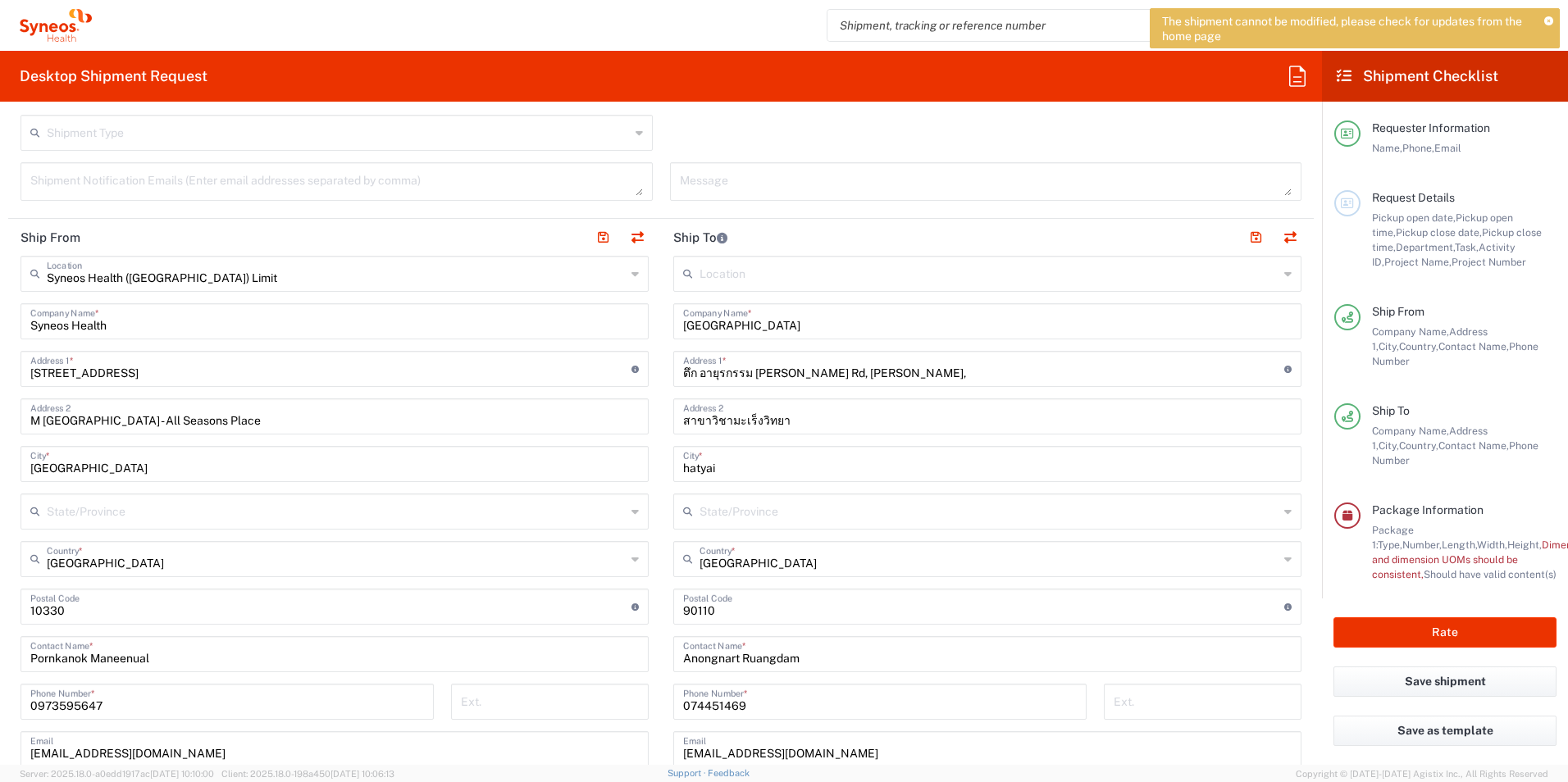
scroll to position [583, 0]
click at [1284, 279] on icon at bounding box center [1287, 276] width 8 height 26
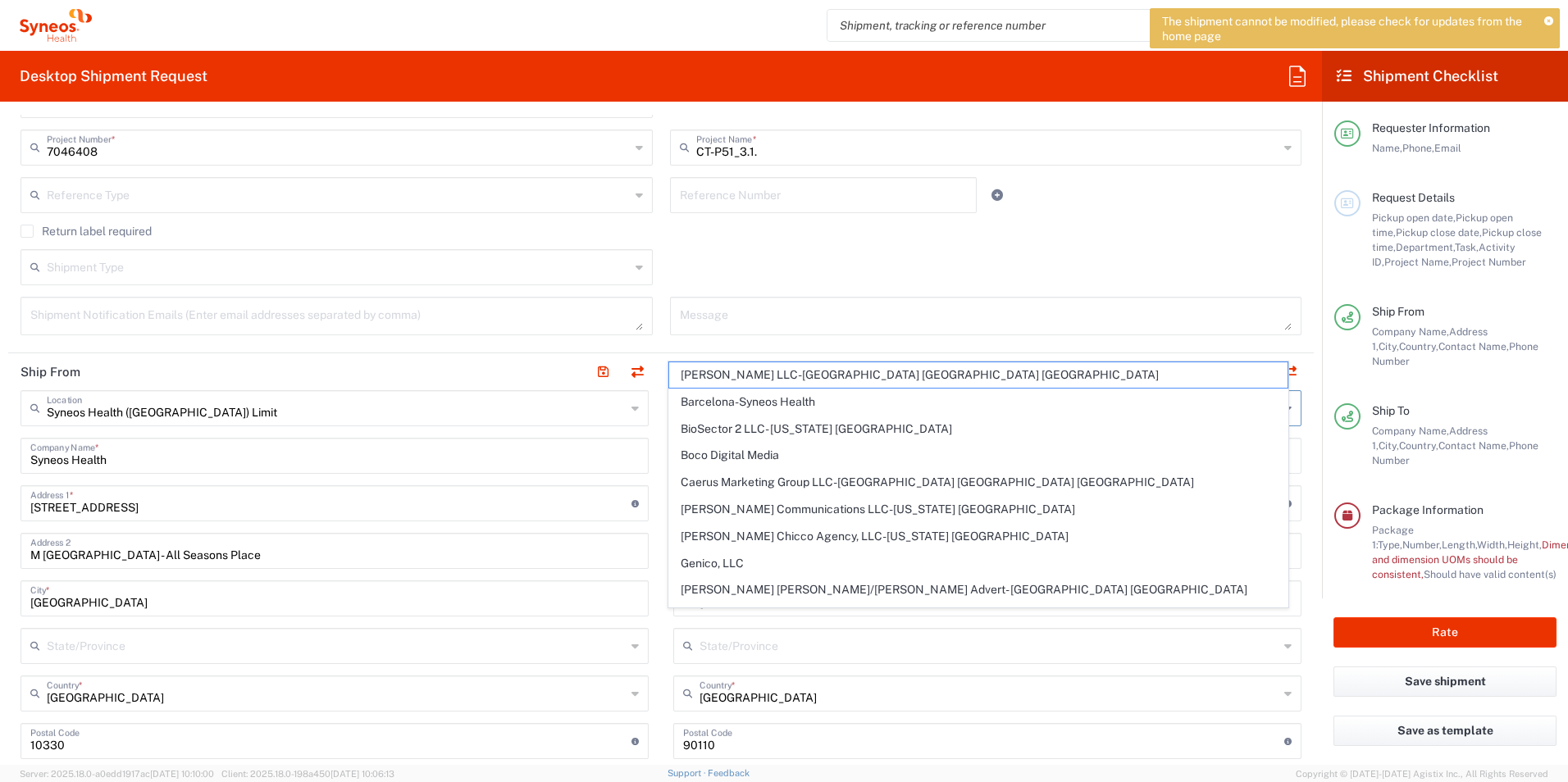
scroll to position [413, 0]
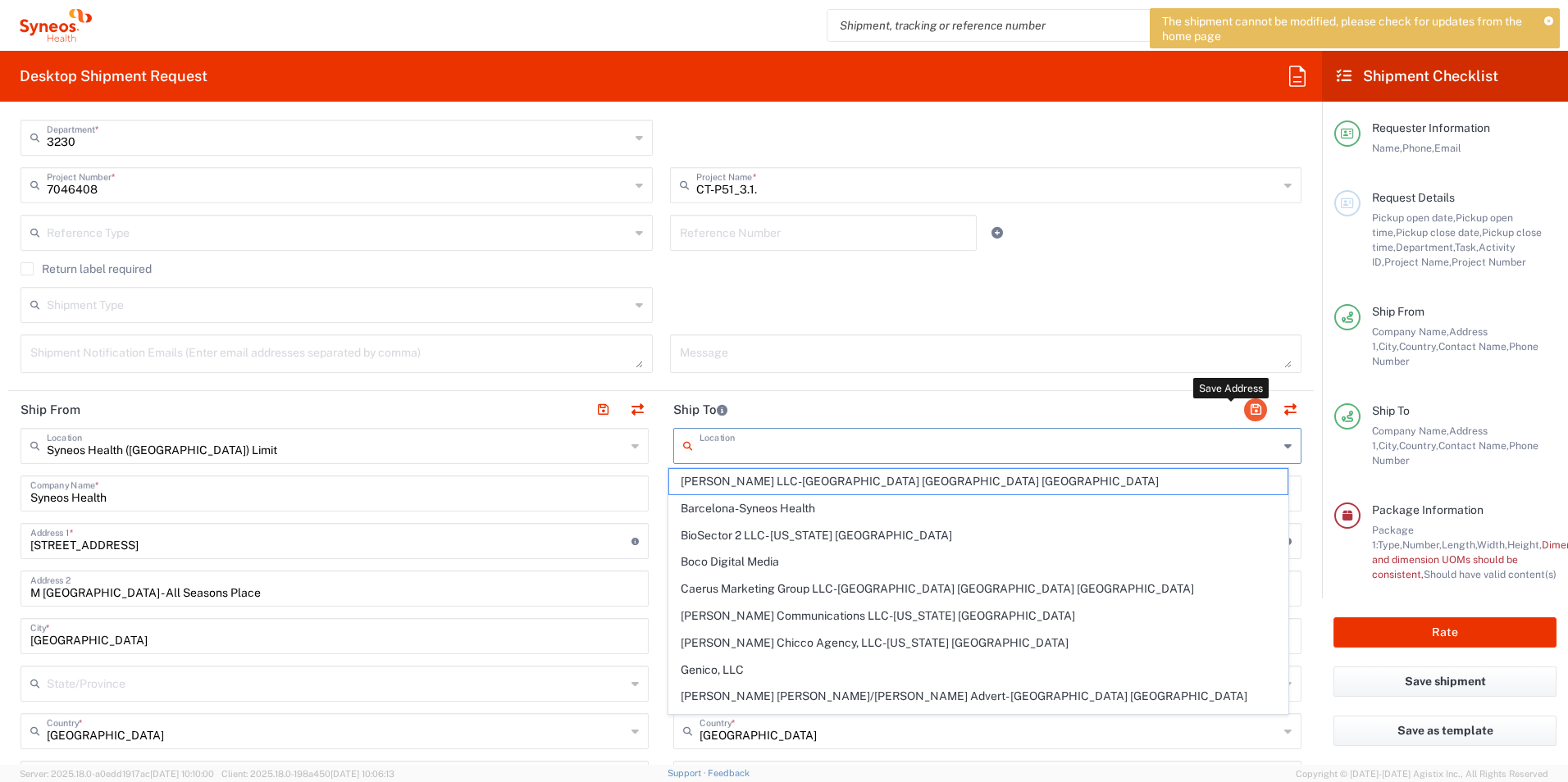
click at [1247, 410] on button "button" at bounding box center [1255, 410] width 23 height 23
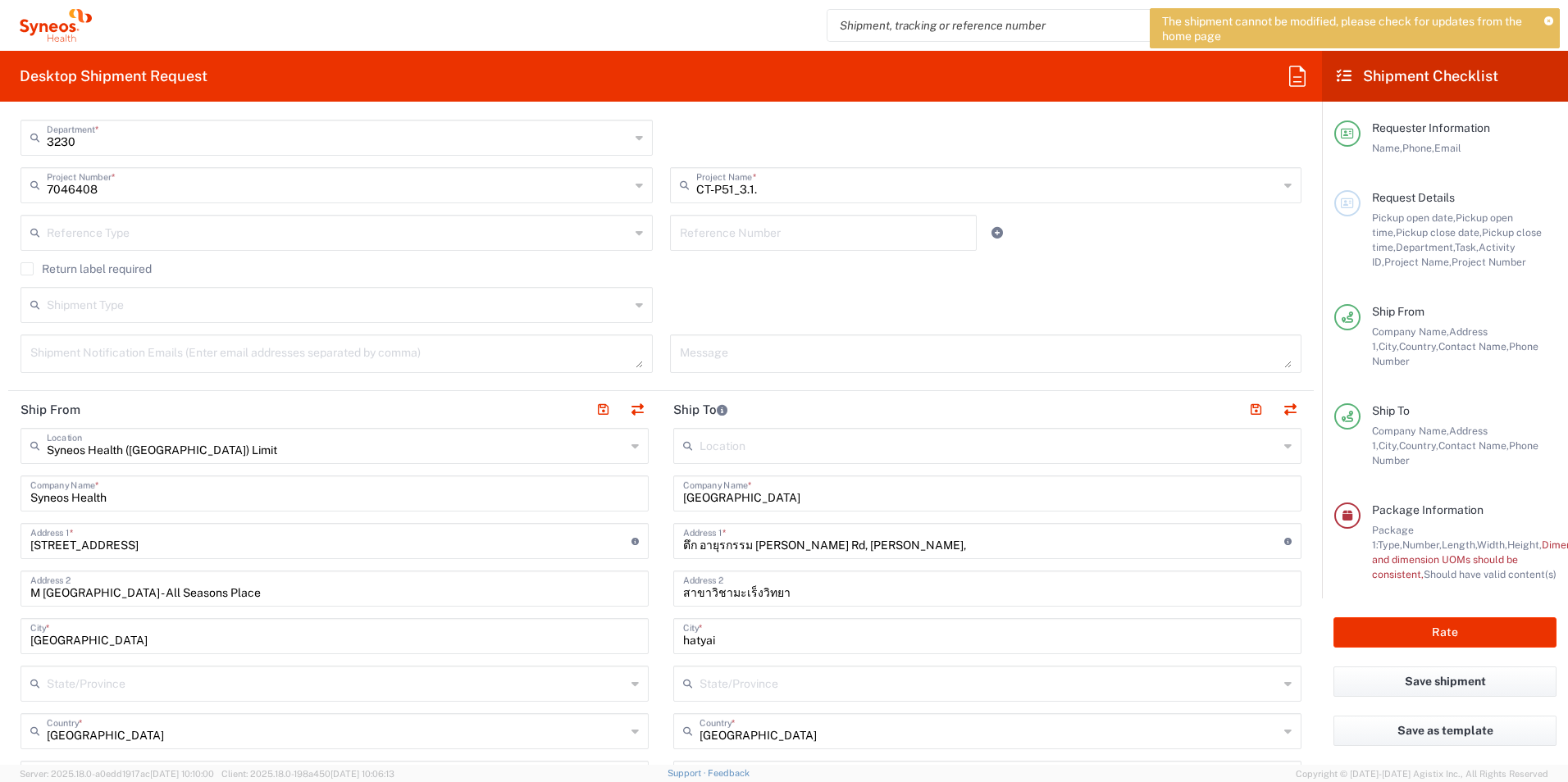
scroll to position [433, 0]
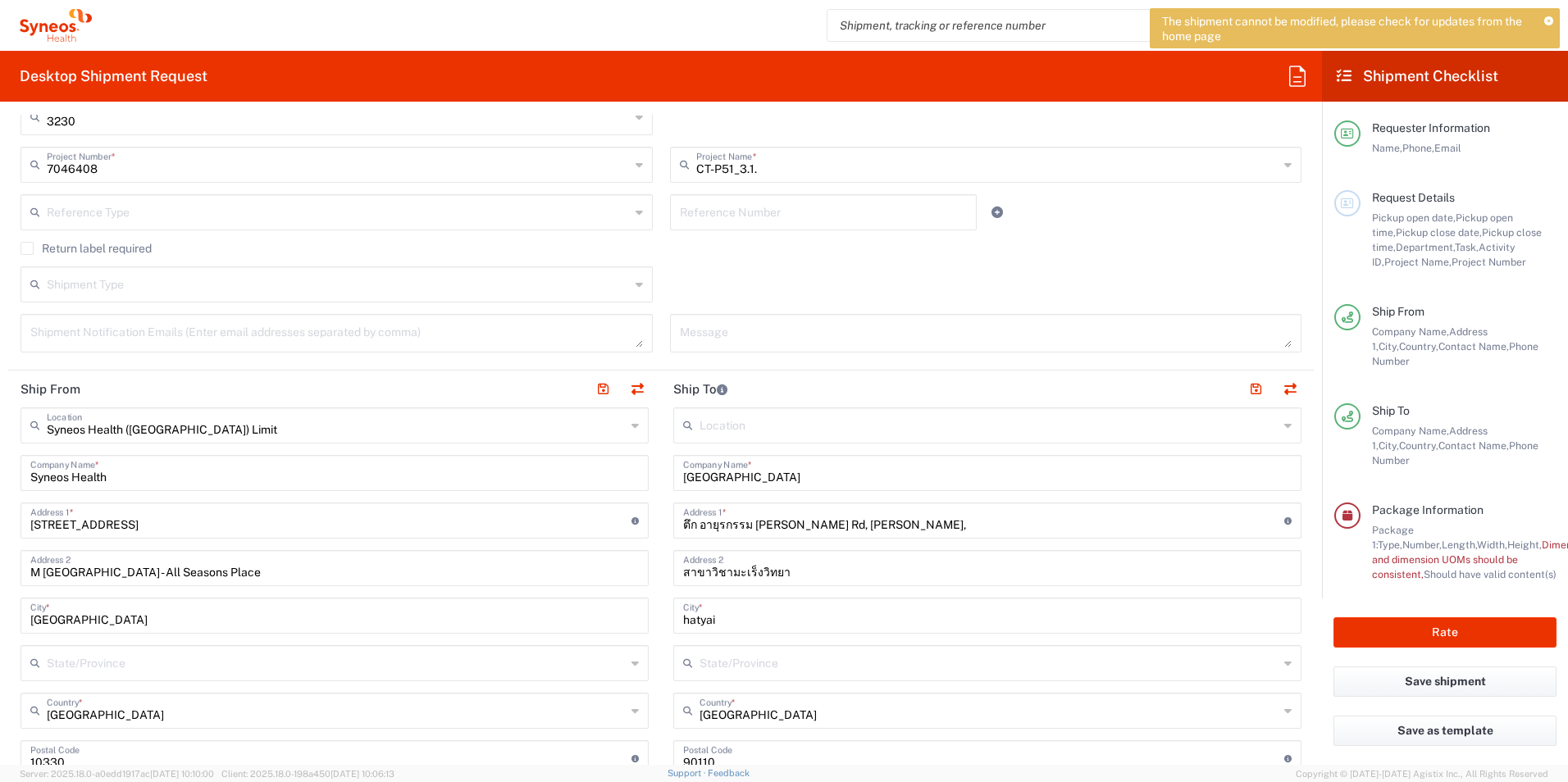
click at [632, 422] on icon at bounding box center [635, 425] width 8 height 26
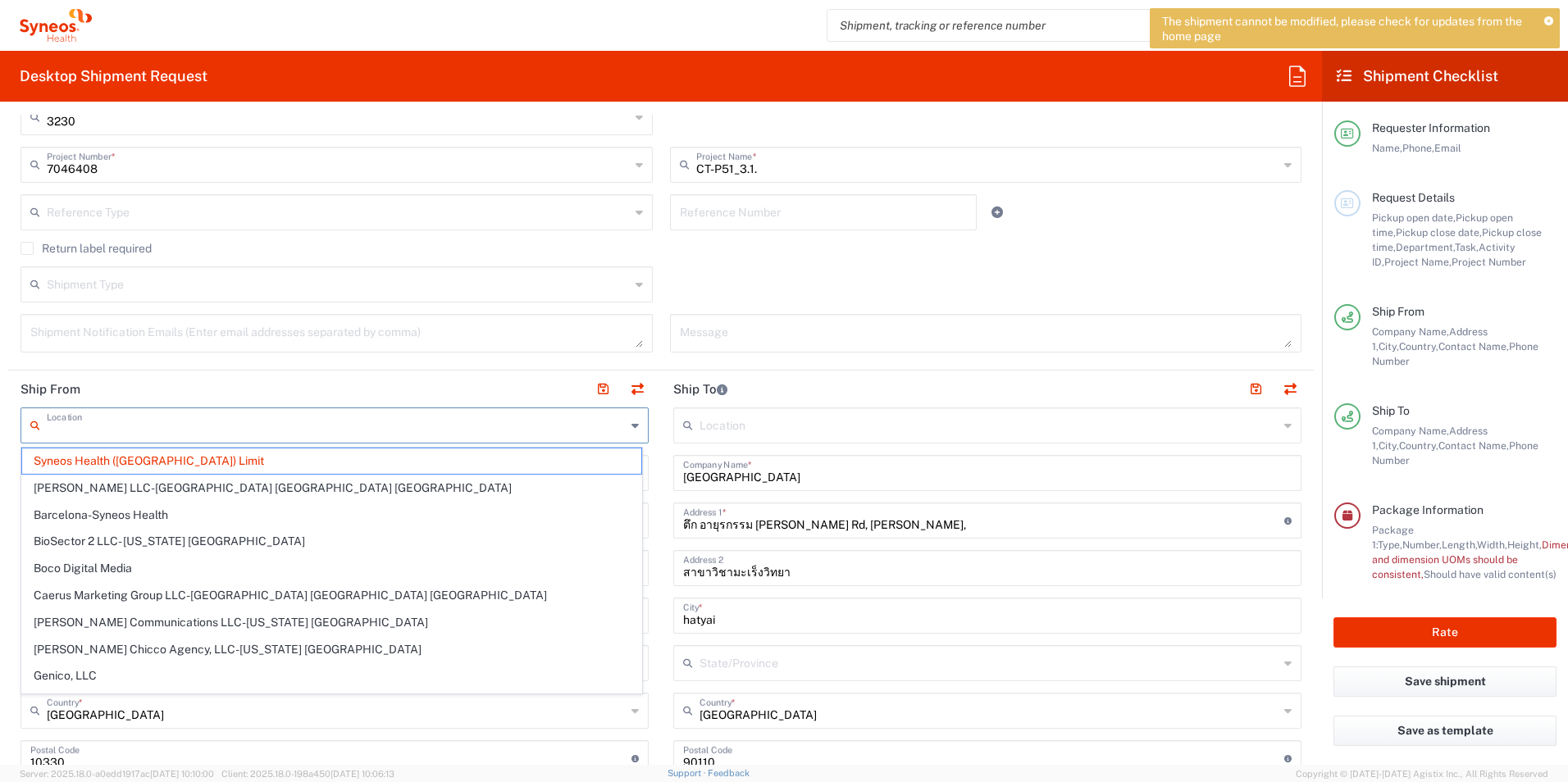
click at [632, 422] on icon at bounding box center [635, 425] width 8 height 26
click at [634, 433] on div "Location" at bounding box center [334, 426] width 628 height 36
click at [477, 386] on header "Ship From" at bounding box center [335, 389] width 653 height 37
type input "Syneos Health ([GEOGRAPHIC_DATA]) Limit"
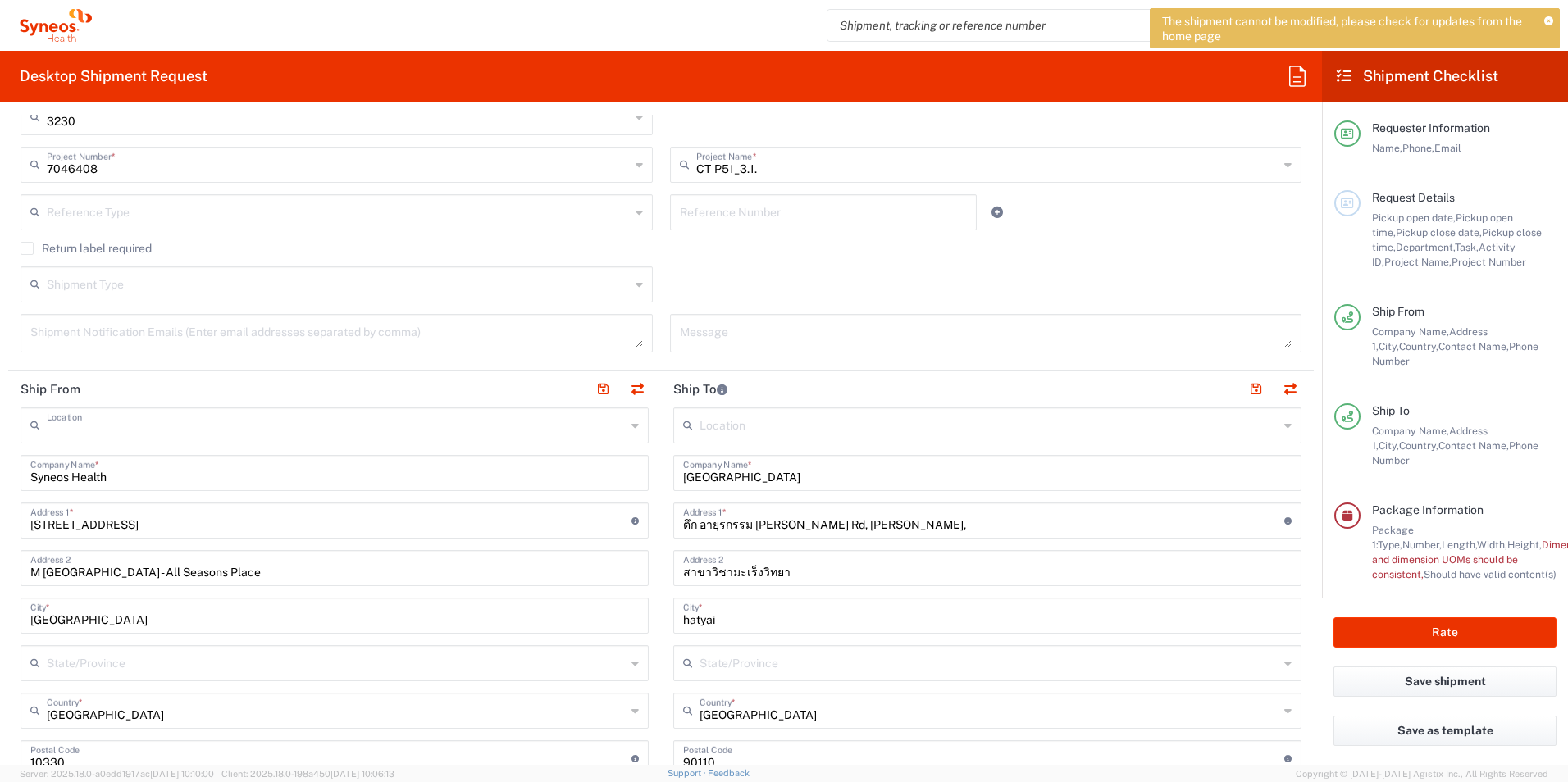
click at [423, 433] on input "text" at bounding box center [336, 424] width 579 height 29
type input "focus"
click at [483, 374] on header "Ship From" at bounding box center [335, 389] width 653 height 37
click at [587, 472] on input "Syneos Health" at bounding box center [334, 472] width 608 height 29
drag, startPoint x: 293, startPoint y: 497, endPoint x: 0, endPoint y: 495, distance: 293.0
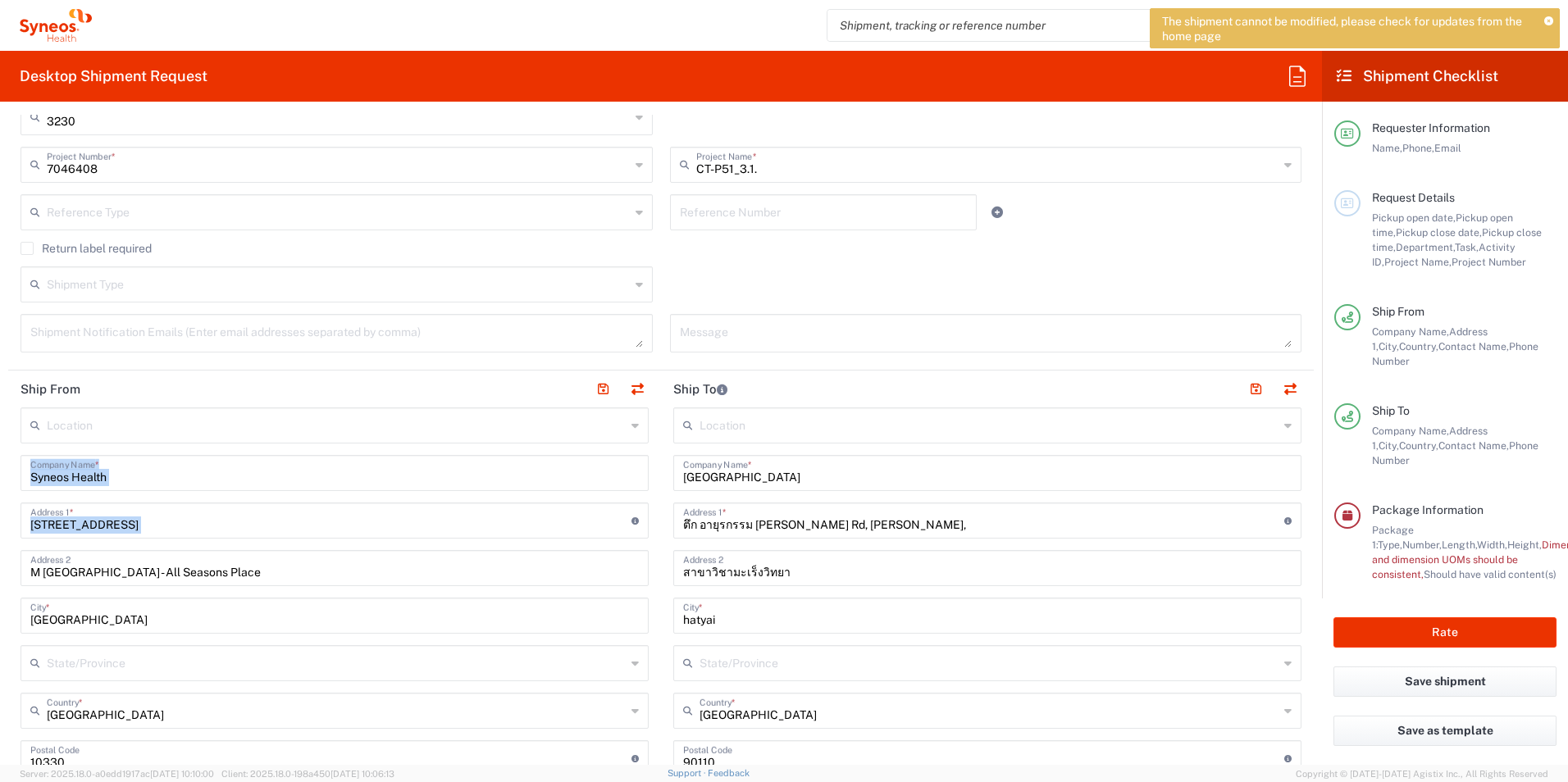
click at [0, 495] on html "The shipment cannot be modified, please check for updates from the home page Po…" at bounding box center [784, 391] width 1568 height 782
drag, startPoint x: 0, startPoint y: 495, endPoint x: 217, endPoint y: 489, distance: 217.1
click at [230, 489] on div "Syneos Health Company Name *" at bounding box center [334, 473] width 628 height 36
drag, startPoint x: 147, startPoint y: 483, endPoint x: -3, endPoint y: 478, distance: 150.1
click at [0, 478] on html "The shipment cannot be modified, please check for updates from the home page Po…" at bounding box center [784, 391] width 1568 height 782
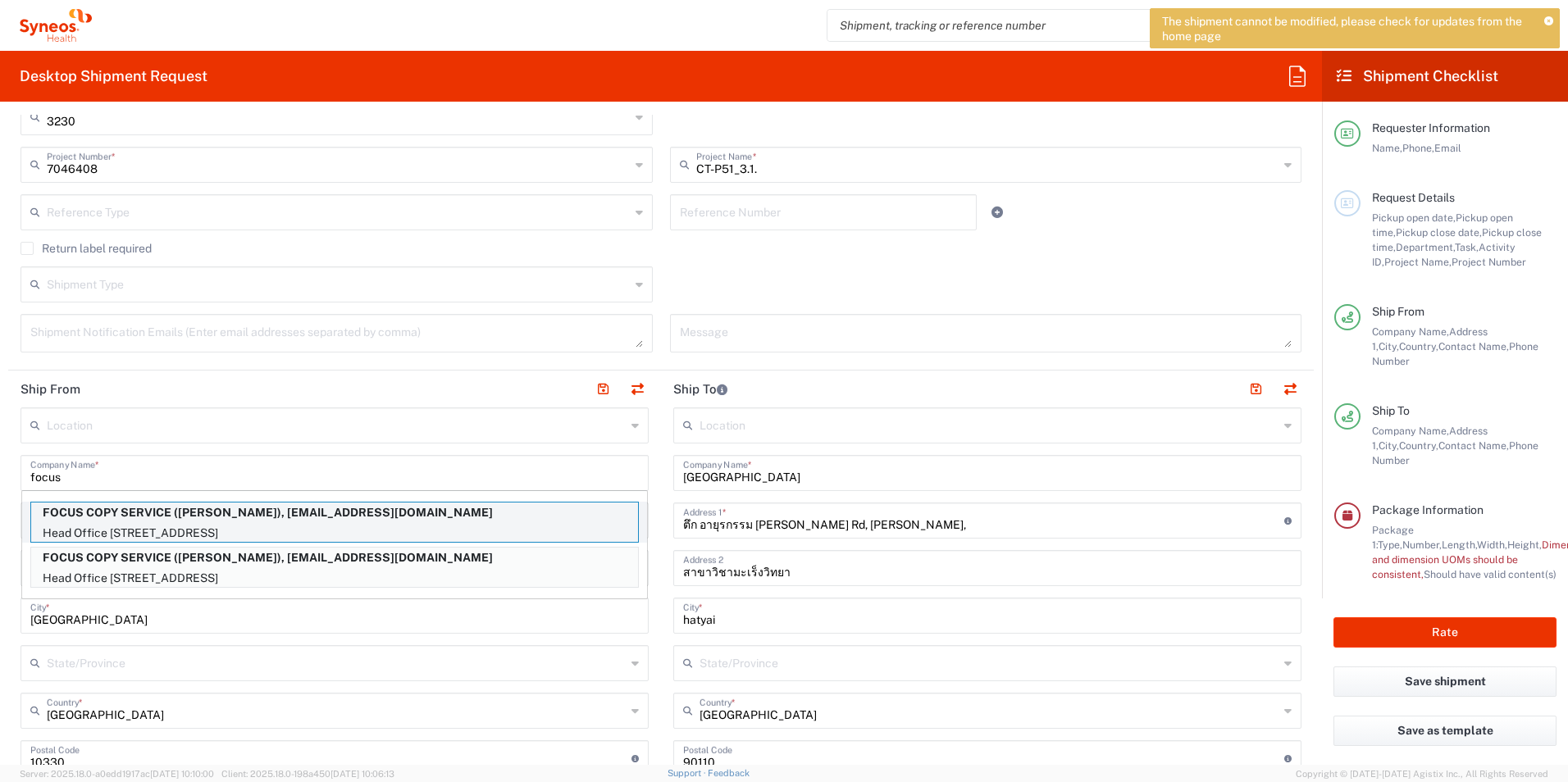
click at [99, 516] on p "FOCUS COPY SERVICE ([PERSON_NAME]), [EMAIL_ADDRESS][DOMAIN_NAME]" at bounding box center [335, 513] width 607 height 20
type input "FOCUS COPY SERVICE"
type input "Head Office [STREET_ADDRESS],"
type input "[GEOGRAPHIC_DATA], Khet Bangrak"
type input "[GEOGRAPHIC_DATA]"
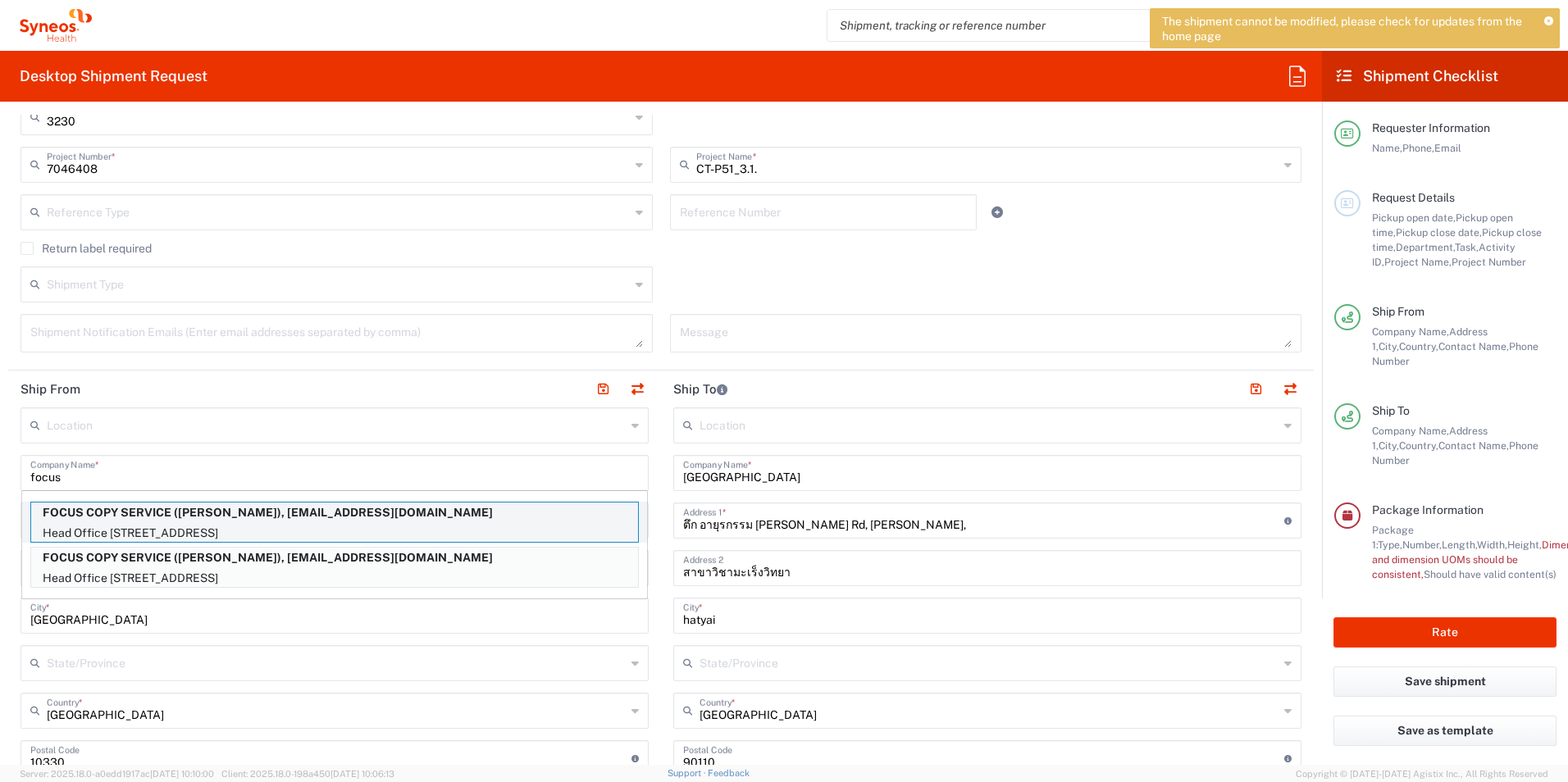
type input "10500"
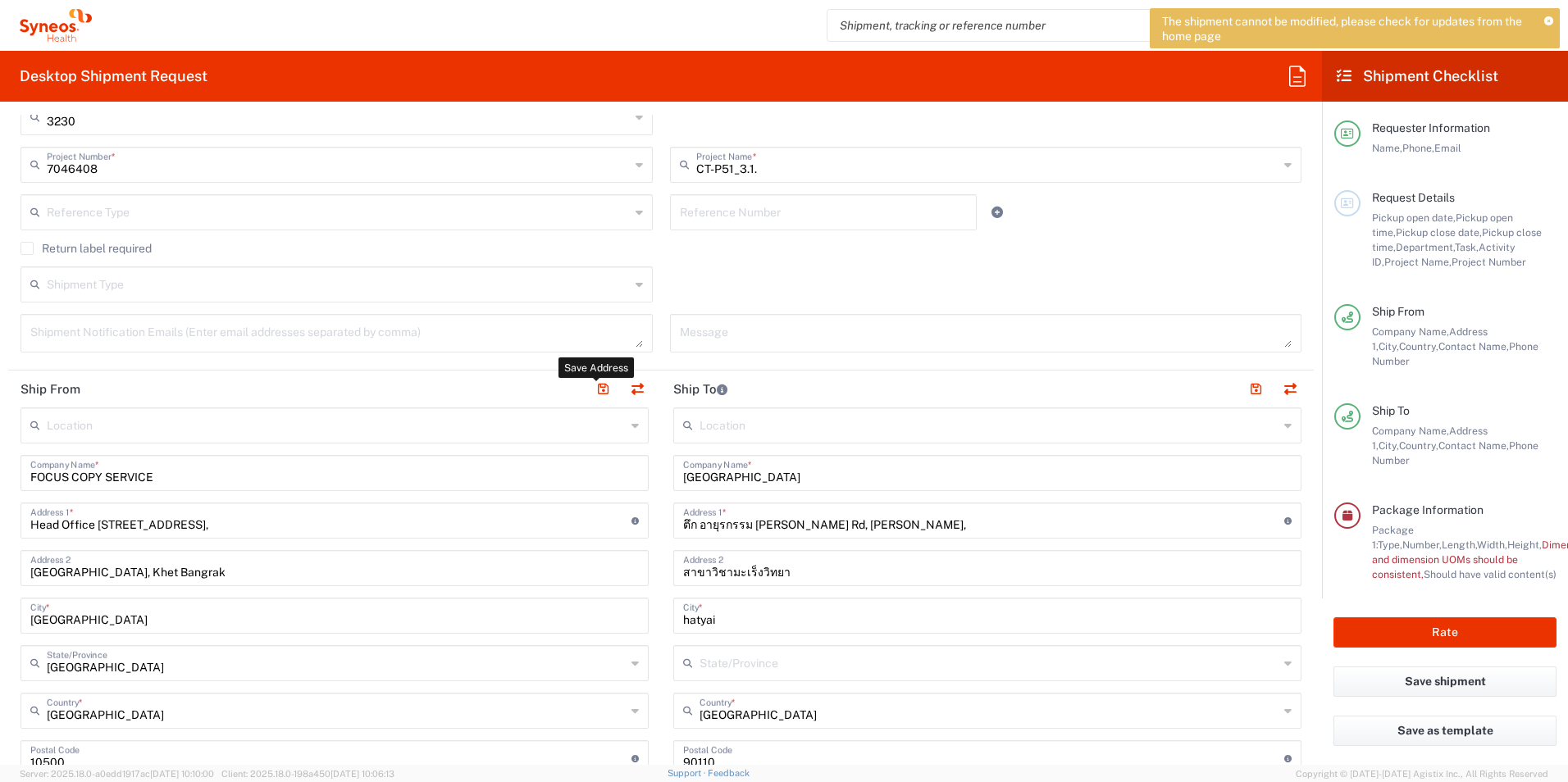
click at [591, 392] on li at bounding box center [602, 389] width 23 height 23
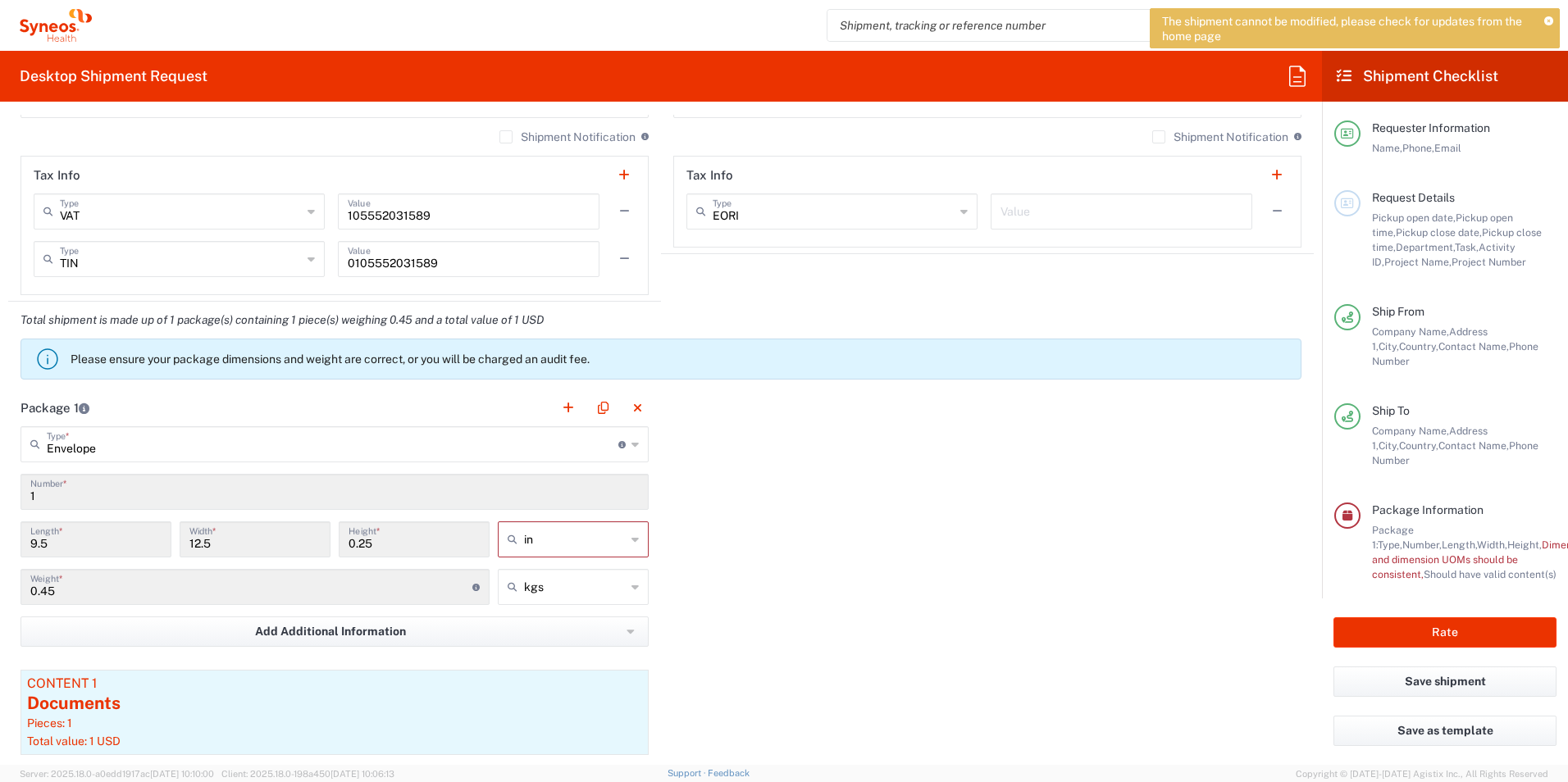
scroll to position [1369, 0]
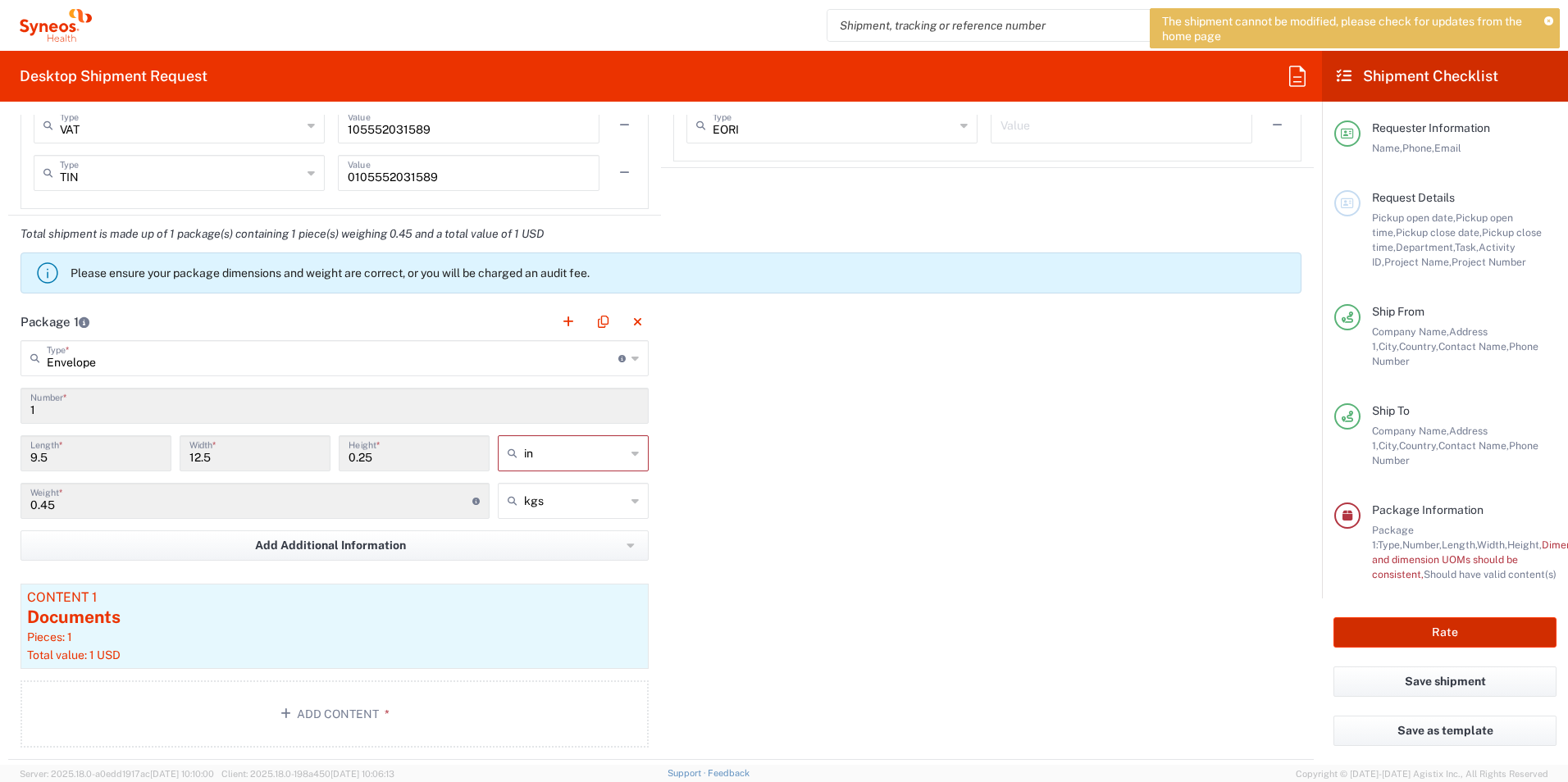
drag, startPoint x: 1474, startPoint y: 625, endPoint x: 1210, endPoint y: 640, distance: 264.4
click at [1214, 646] on div "Desktop Shipment Request Requester Information Pornkanok Maneenual Name * [PHON…" at bounding box center [784, 408] width 1568 height 714
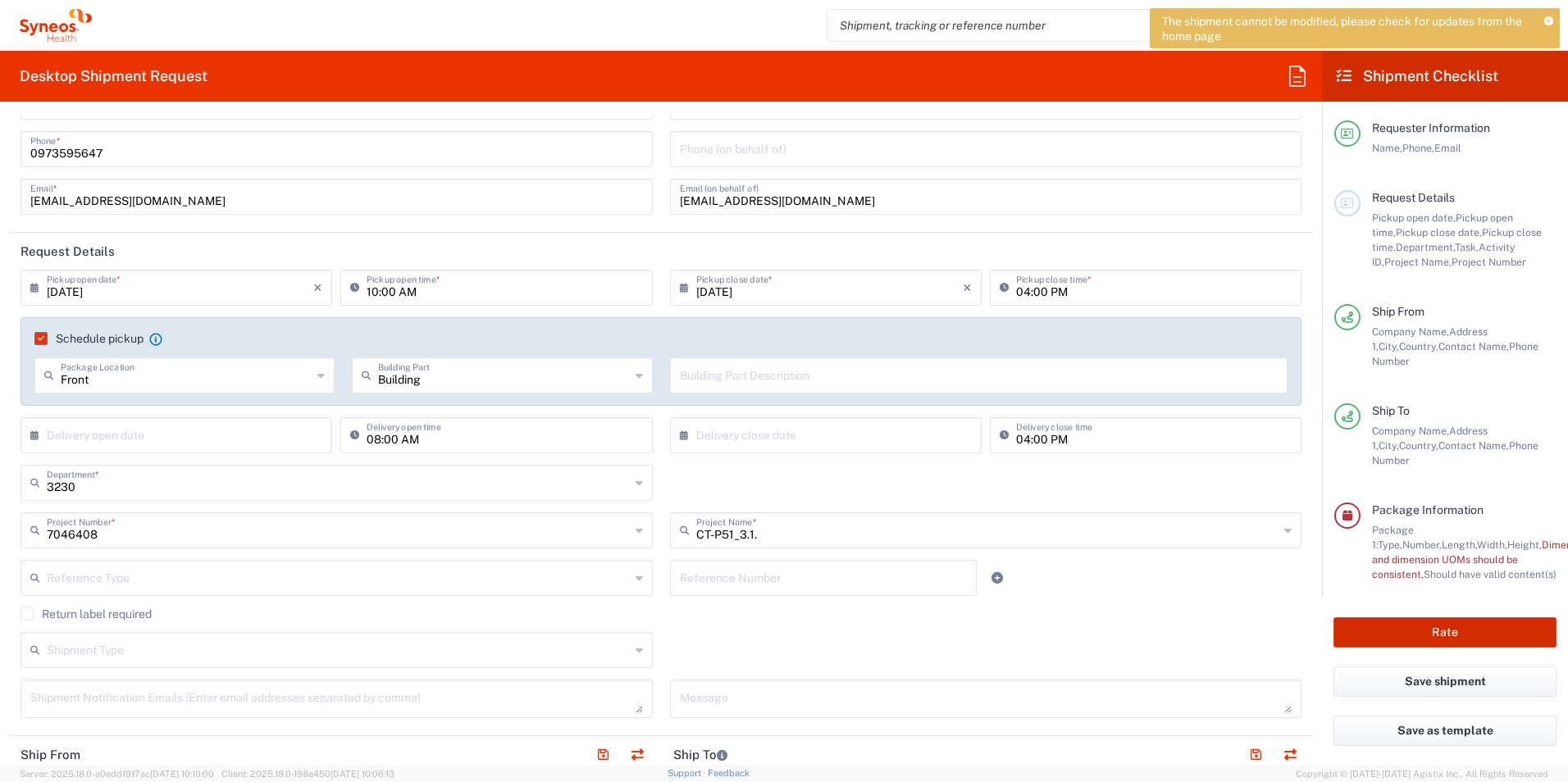
scroll to position [54, 0]
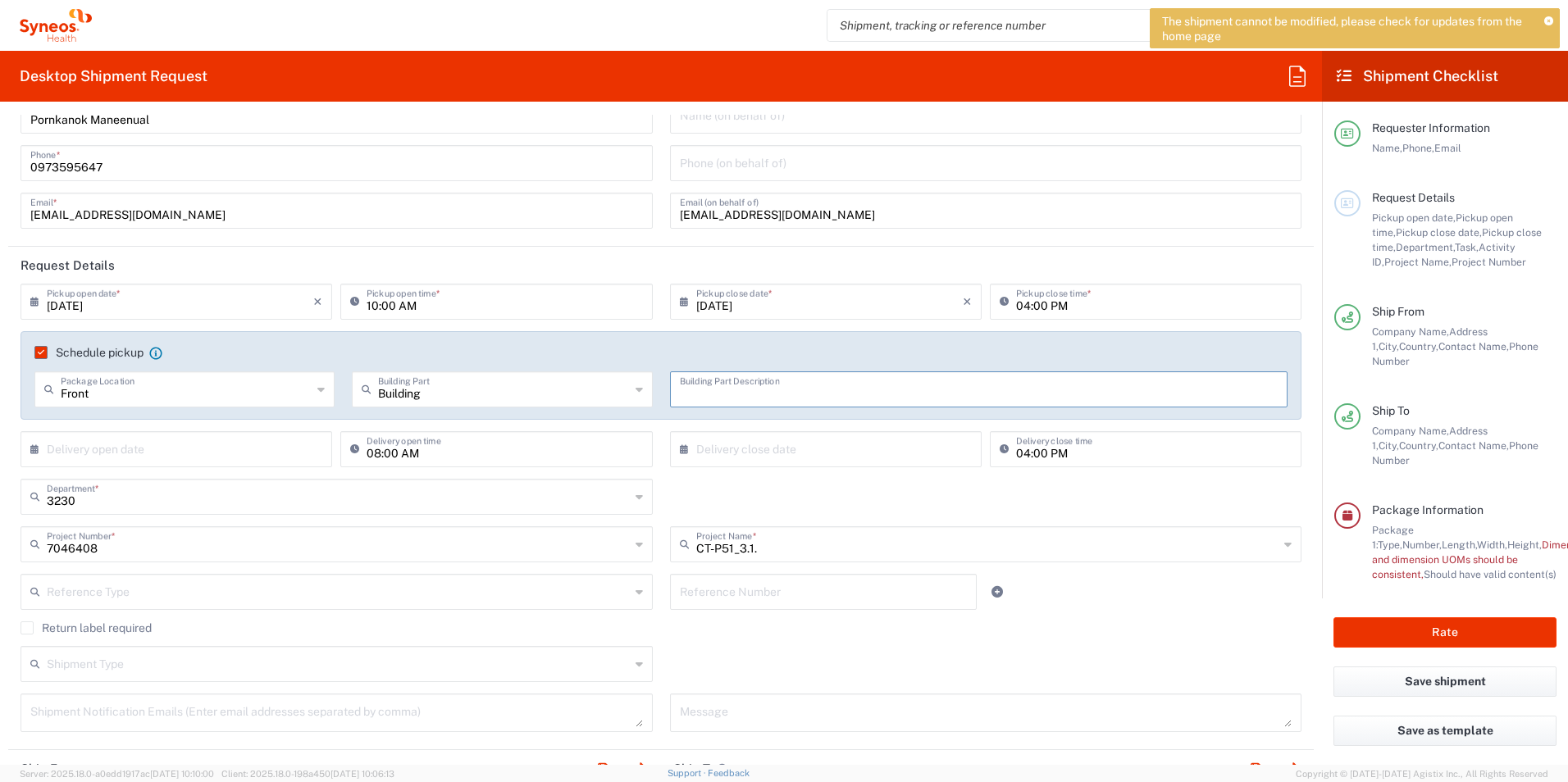
click at [717, 390] on input "text" at bounding box center [979, 388] width 599 height 29
type input "Focus copy"
click at [1393, 617] on button "Rate" at bounding box center [1444, 633] width 223 height 31
click at [783, 450] on input "text" at bounding box center [829, 448] width 266 height 29
click at [780, 549] on span "8" at bounding box center [773, 550] width 25 height 23
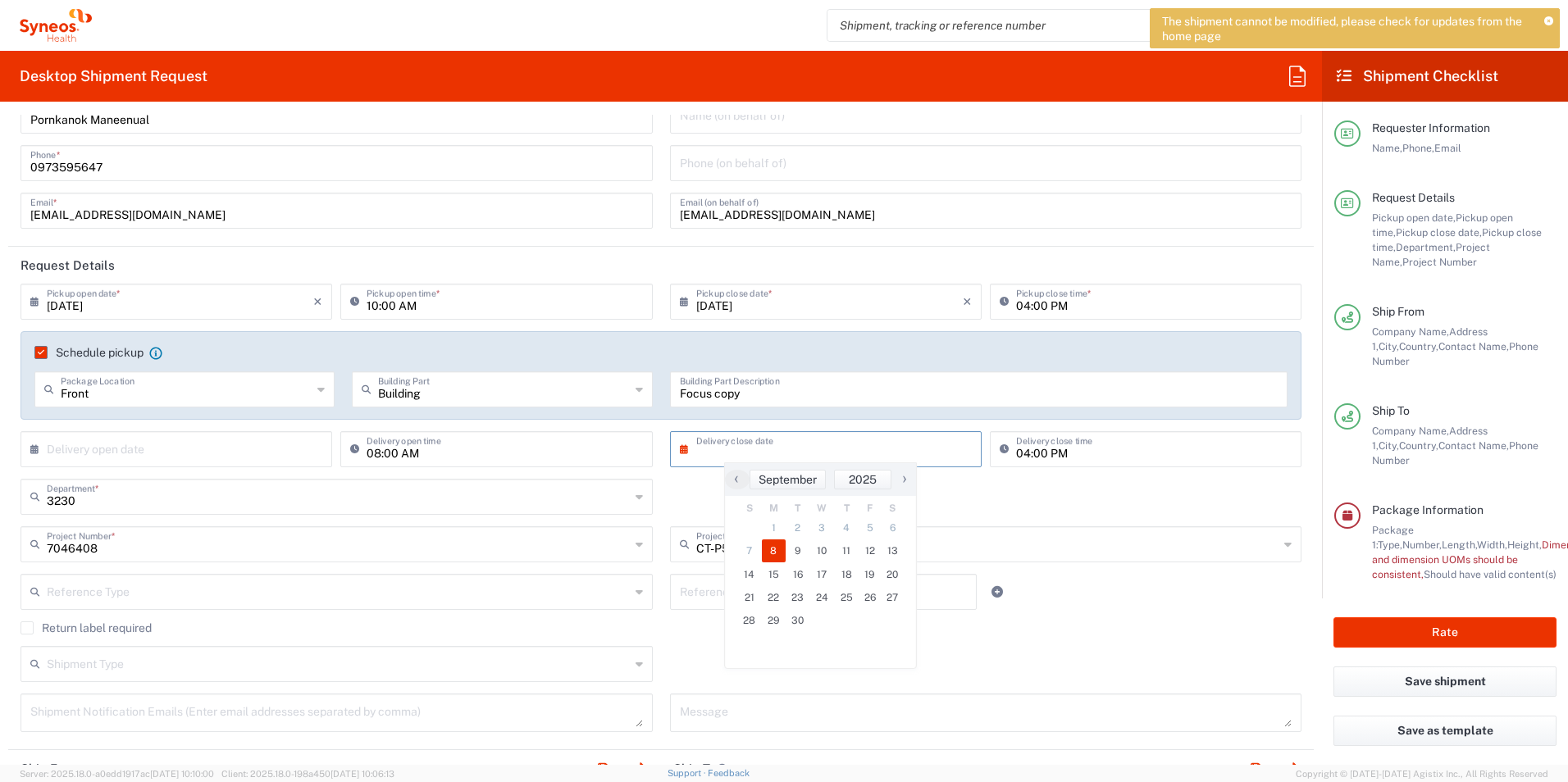
type input "[DATE]"
click at [232, 455] on input "text" at bounding box center [180, 448] width 266 height 29
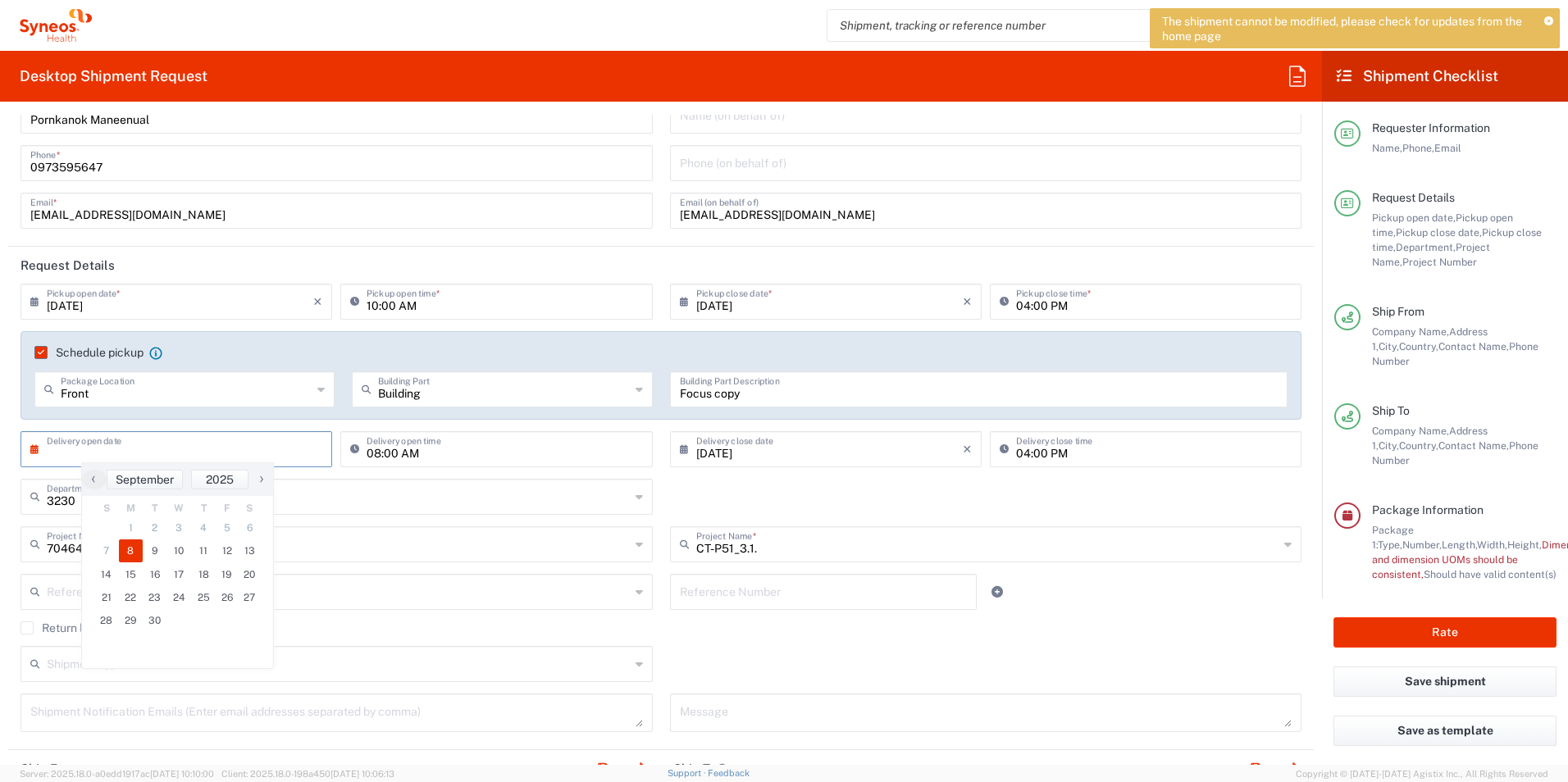
click at [132, 553] on span "8" at bounding box center [131, 550] width 25 height 23
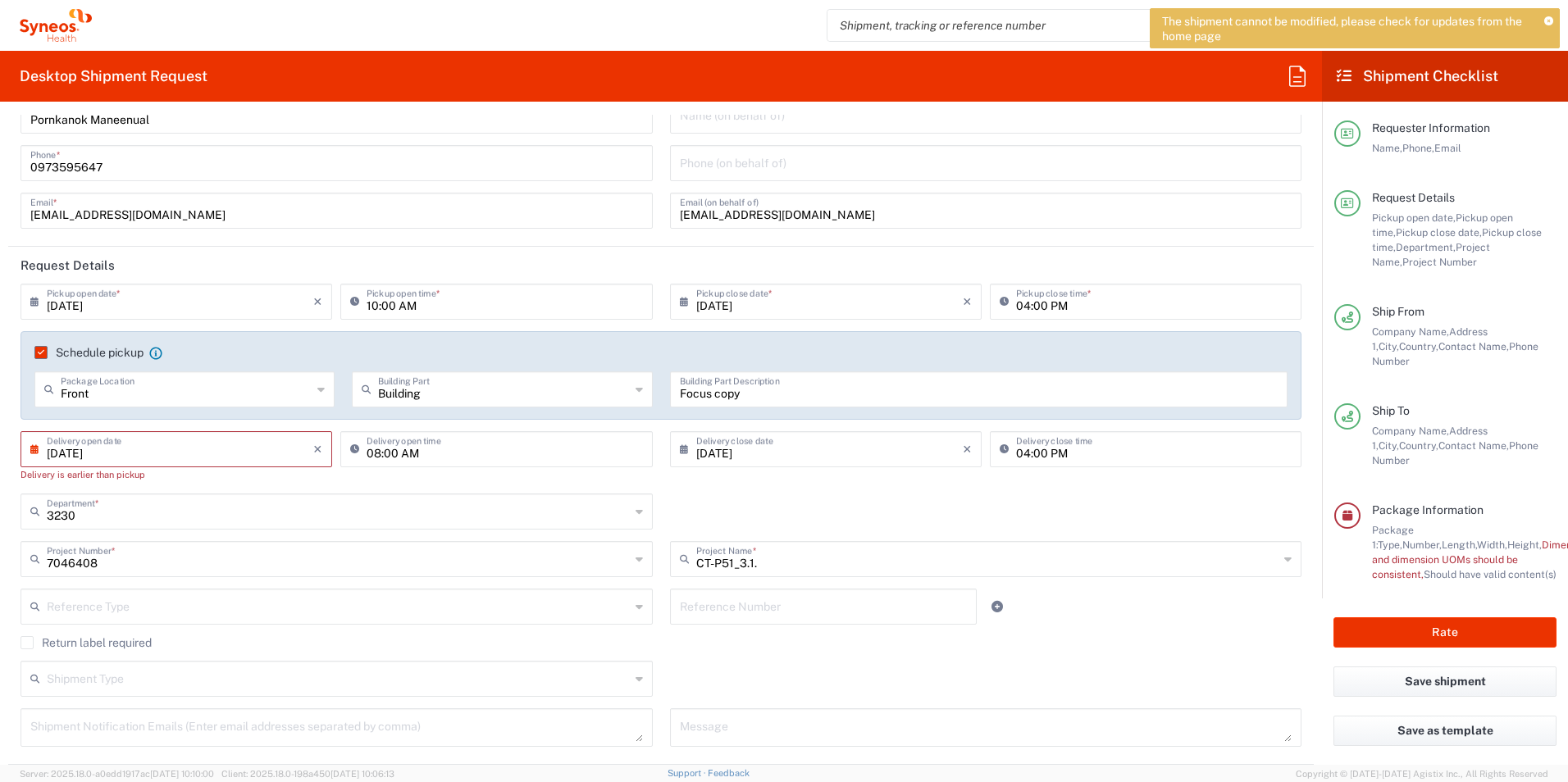
click at [144, 446] on input "[DATE]" at bounding box center [180, 448] width 266 height 29
click at [156, 548] on span "9" at bounding box center [154, 550] width 25 height 23
type input "[DATE]"
click at [748, 451] on input "text" at bounding box center [829, 448] width 266 height 29
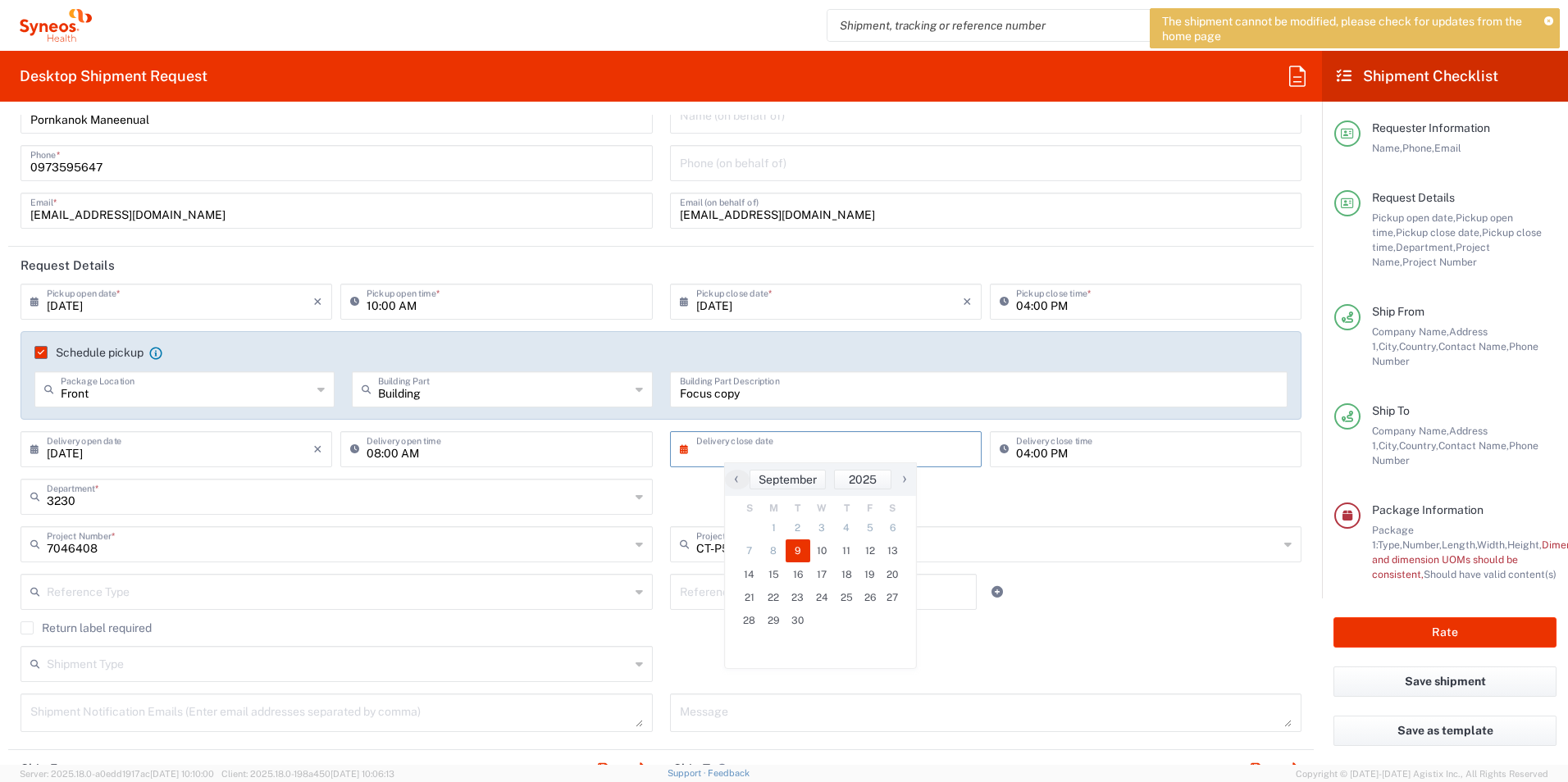
click at [800, 556] on span "9" at bounding box center [797, 550] width 25 height 23
type input "[DATE]"
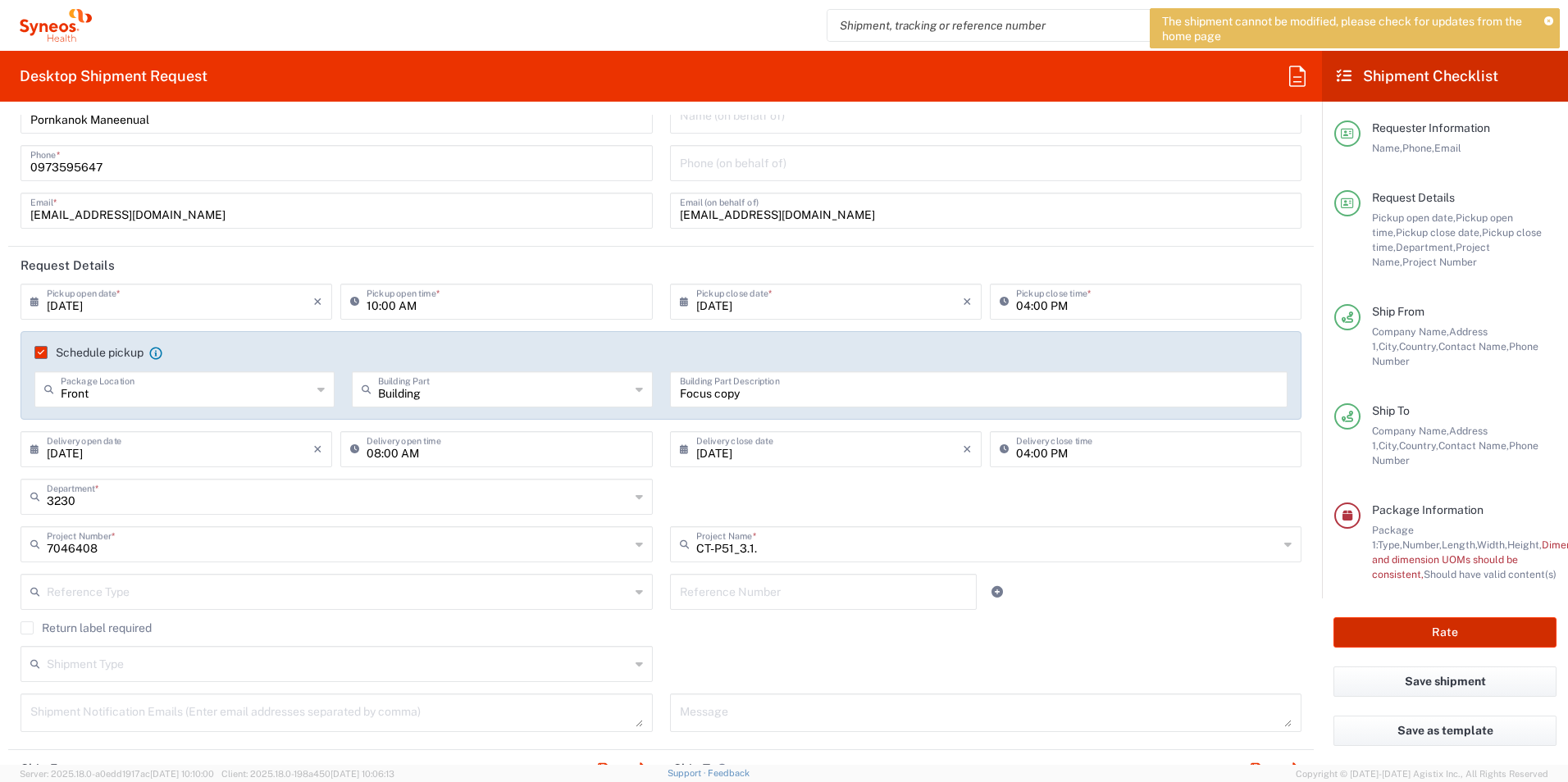
click at [1422, 618] on button "Rate" at bounding box center [1444, 633] width 223 height 31
click at [1422, 623] on button "Rate" at bounding box center [1444, 633] width 223 height 31
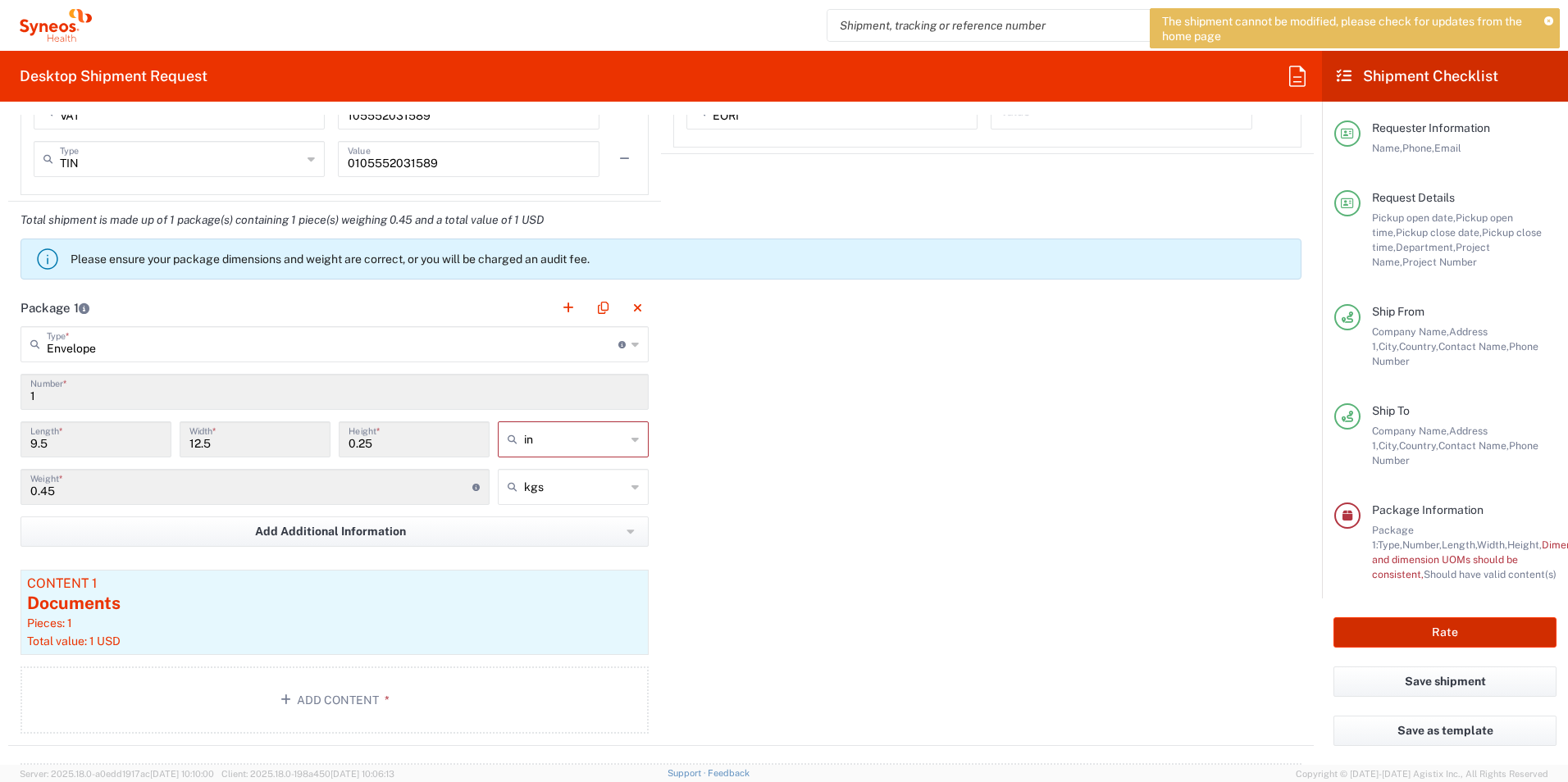
scroll to position [1466, 0]
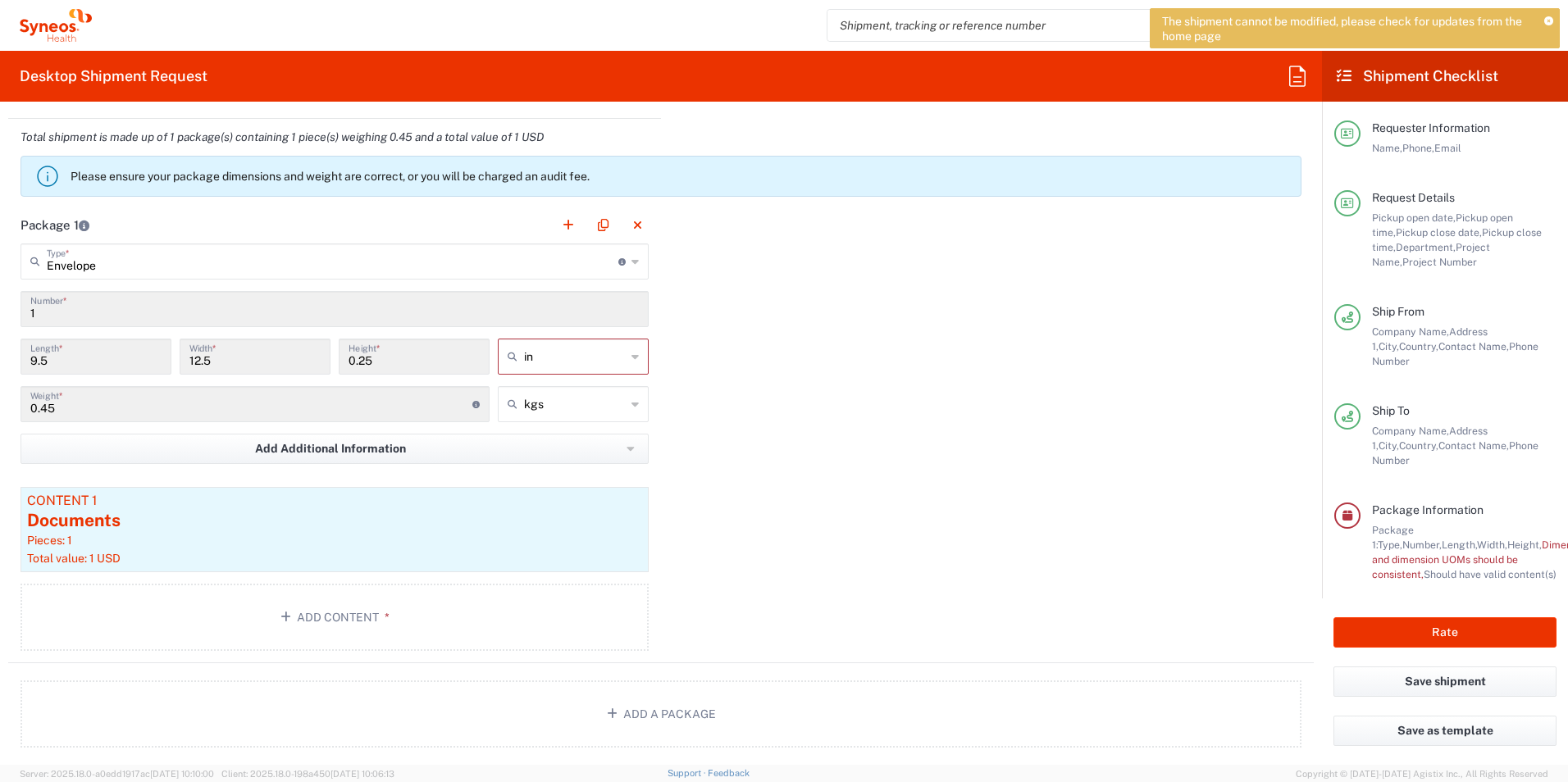
click at [604, 370] on div "in" at bounding box center [573, 356] width 151 height 36
click at [576, 412] on span "cm" at bounding box center [567, 420] width 146 height 25
type input "24.13"
type input "31.75"
type input "0.64"
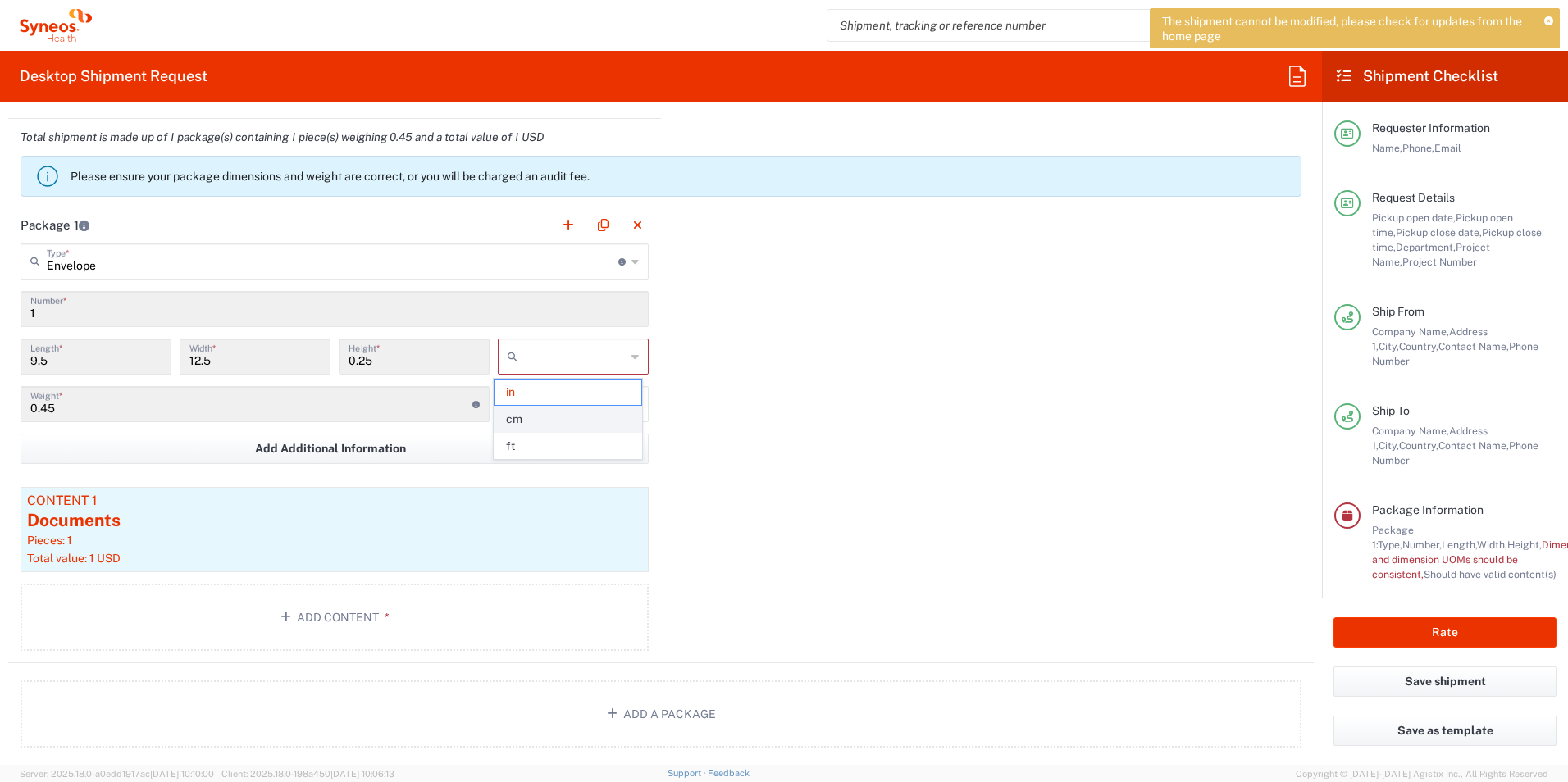
type input "cm"
click at [753, 404] on div "Package 1 Envelope Type * Material used to package goods Envelope Large Box Med…" at bounding box center [661, 435] width 1305 height 457
click at [1400, 620] on button "Rate" at bounding box center [1444, 633] width 223 height 31
click at [1405, 674] on button "Save shipment" at bounding box center [1444, 682] width 223 height 31
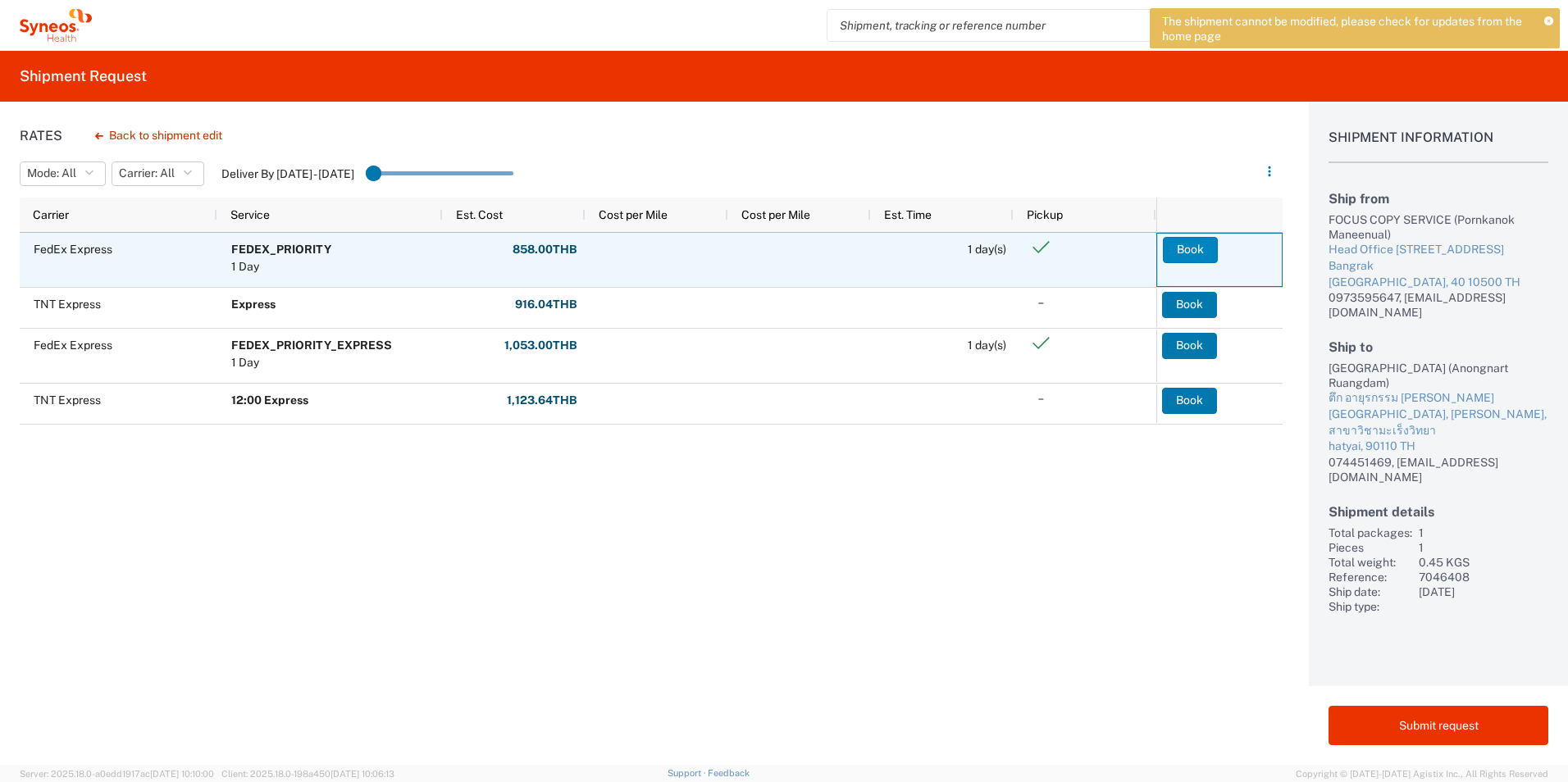
click at [1203, 249] on button "Book" at bounding box center [1190, 249] width 55 height 26
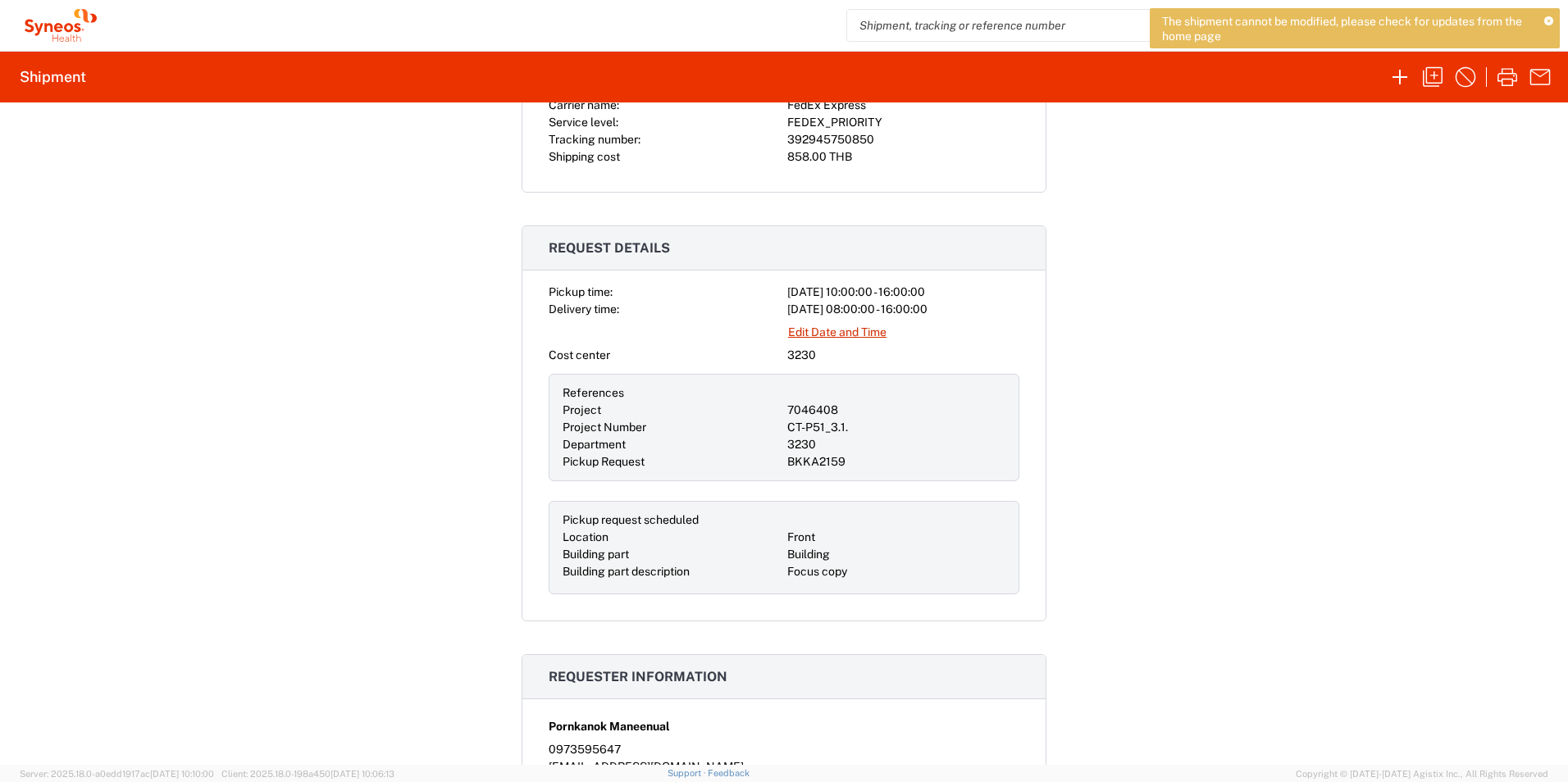
scroll to position [574, 0]
